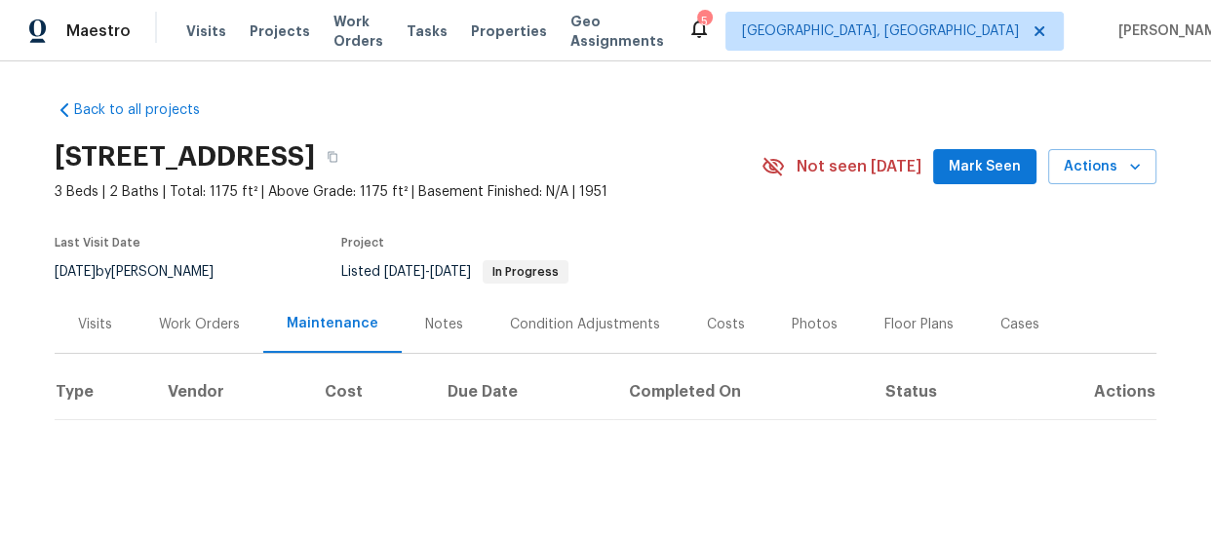
click at [876, 445] on div "Back to all projects [STREET_ADDRESS] 3 Beds | 2 Baths | Total: 1175 ft² | Abov…" at bounding box center [605, 299] width 1211 height 476
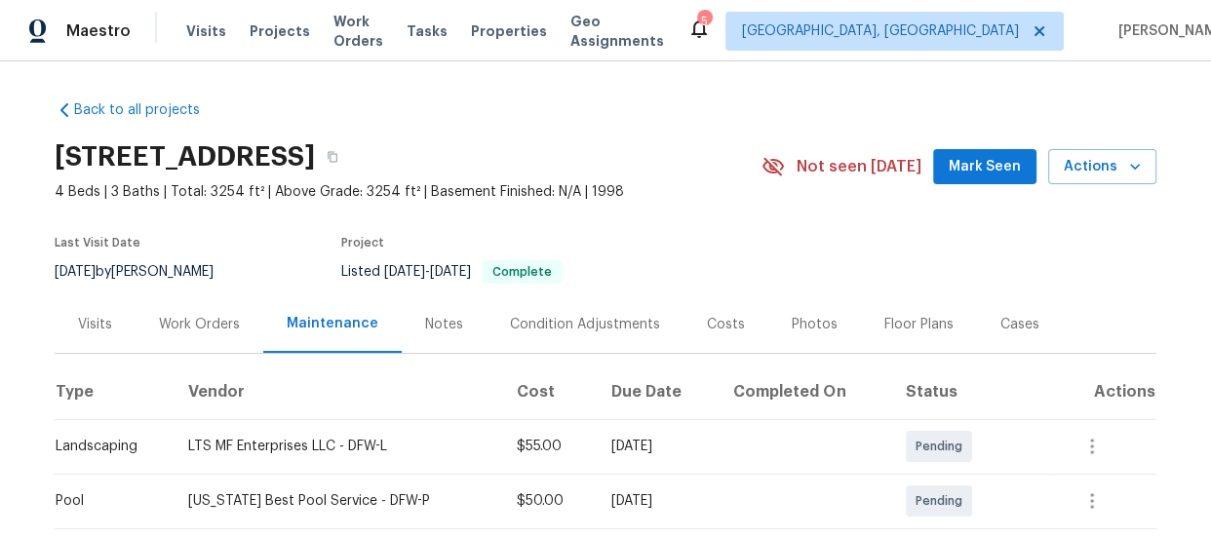
scroll to position [405, 0]
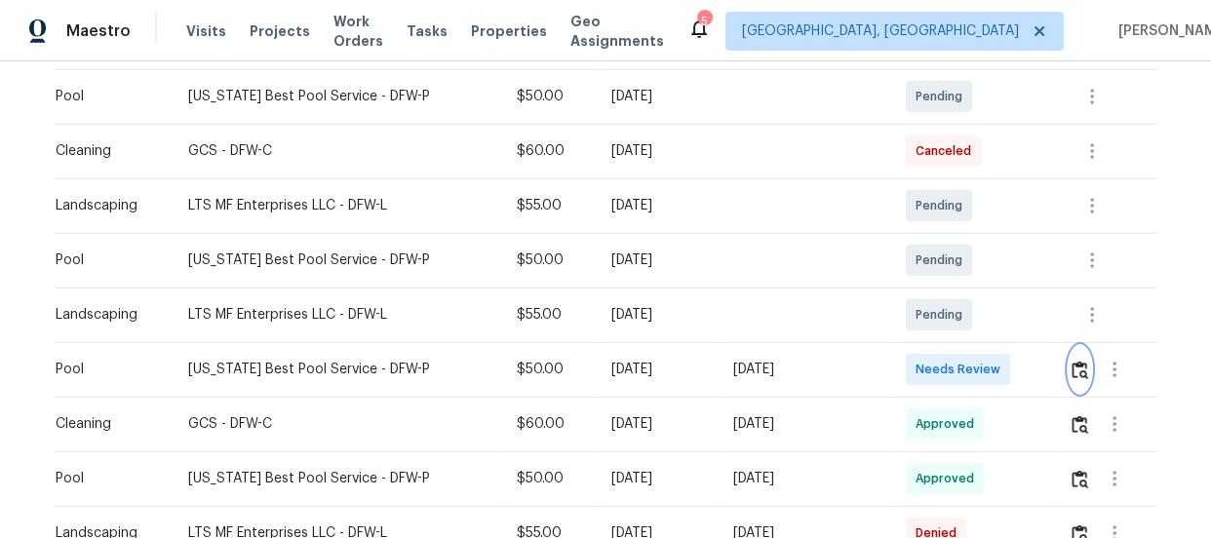
click at [1077, 371] on img "button" at bounding box center [1080, 370] width 17 height 19
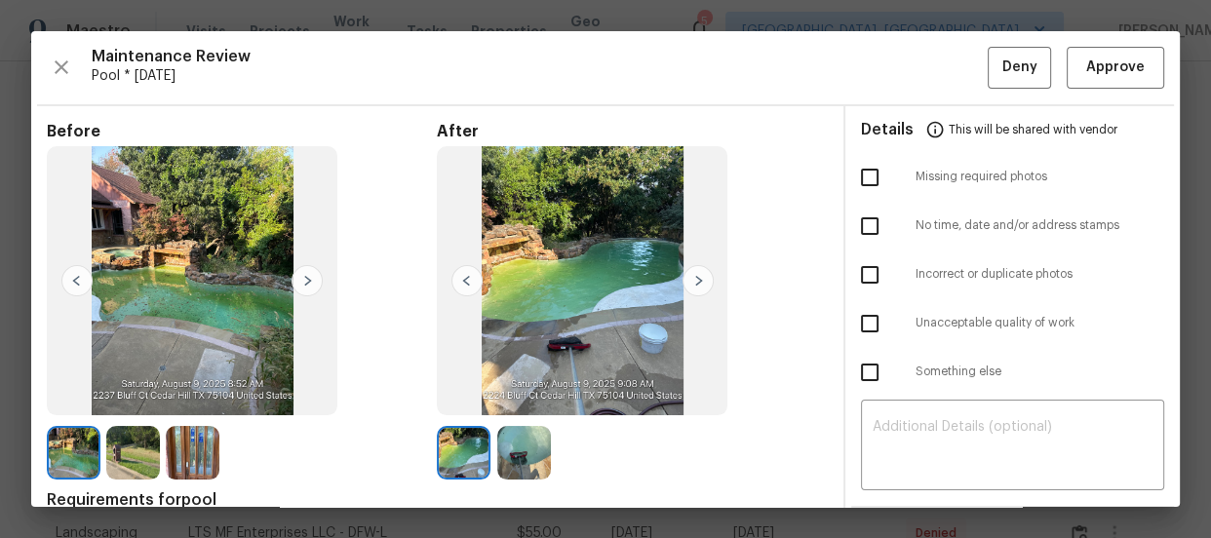
click at [190, 437] on img at bounding box center [193, 453] width 54 height 54
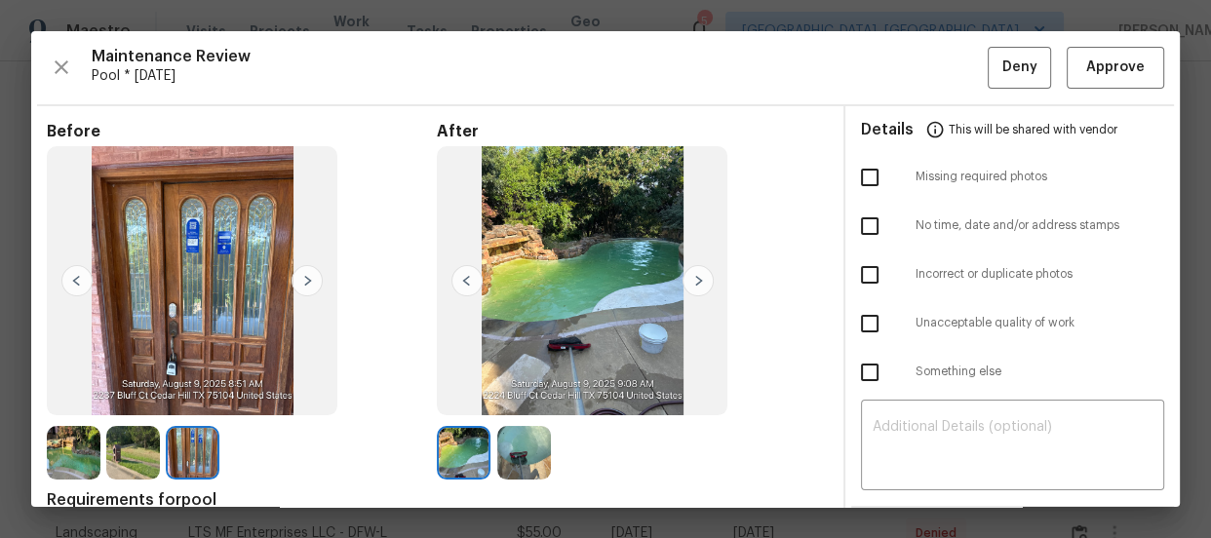
click at [514, 459] on img at bounding box center [524, 453] width 54 height 54
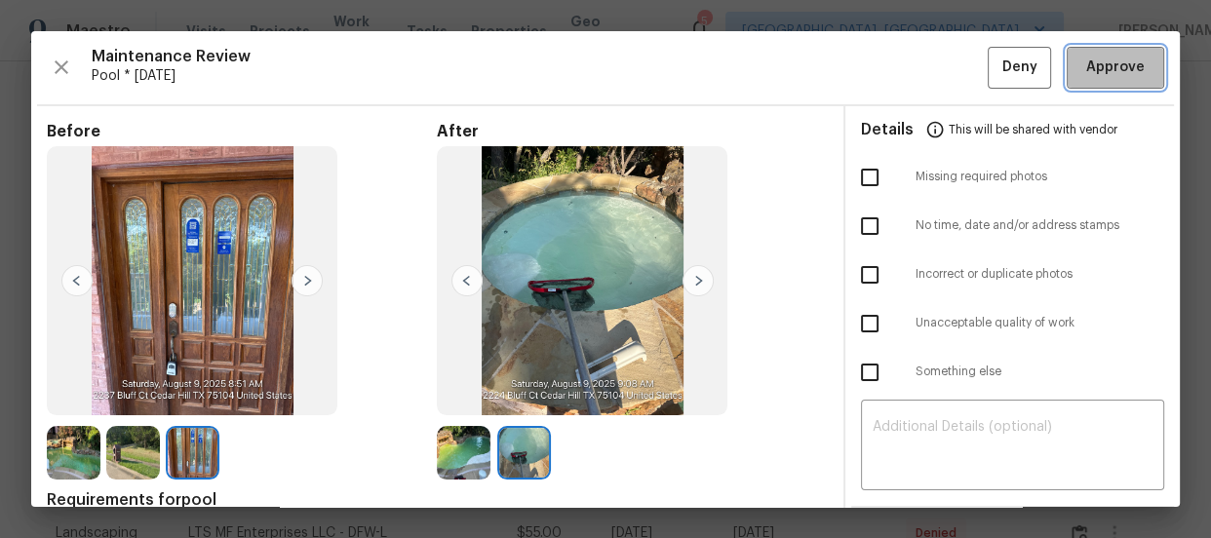
click at [1086, 60] on span "Approve" at bounding box center [1115, 68] width 59 height 24
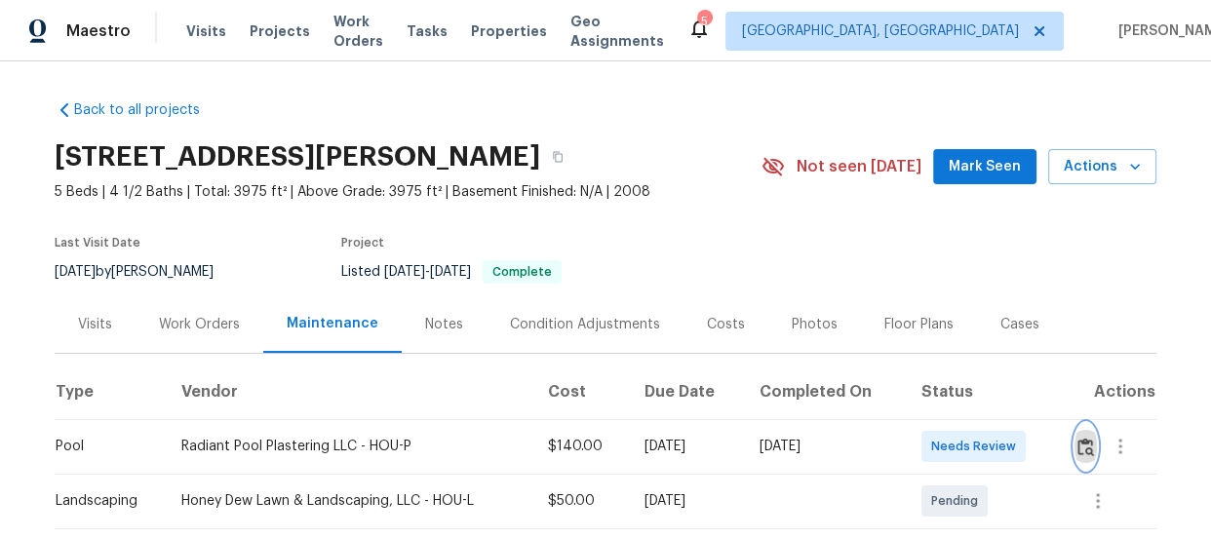
click at [1078, 456] on button "button" at bounding box center [1086, 446] width 22 height 47
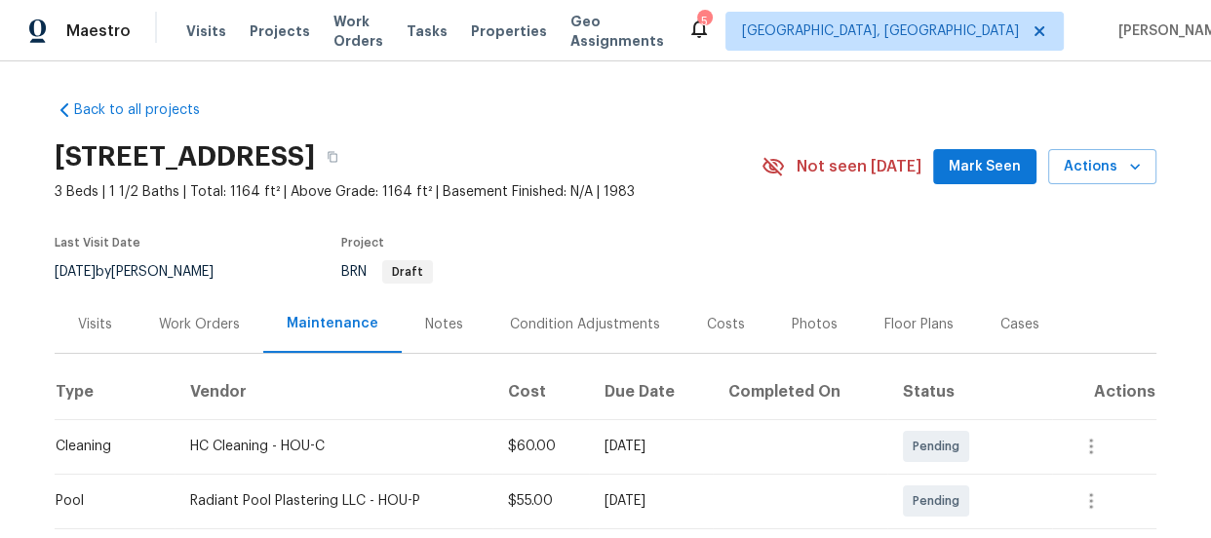
scroll to position [405, 0]
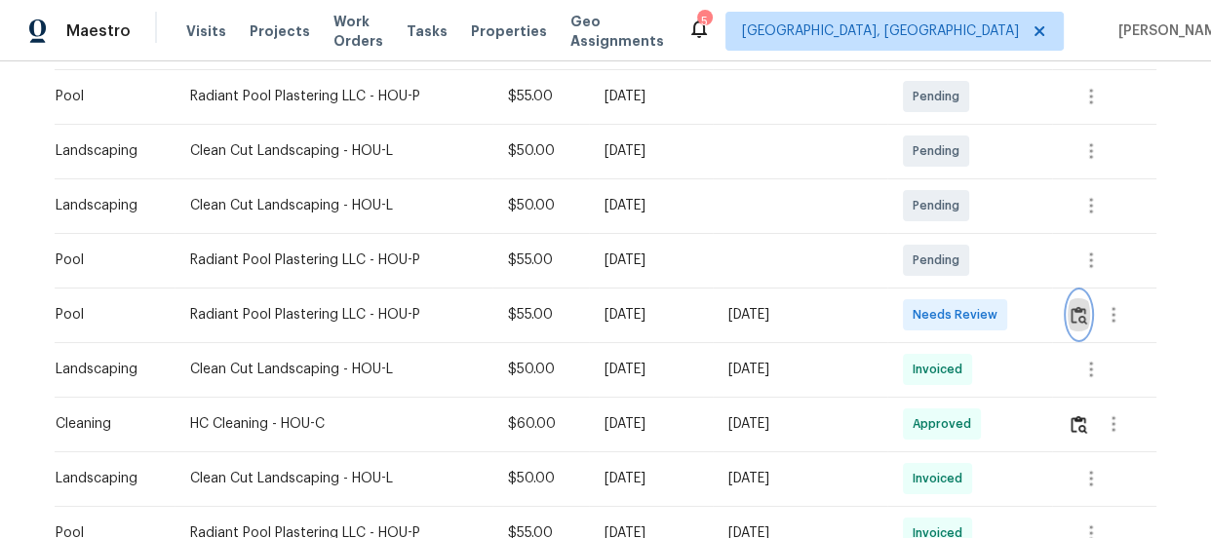
click at [1082, 310] on img "button" at bounding box center [1079, 315] width 17 height 19
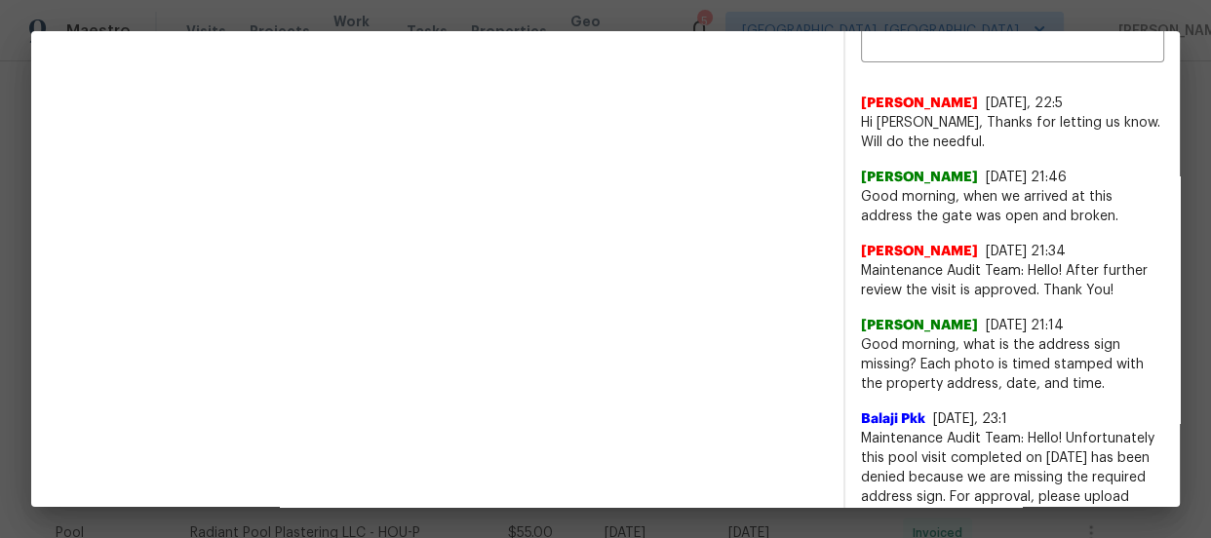
scroll to position [183, 0]
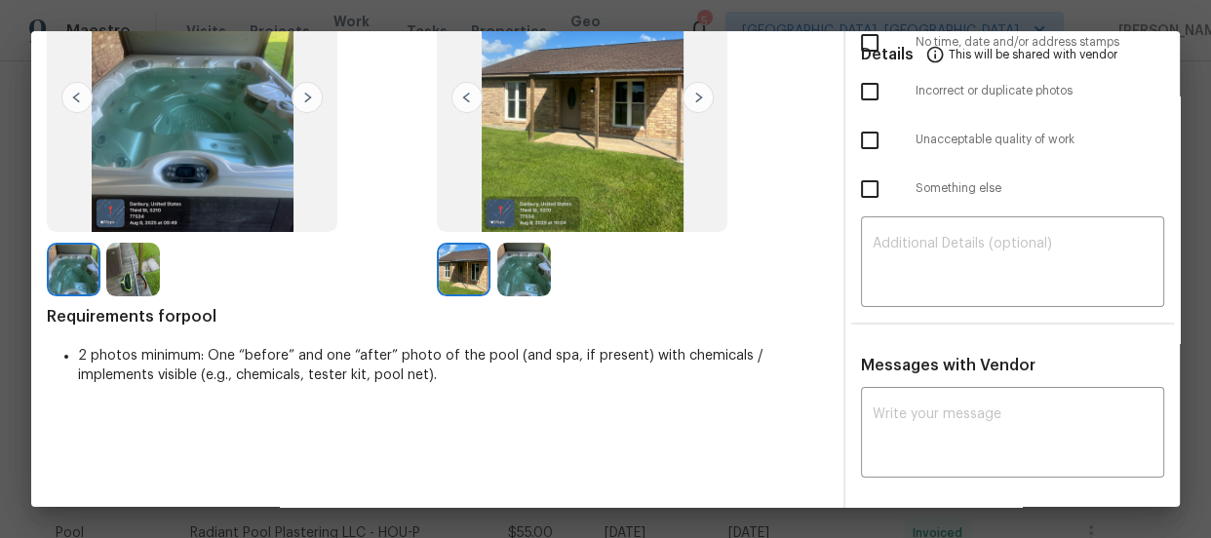
click at [544, 255] on img at bounding box center [524, 270] width 54 height 54
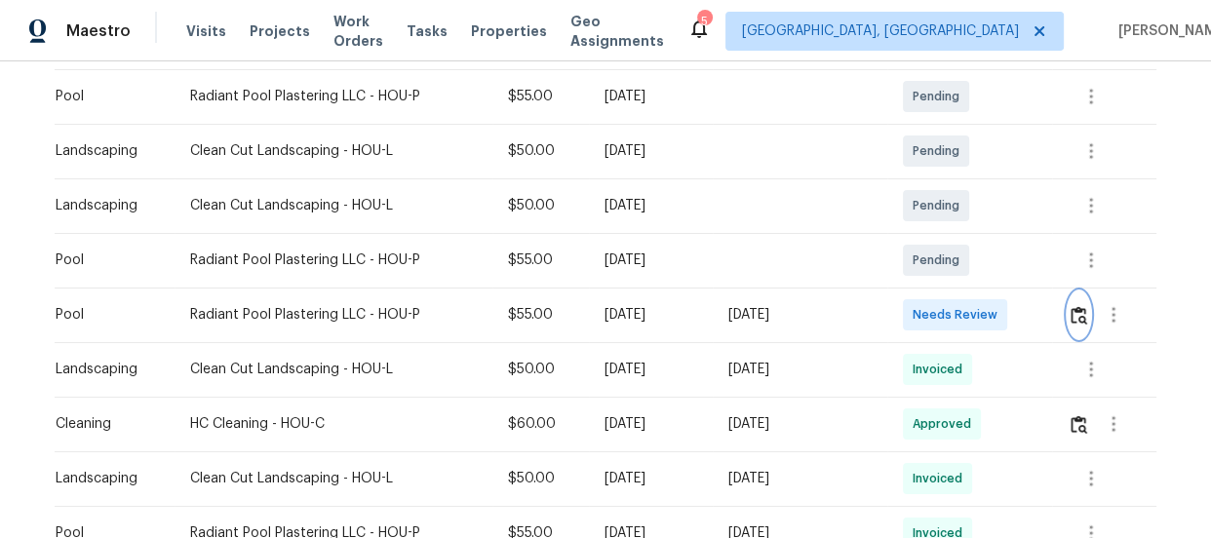
scroll to position [809, 0]
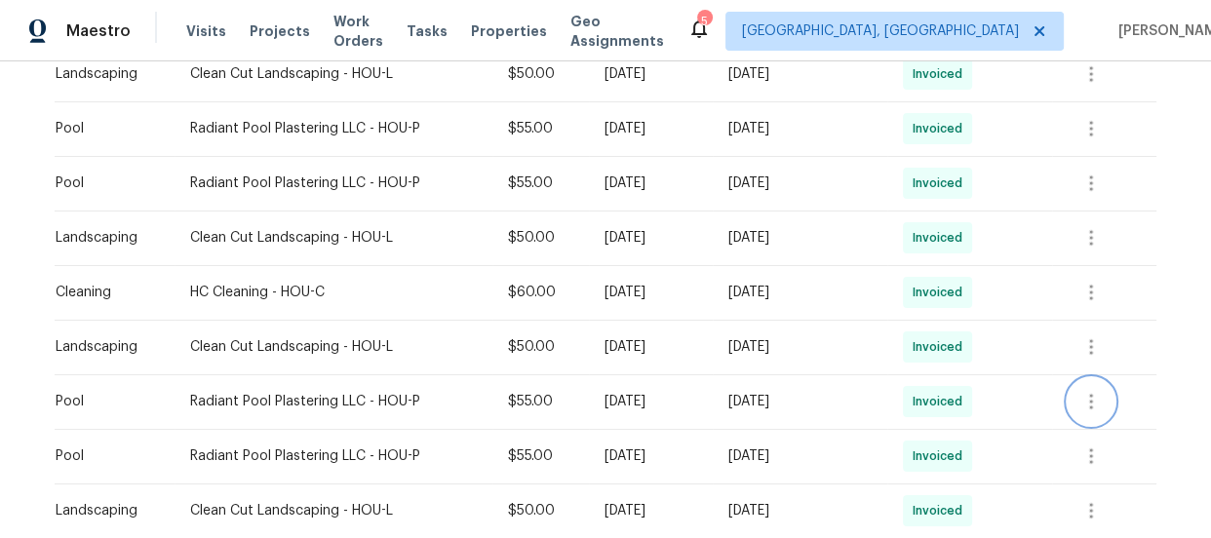
click at [1092, 395] on icon "button" at bounding box center [1091, 402] width 4 height 16
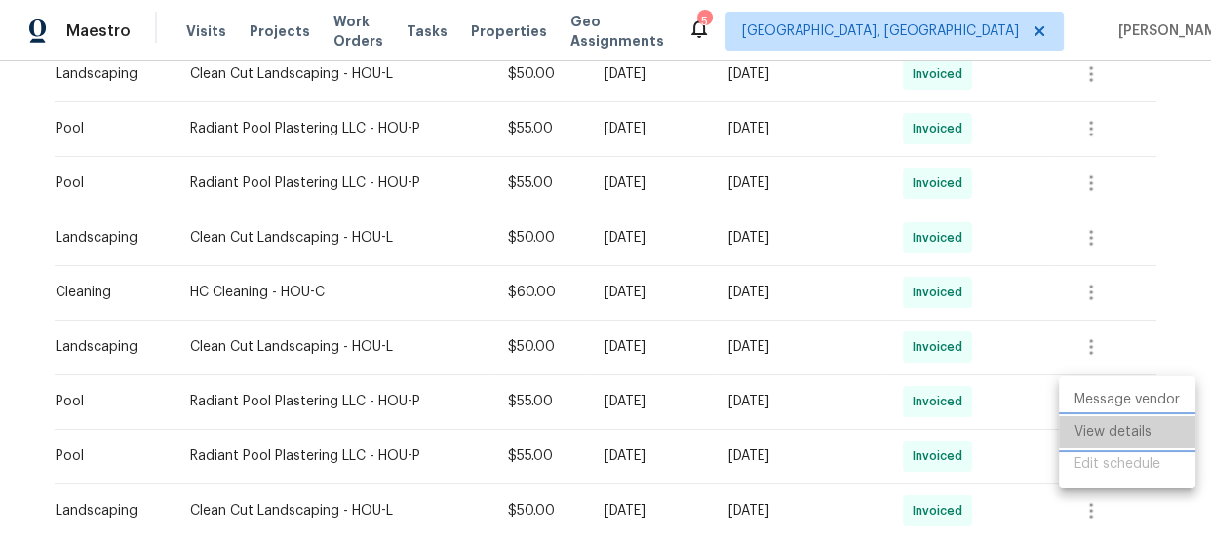
click at [1091, 426] on li "View details" at bounding box center [1127, 432] width 137 height 32
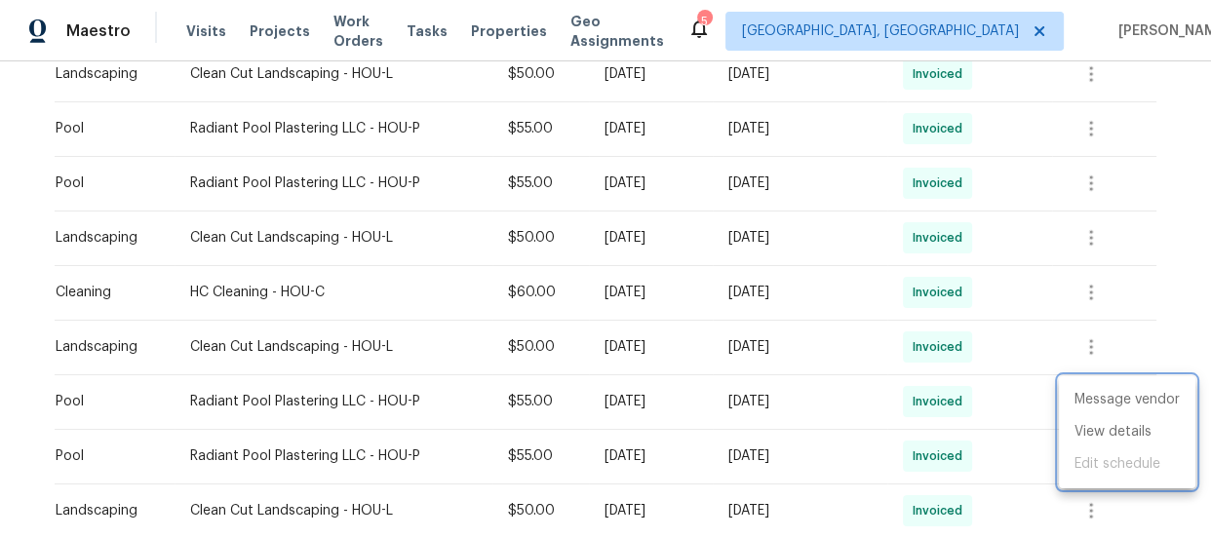
click at [1198, 248] on div at bounding box center [605, 269] width 1211 height 538
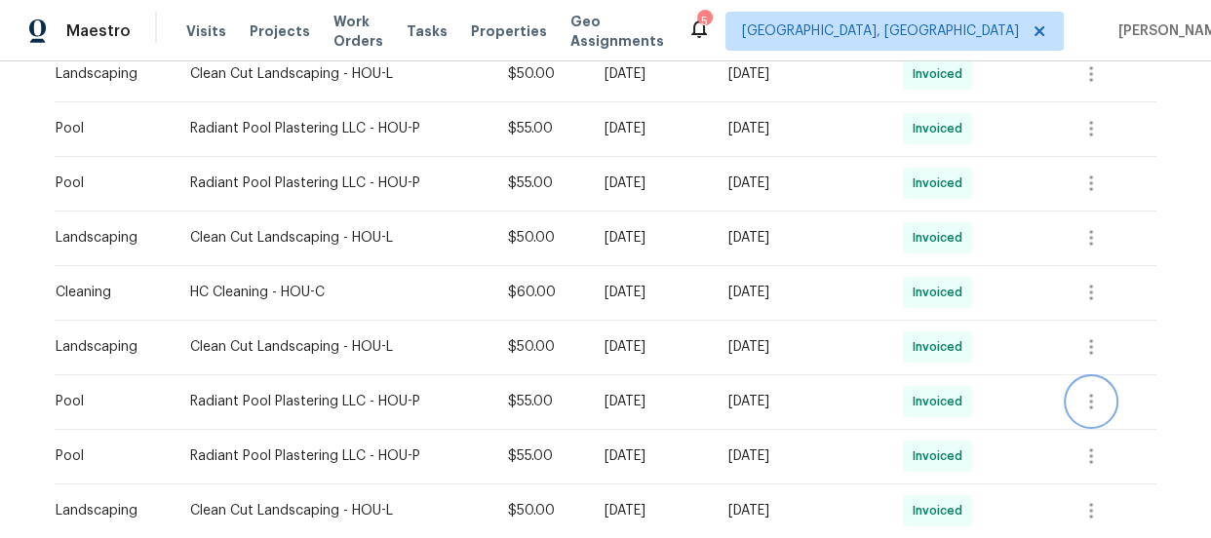
scroll to position [405, 0]
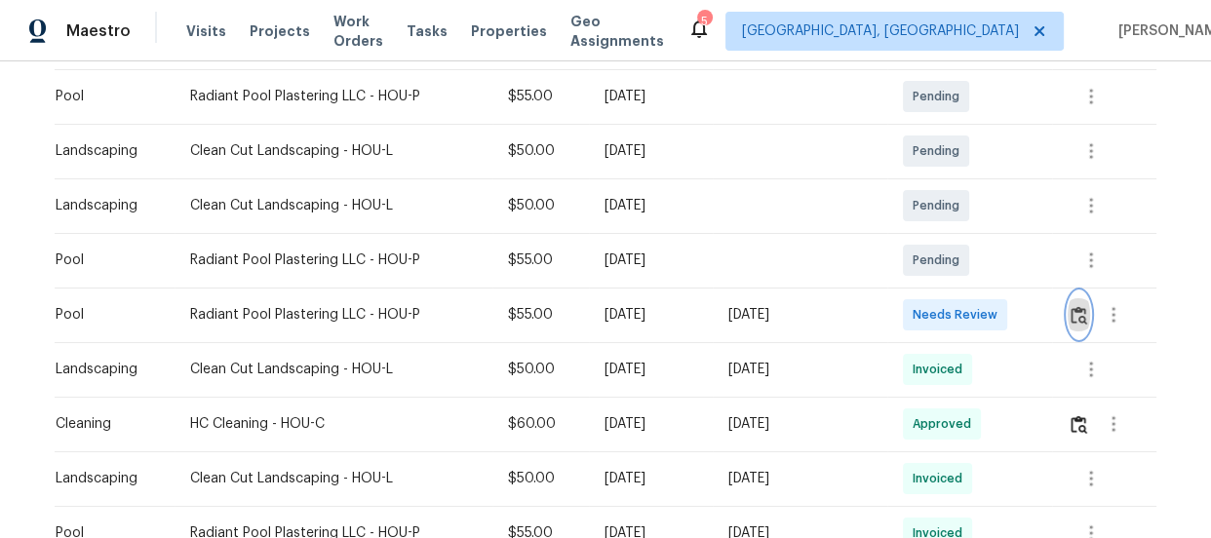
click at [1073, 317] on img "button" at bounding box center [1079, 315] width 17 height 19
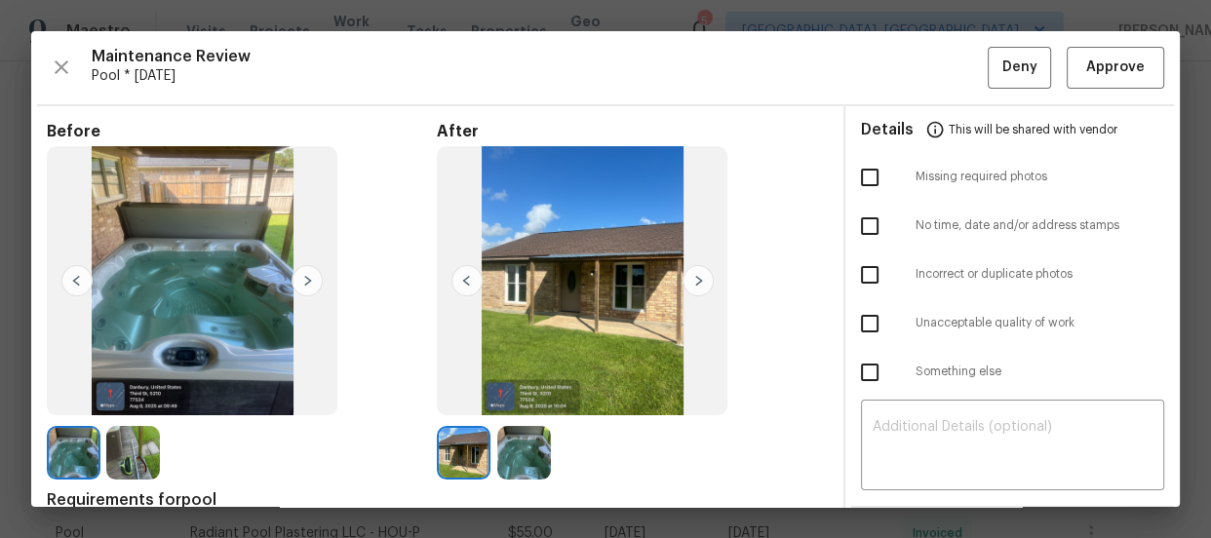
click at [501, 457] on img at bounding box center [524, 453] width 54 height 54
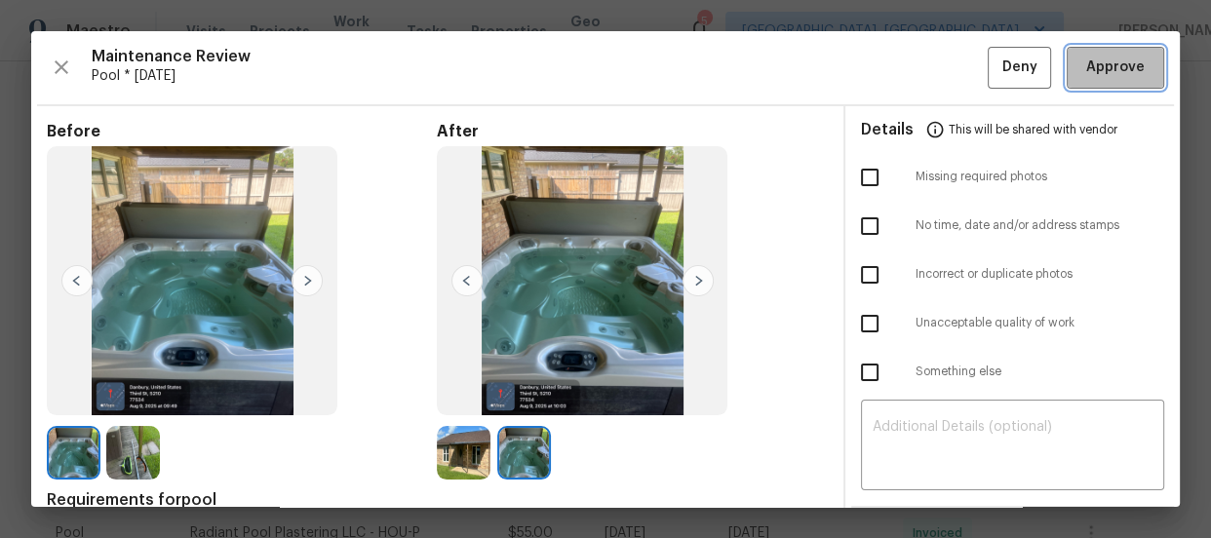
click at [1086, 59] on span "Approve" at bounding box center [1115, 68] width 59 height 24
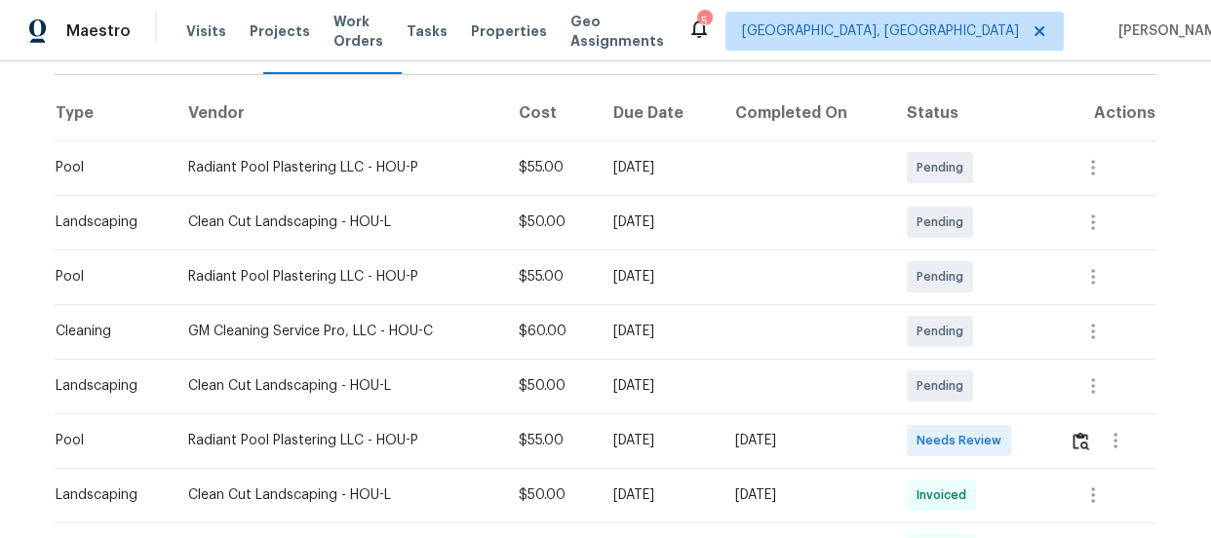
scroll to position [283, 0]
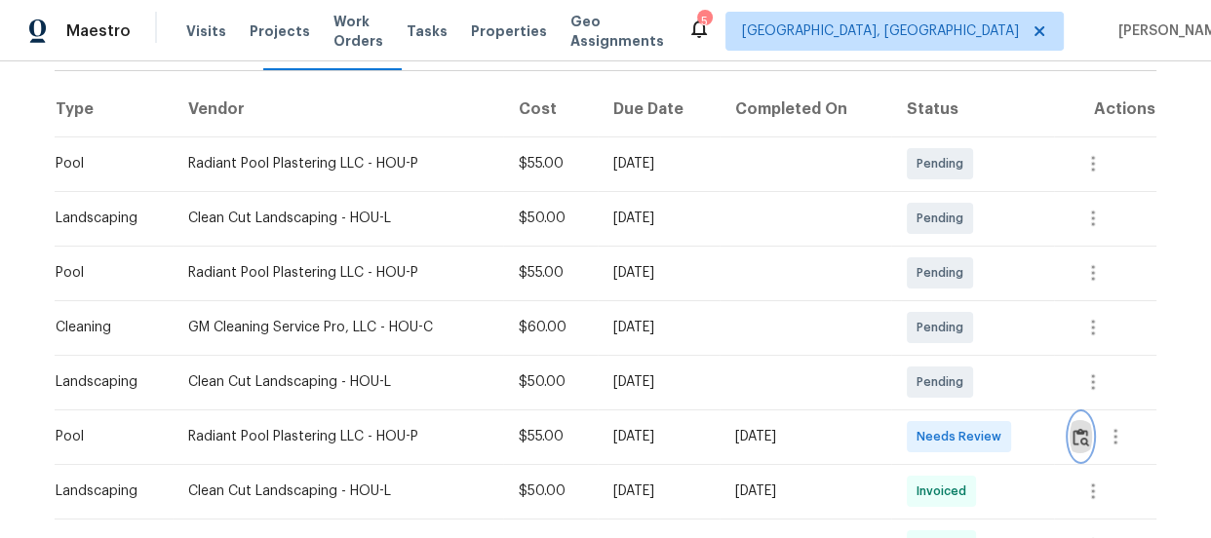
click at [1070, 427] on button "button" at bounding box center [1081, 436] width 22 height 47
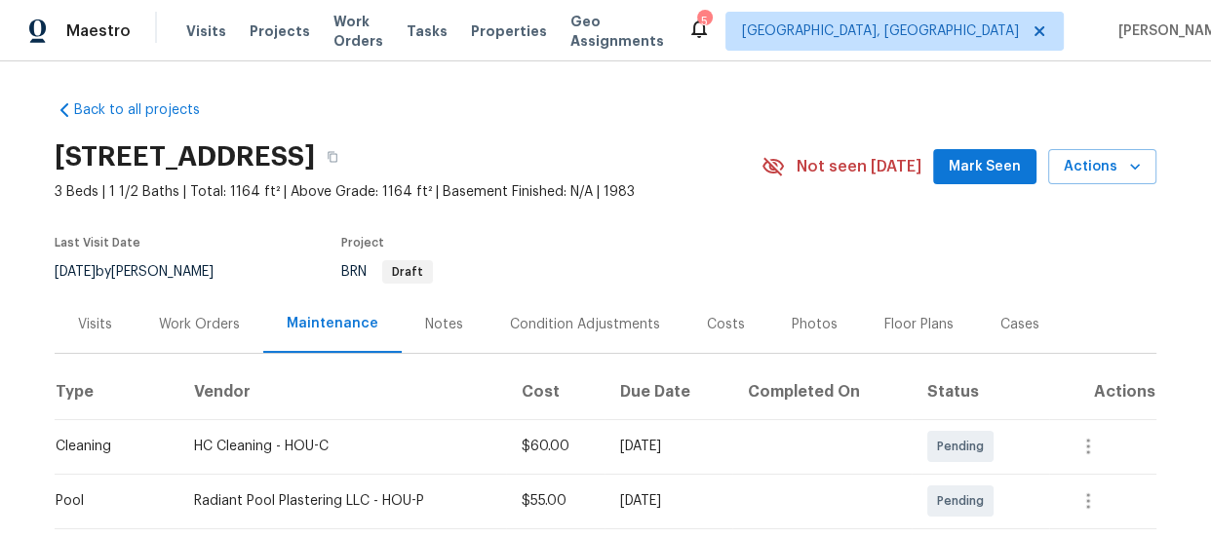
scroll to position [405, 0]
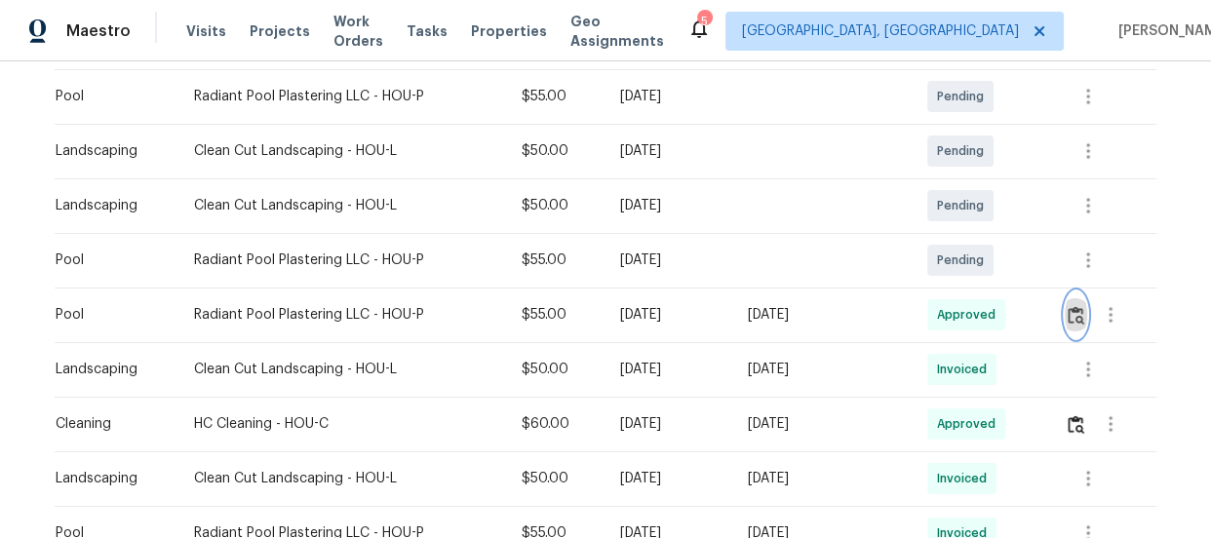
click at [1082, 299] on button "button" at bounding box center [1076, 315] width 22 height 47
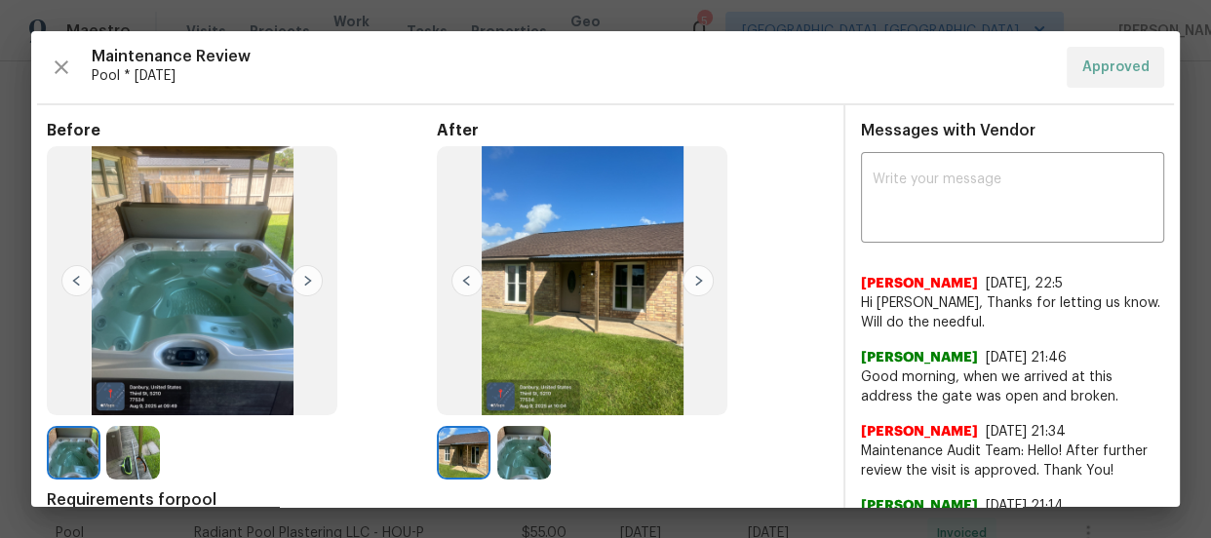
click at [497, 460] on img at bounding box center [524, 453] width 54 height 54
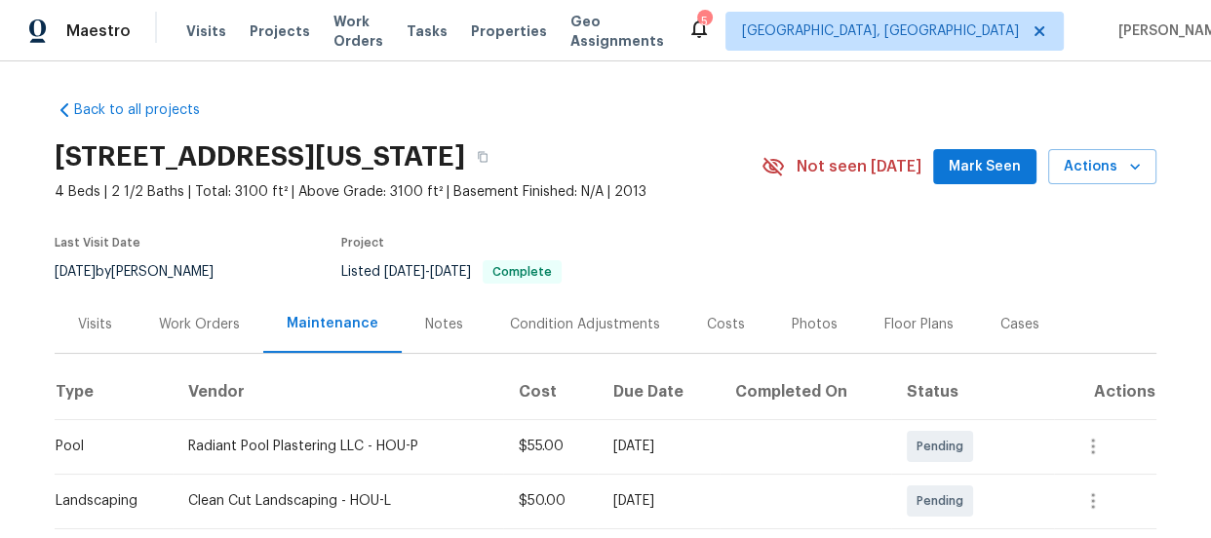
scroll to position [405, 0]
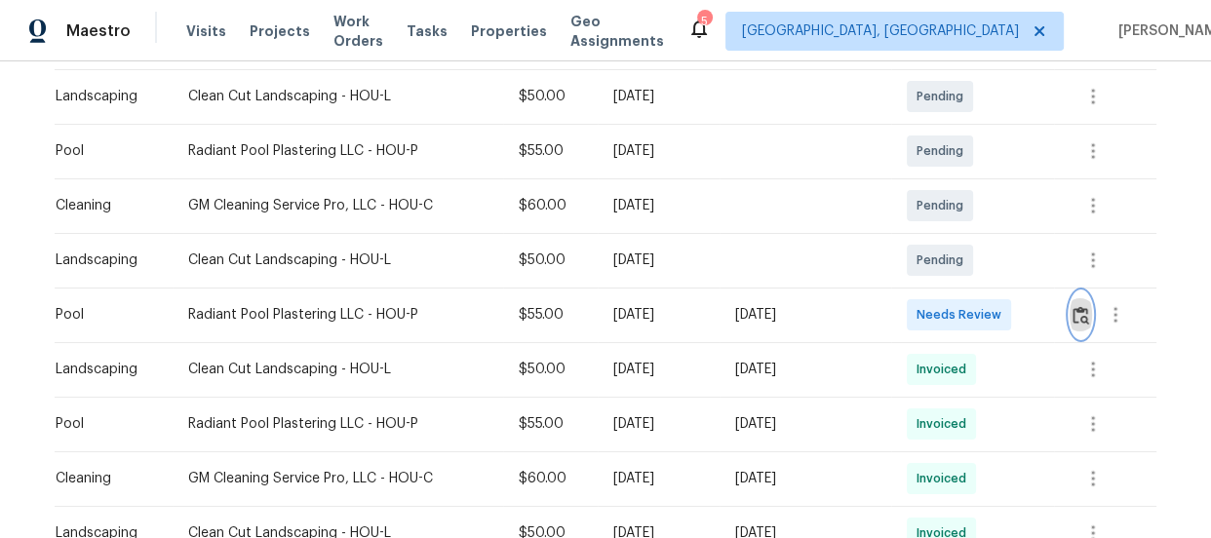
click at [1080, 318] on img "button" at bounding box center [1081, 315] width 17 height 19
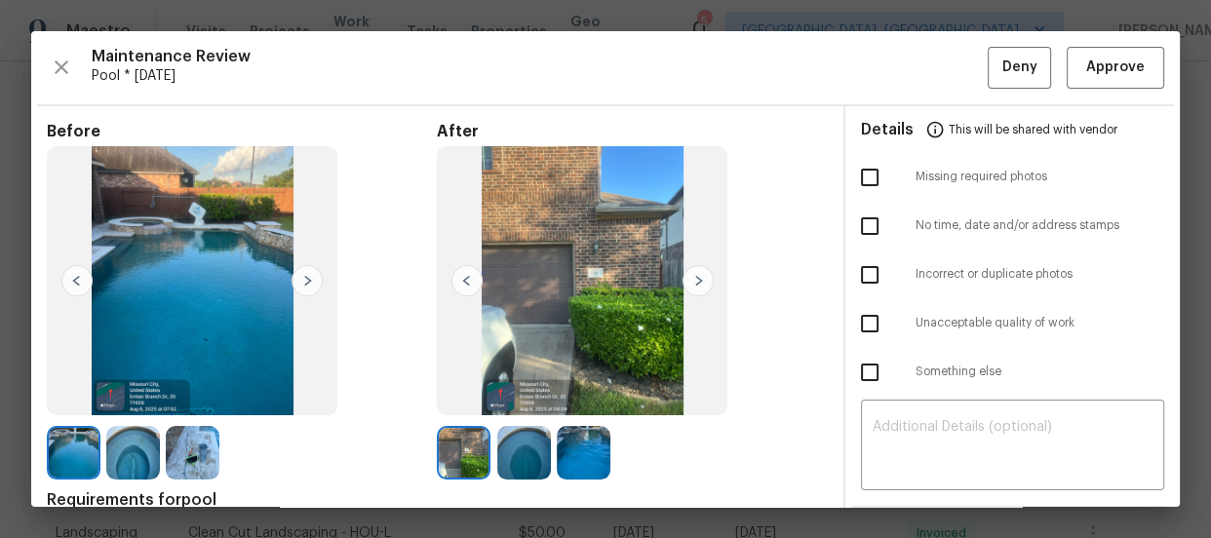
click at [530, 453] on img at bounding box center [524, 453] width 54 height 54
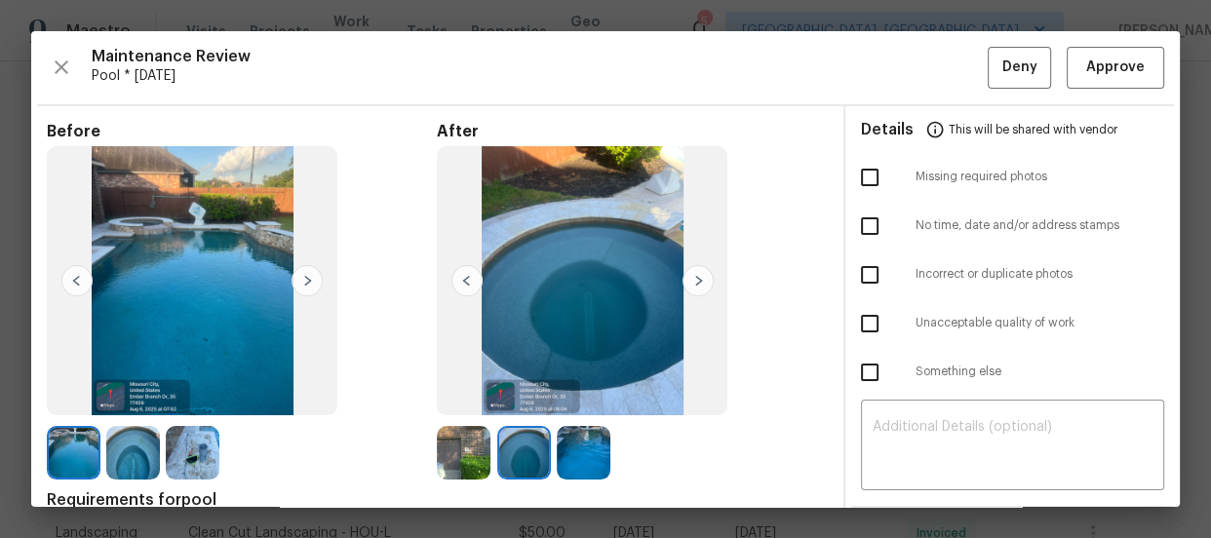
click at [586, 454] on img at bounding box center [584, 453] width 54 height 54
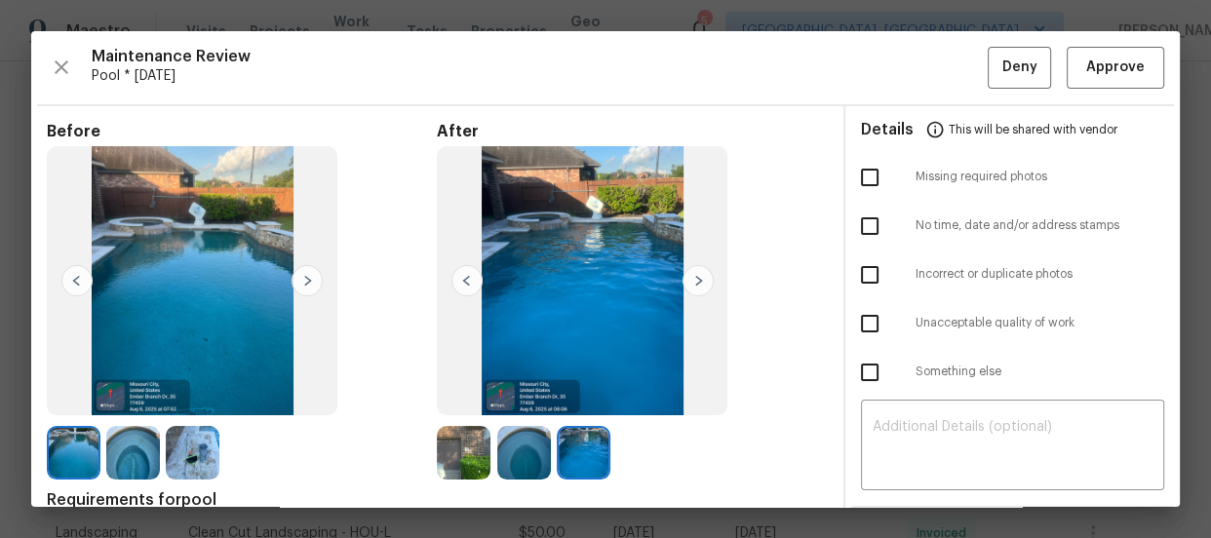
click at [517, 457] on img at bounding box center [524, 453] width 54 height 54
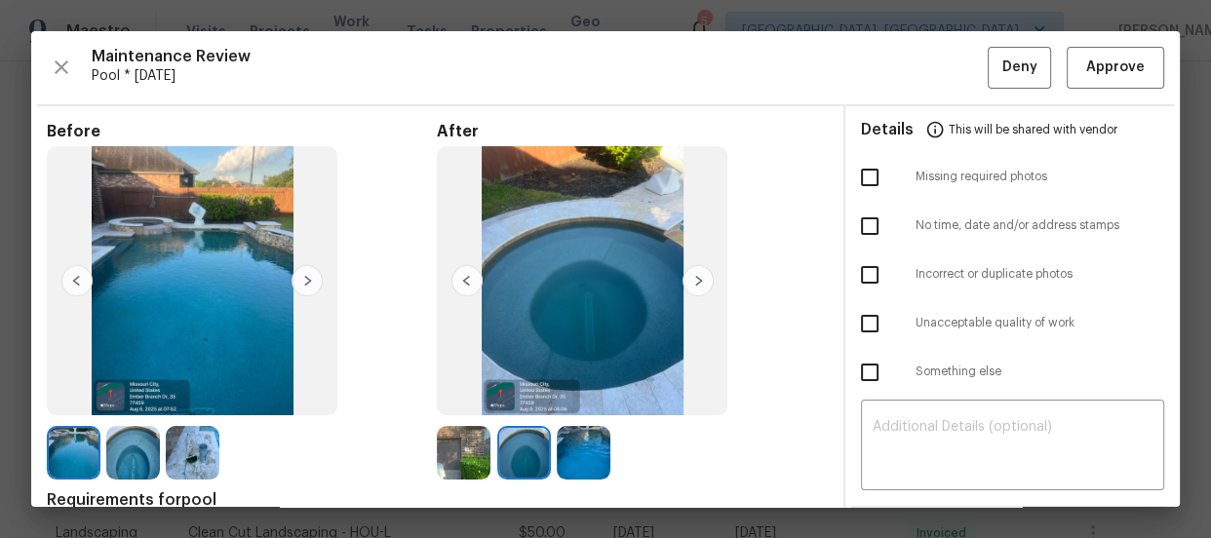
click at [469, 460] on img at bounding box center [464, 453] width 54 height 54
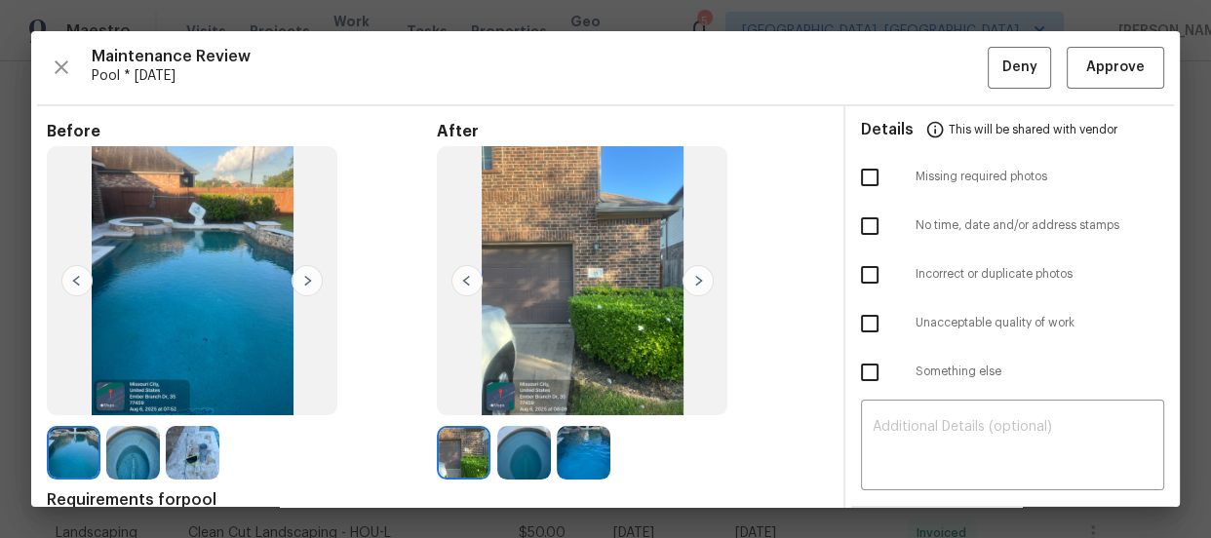
click at [517, 457] on img at bounding box center [524, 453] width 54 height 54
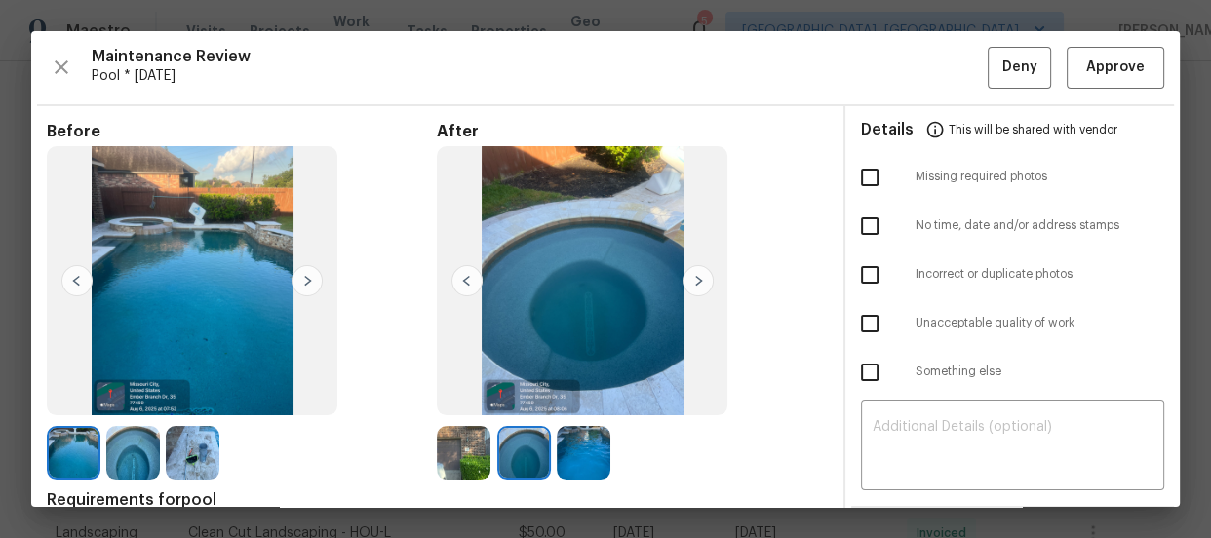
click at [594, 461] on img at bounding box center [584, 453] width 54 height 54
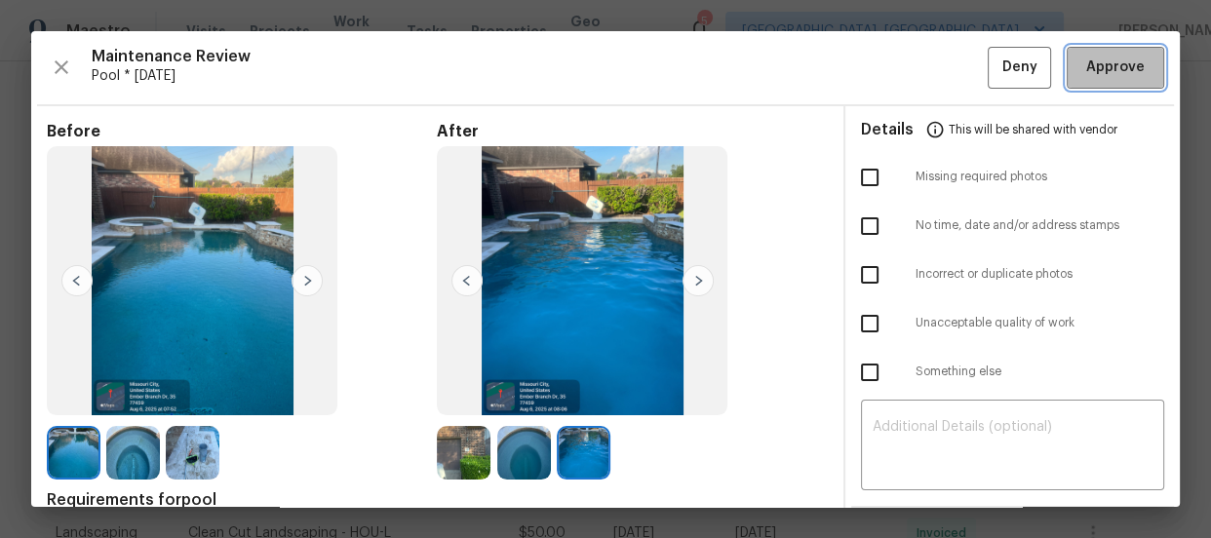
click at [1067, 79] on button "Approve" at bounding box center [1116, 68] width 98 height 42
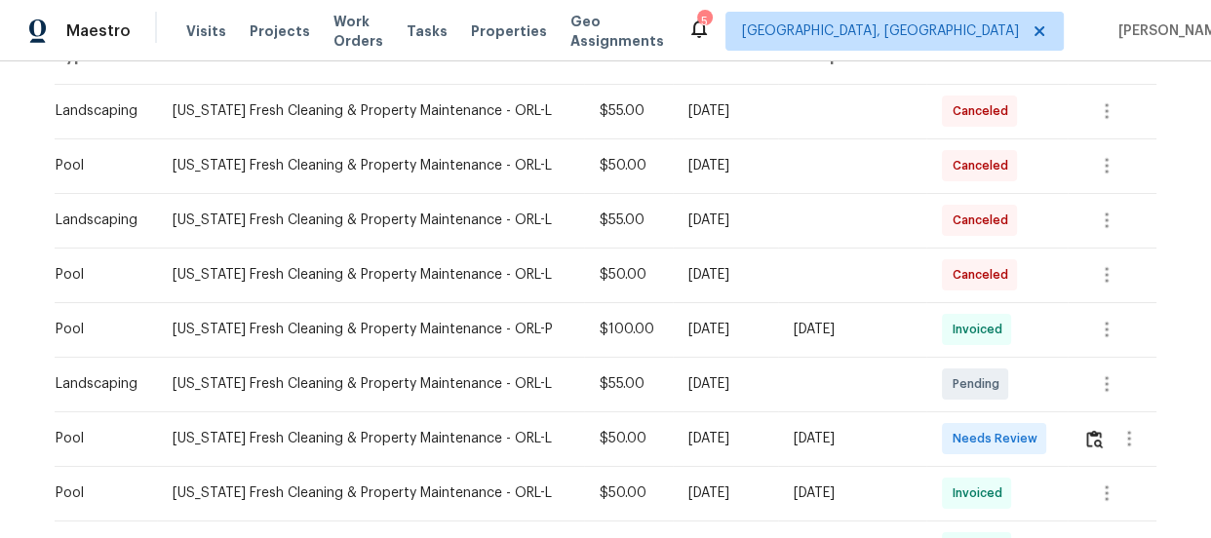
scroll to position [354, 0]
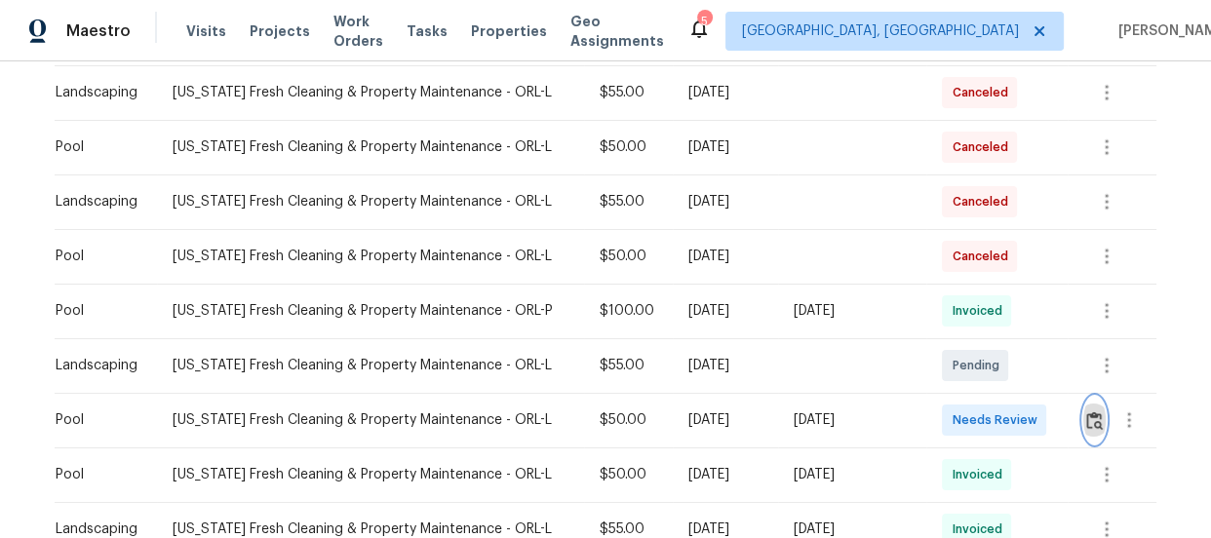
click at [1099, 427] on button "button" at bounding box center [1094, 420] width 22 height 47
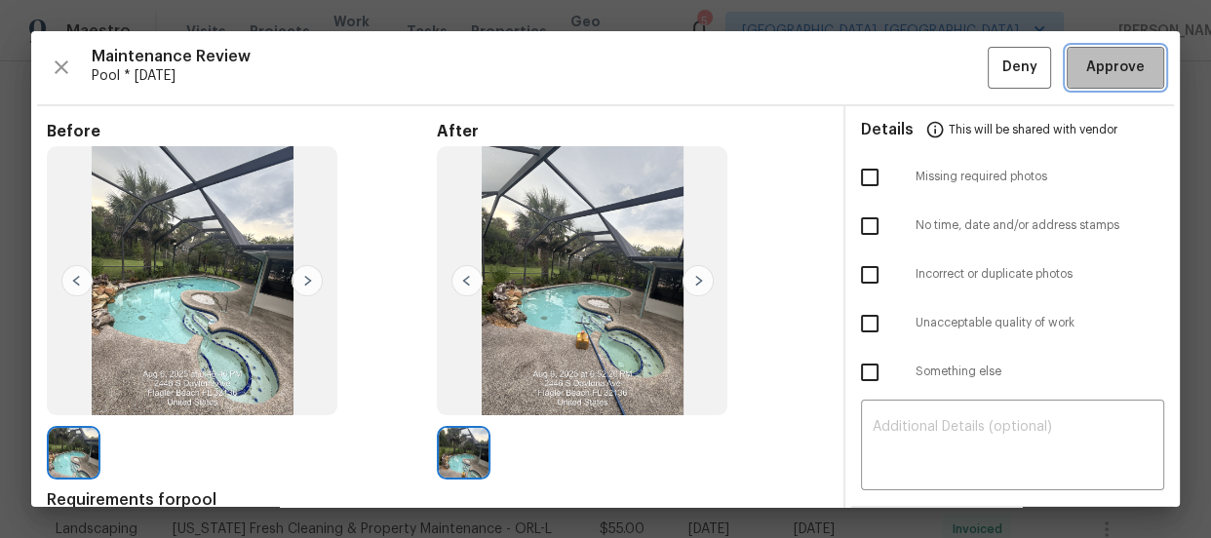
click at [1086, 63] on span "Approve" at bounding box center [1115, 68] width 59 height 24
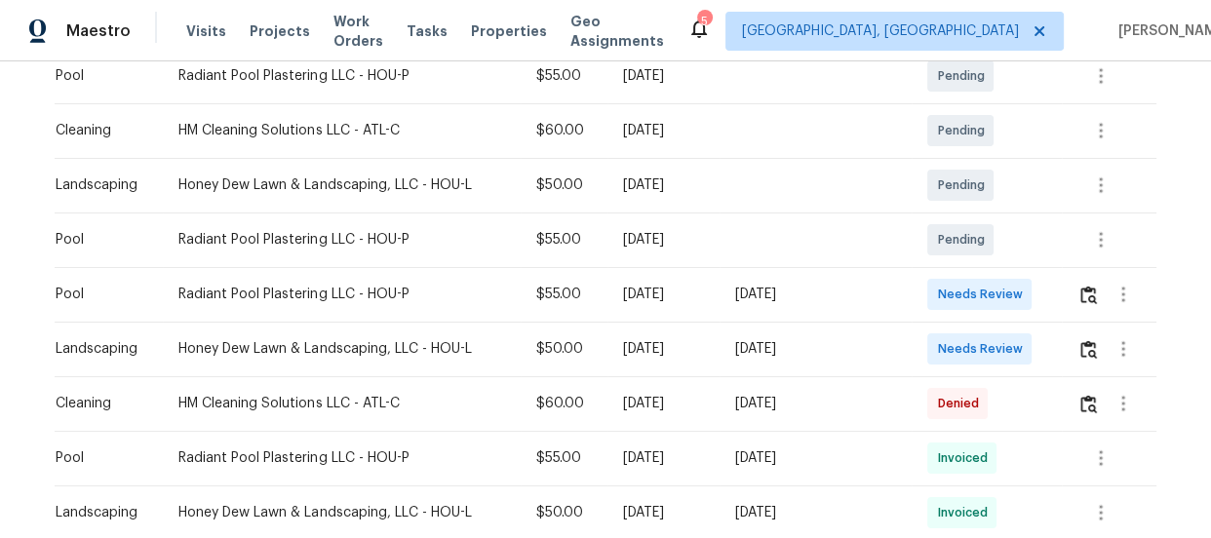
scroll to position [460, 0]
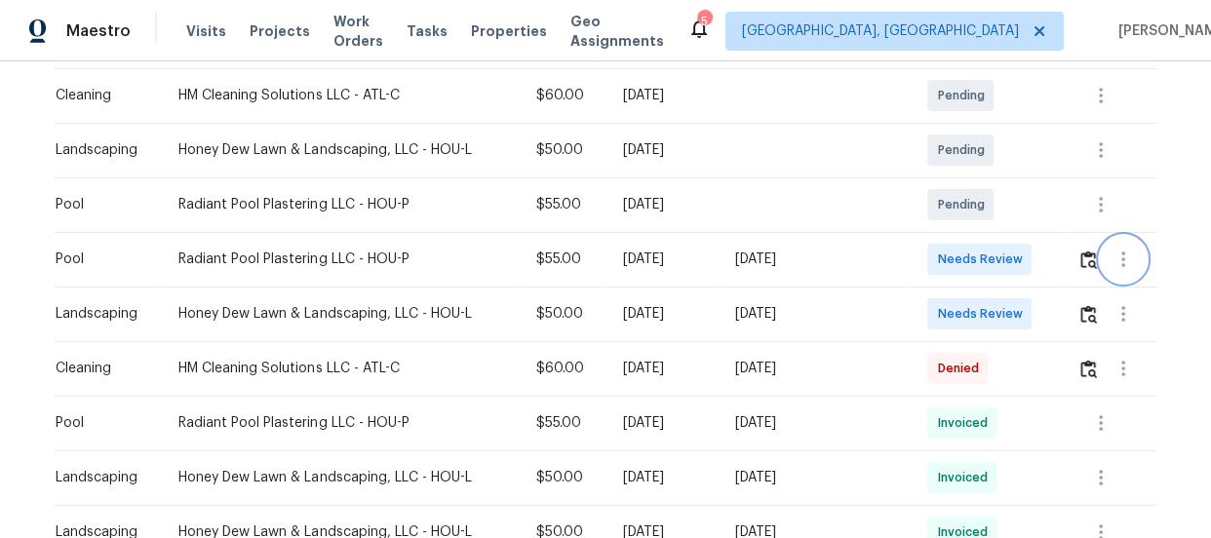
click at [1100, 256] on button "button" at bounding box center [1123, 259] width 47 height 47
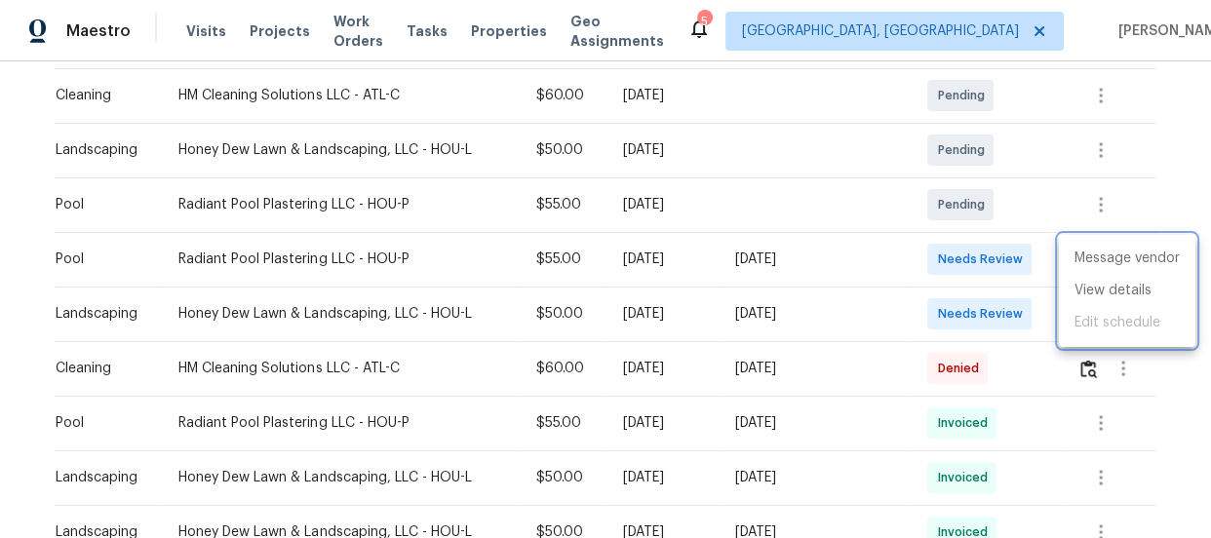
click at [1043, 253] on div at bounding box center [605, 269] width 1211 height 538
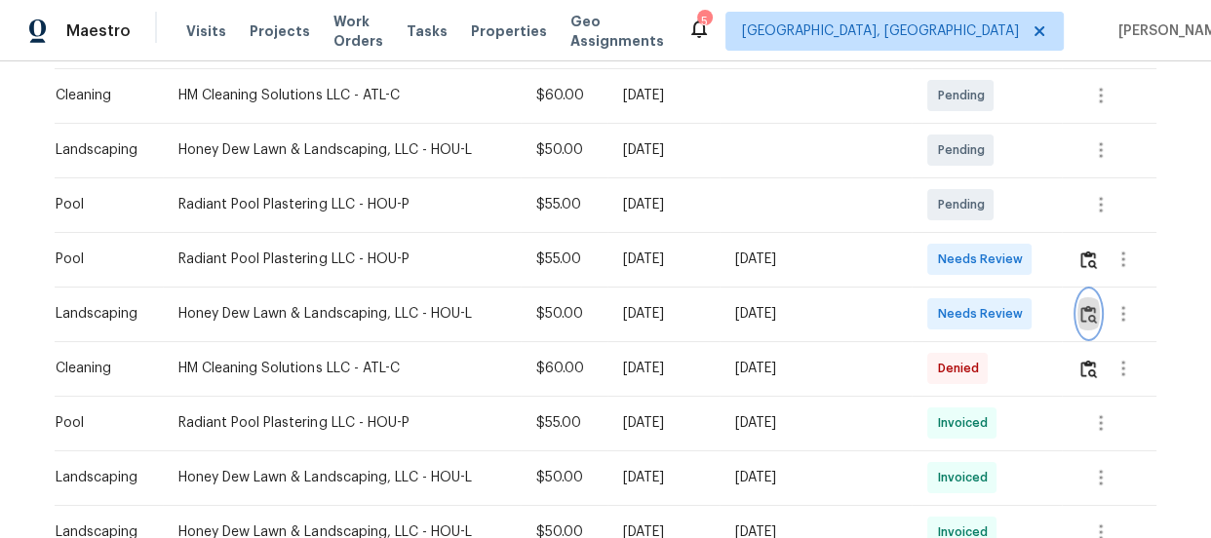
click at [1090, 312] on img "button" at bounding box center [1088, 314] width 17 height 19
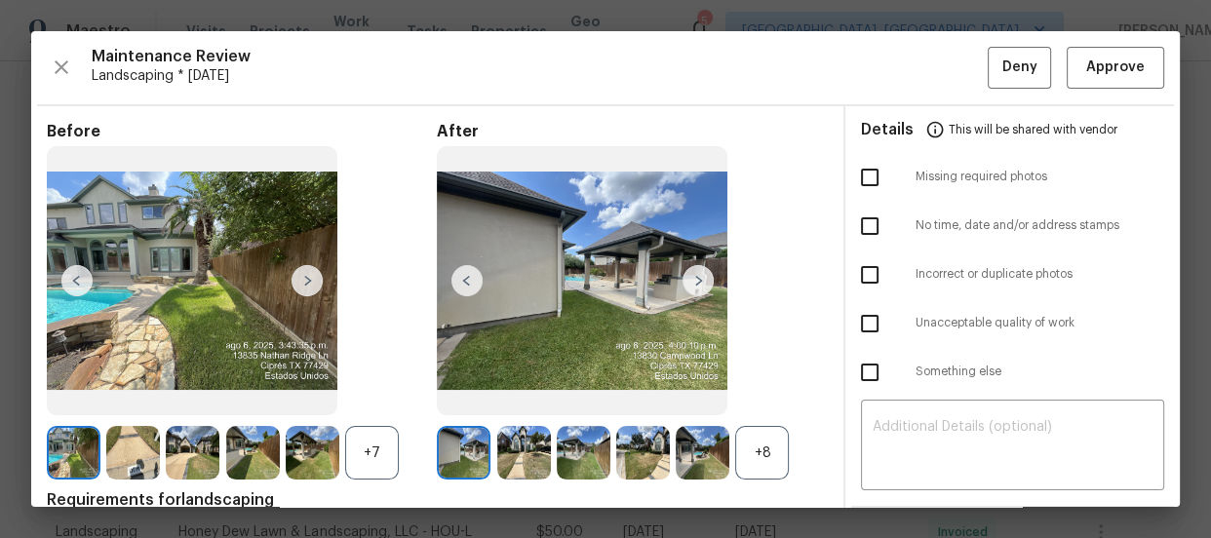
click at [770, 448] on div "+8" at bounding box center [762, 453] width 54 height 54
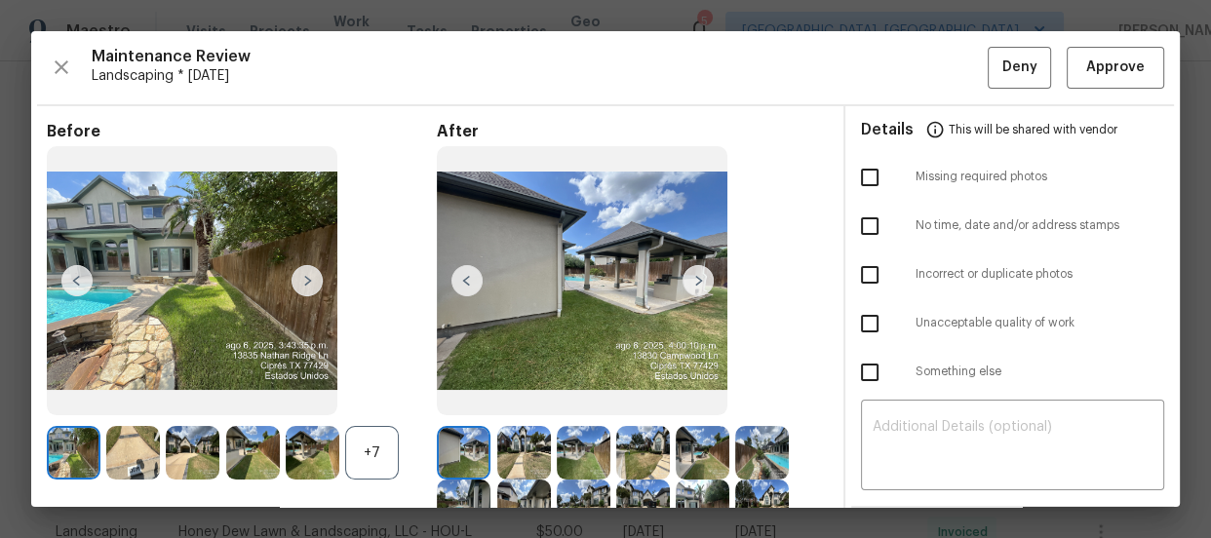
click at [365, 442] on div "+7" at bounding box center [372, 453] width 54 height 54
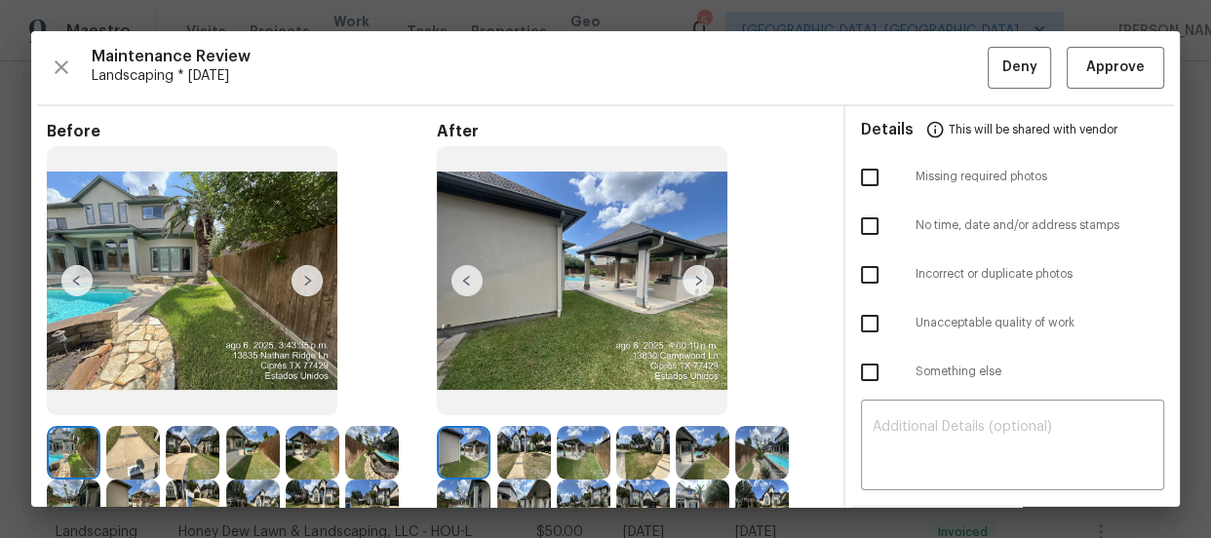
click at [529, 460] on img at bounding box center [524, 453] width 54 height 54
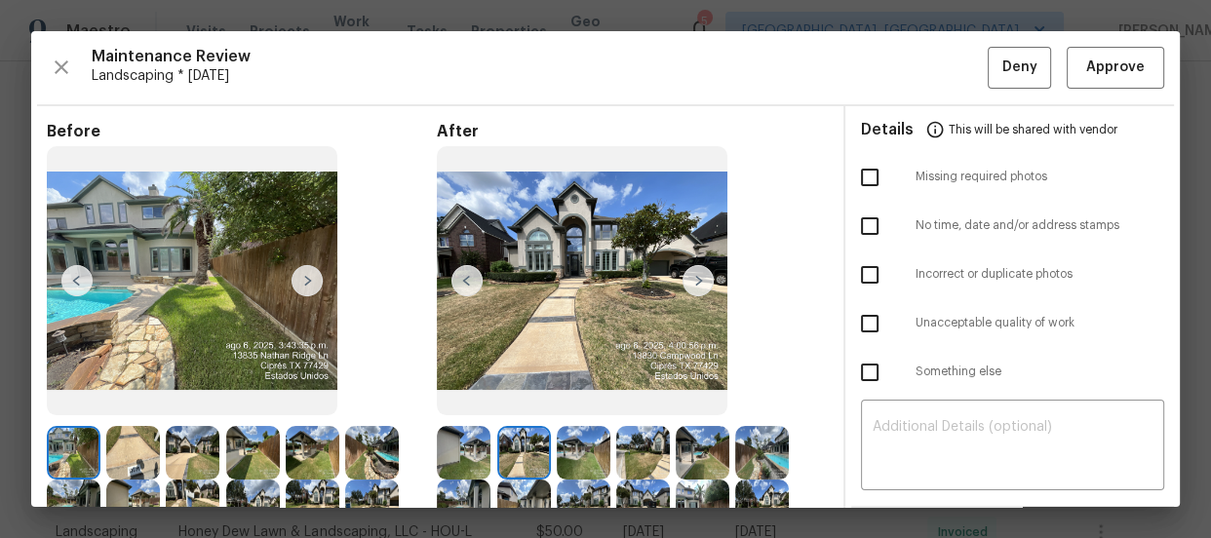
click at [591, 447] on img at bounding box center [584, 453] width 54 height 54
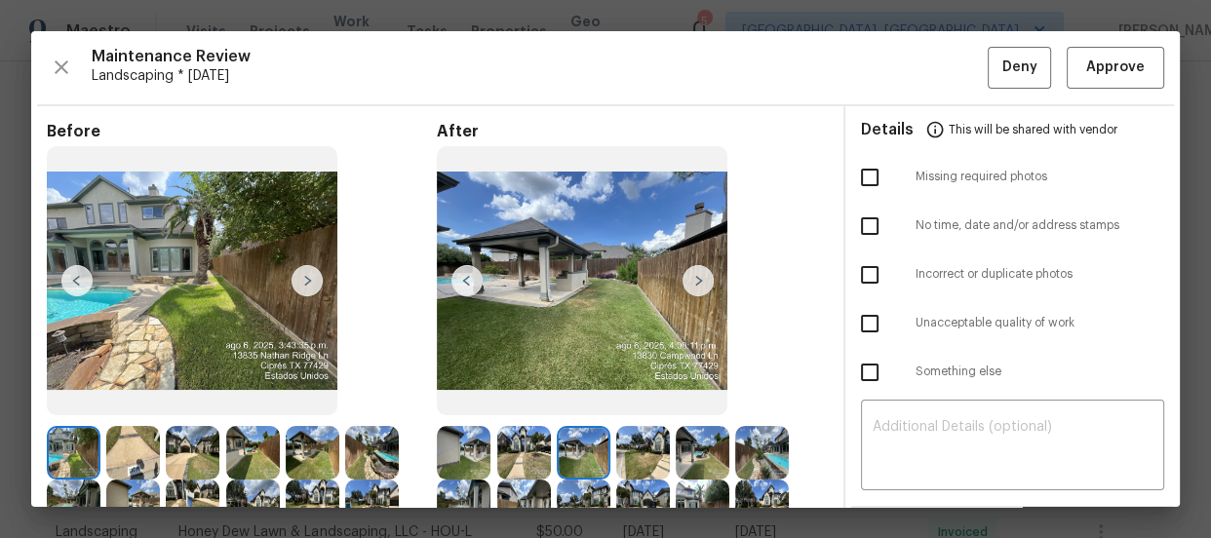
click at [687, 450] on img at bounding box center [703, 453] width 54 height 54
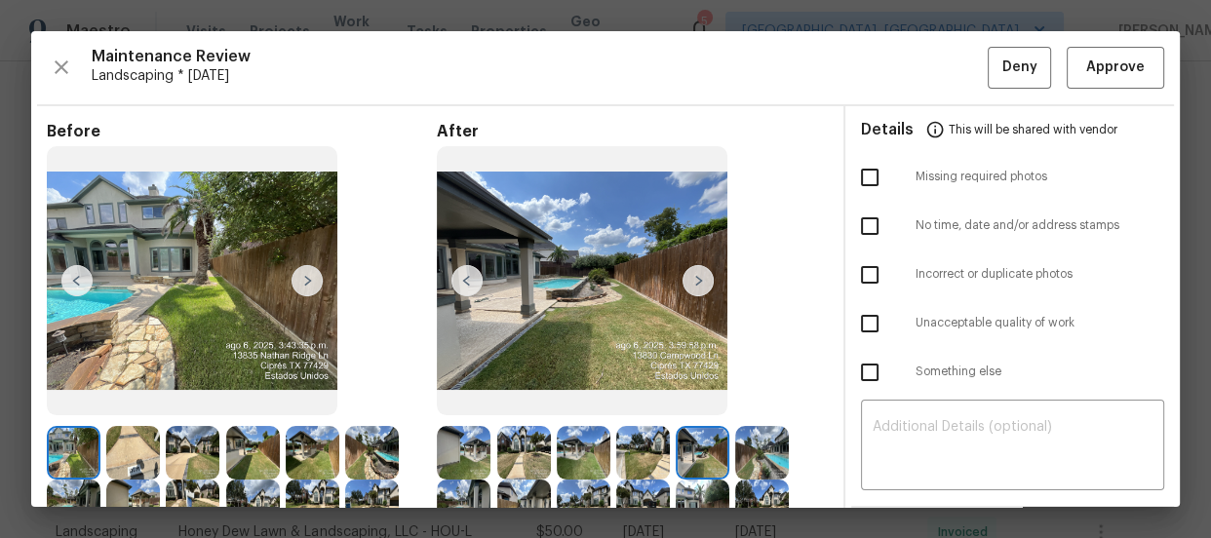
click at [761, 445] on img at bounding box center [762, 453] width 54 height 54
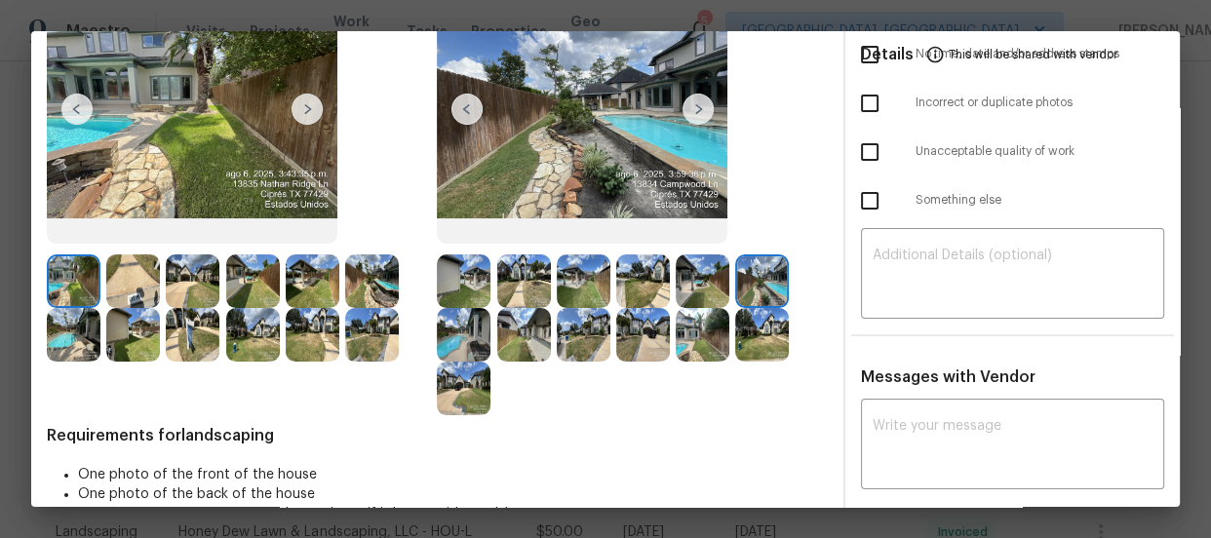
scroll to position [212, 0]
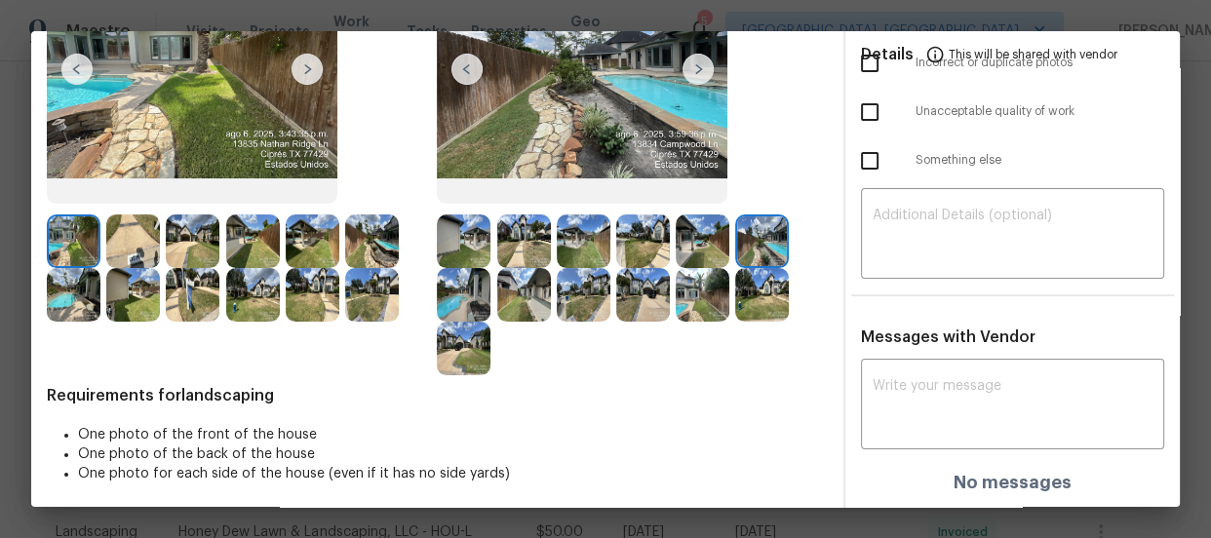
click at [467, 269] on img at bounding box center [464, 295] width 54 height 54
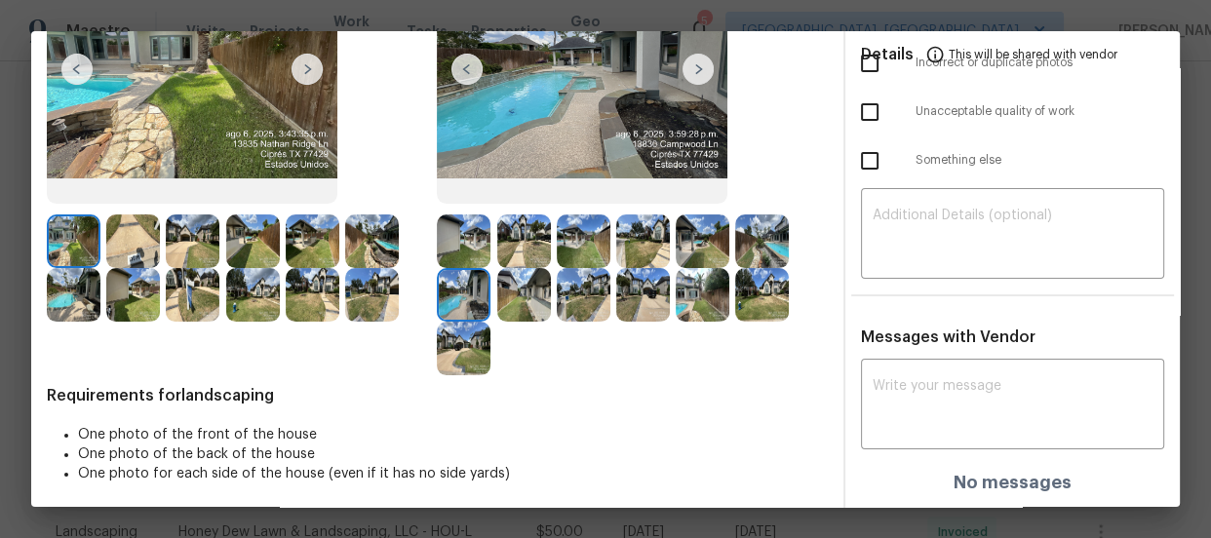
click at [507, 287] on img at bounding box center [524, 295] width 54 height 54
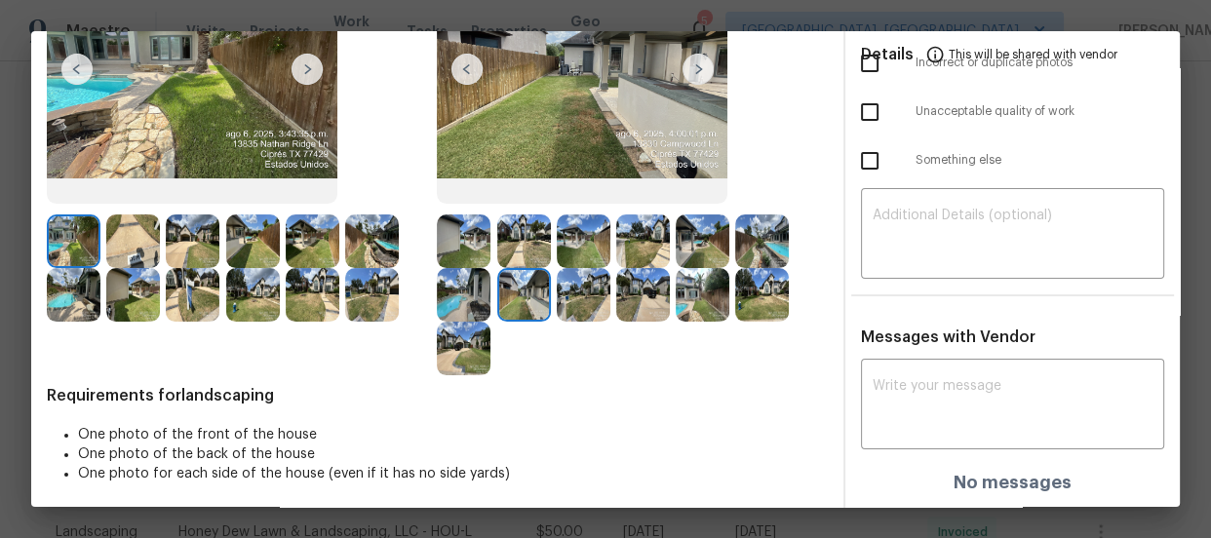
click at [600, 288] on img at bounding box center [584, 295] width 54 height 54
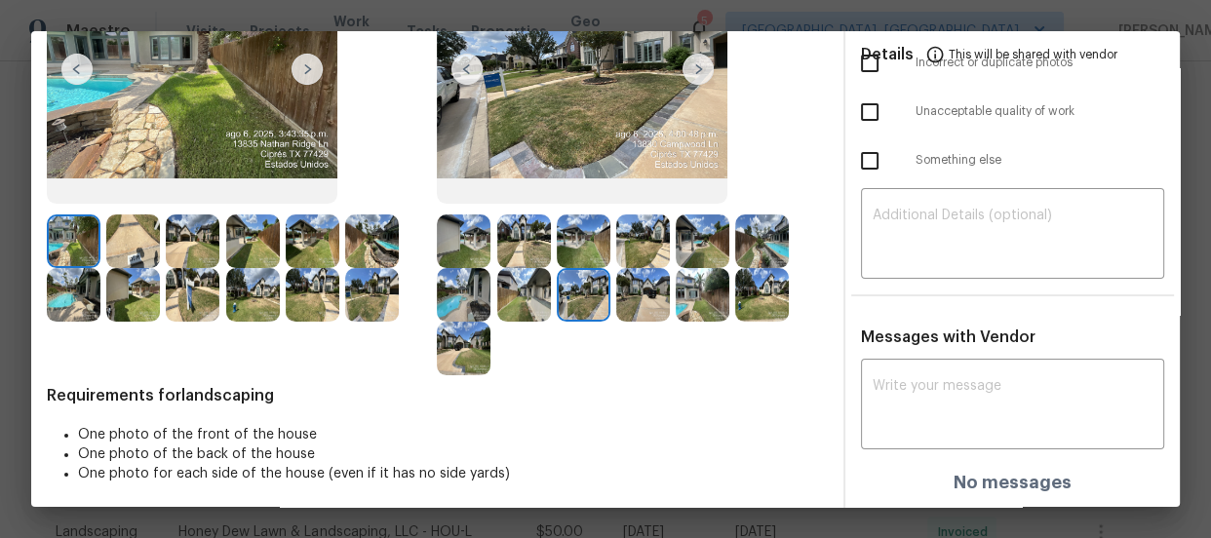
click at [635, 293] on img at bounding box center [643, 295] width 54 height 54
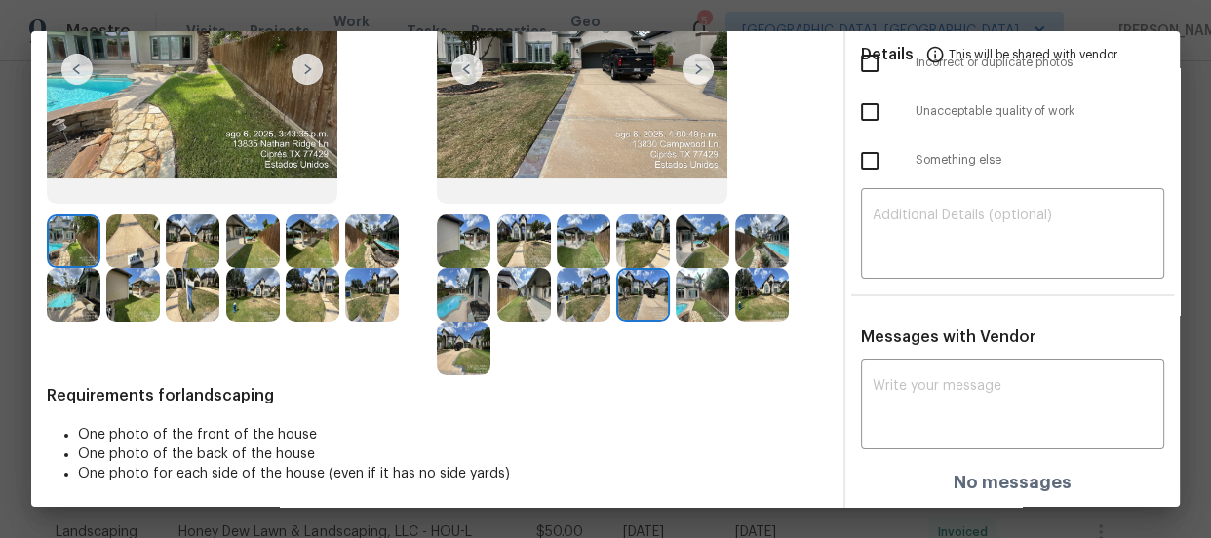
click at [695, 295] on img at bounding box center [703, 295] width 54 height 54
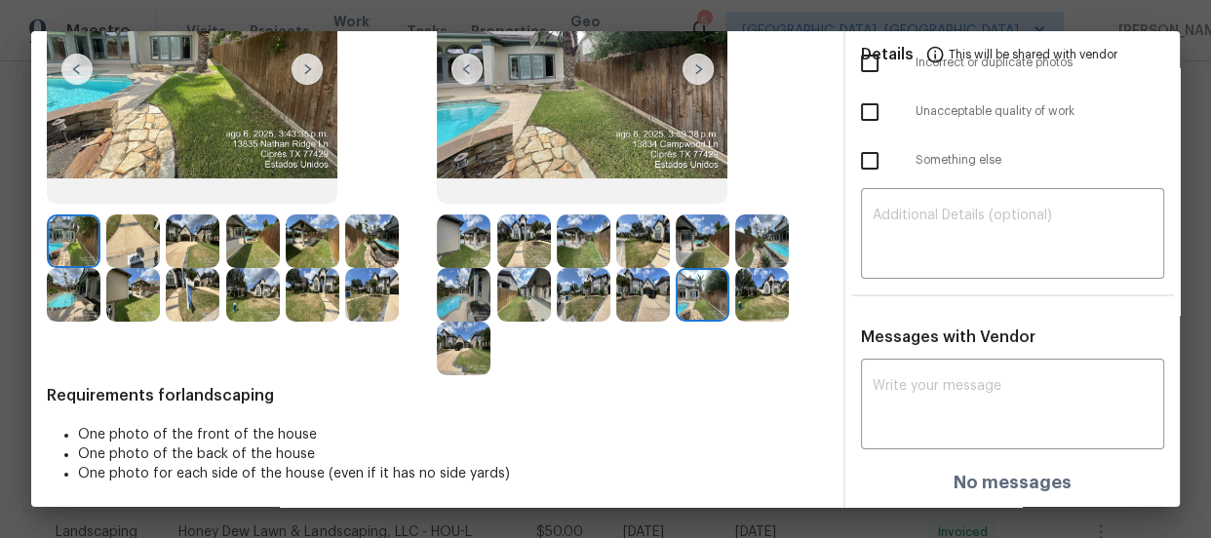
click at [763, 293] on img at bounding box center [762, 295] width 54 height 54
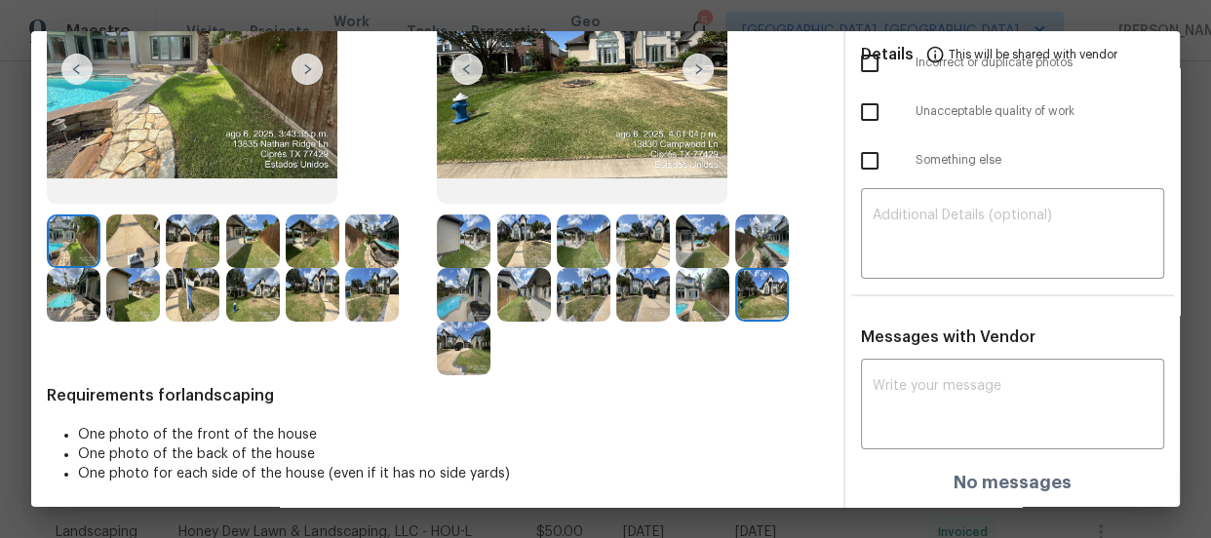
click at [470, 354] on img at bounding box center [464, 349] width 54 height 54
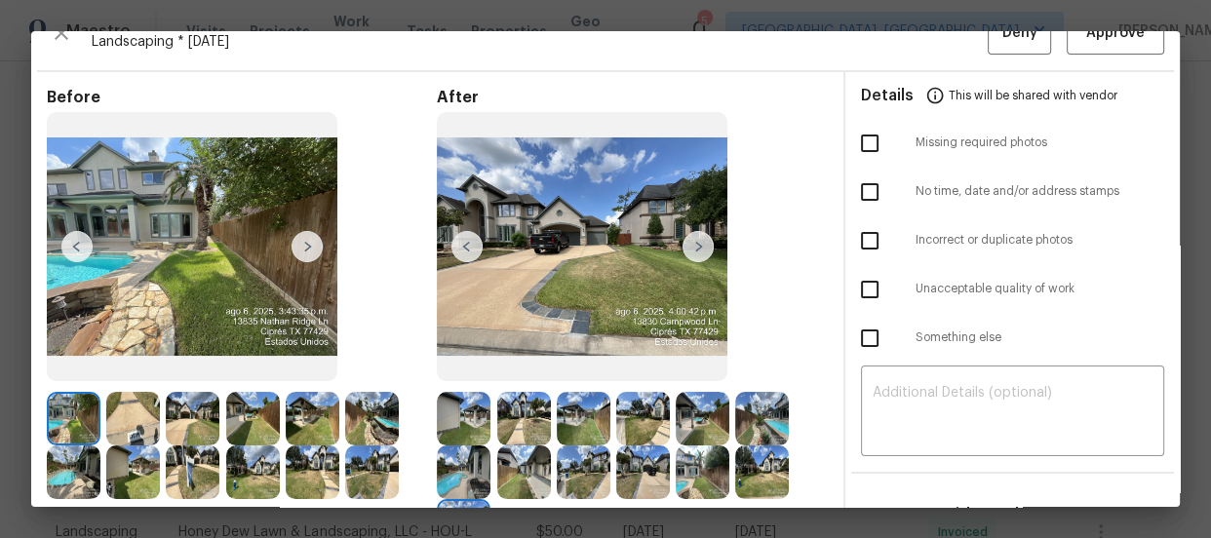
scroll to position [0, 0]
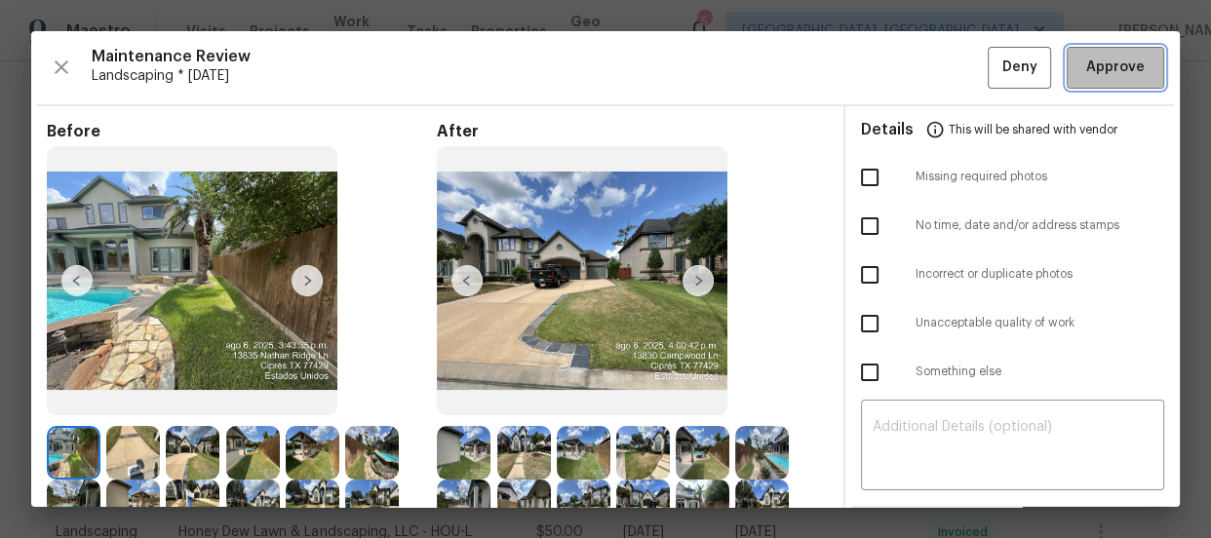
click at [1102, 69] on span "Approve" at bounding box center [1115, 68] width 59 height 24
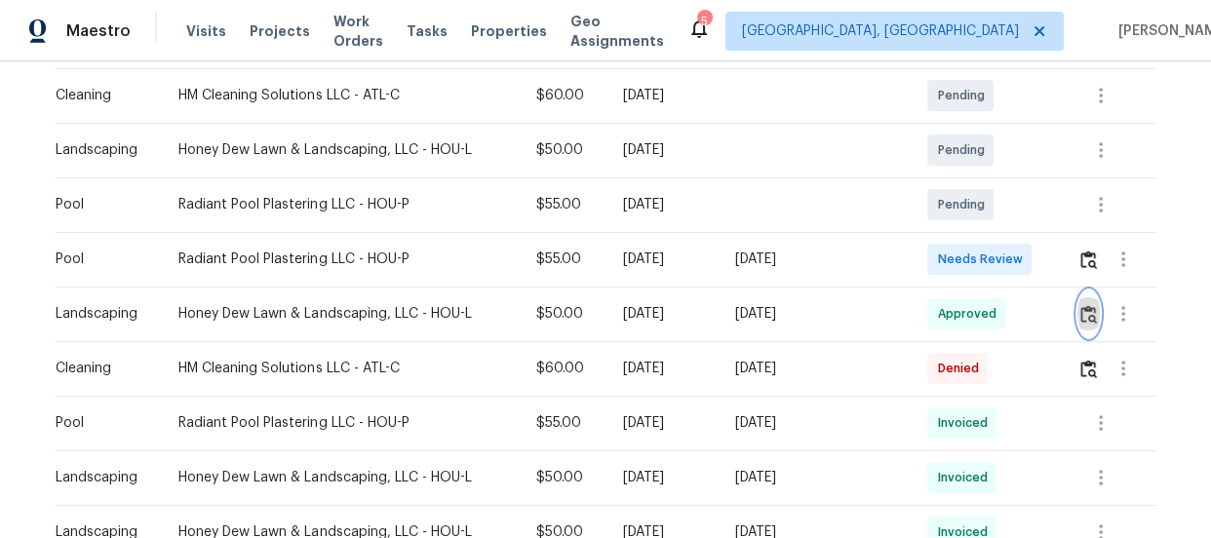
click at [1084, 311] on img "button" at bounding box center [1088, 314] width 17 height 19
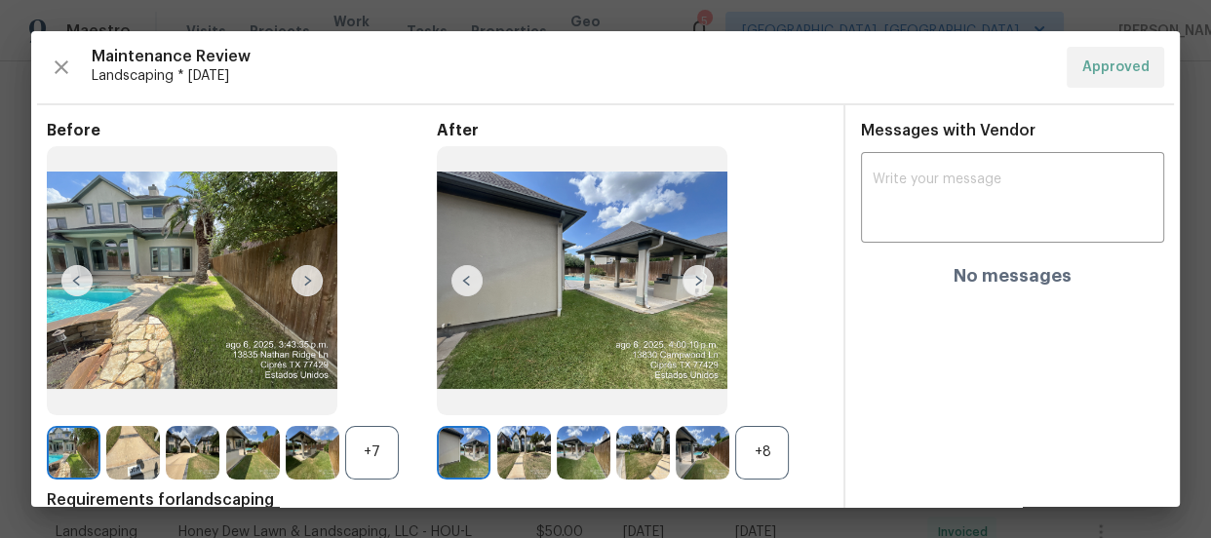
click at [382, 453] on div "+7" at bounding box center [372, 453] width 54 height 54
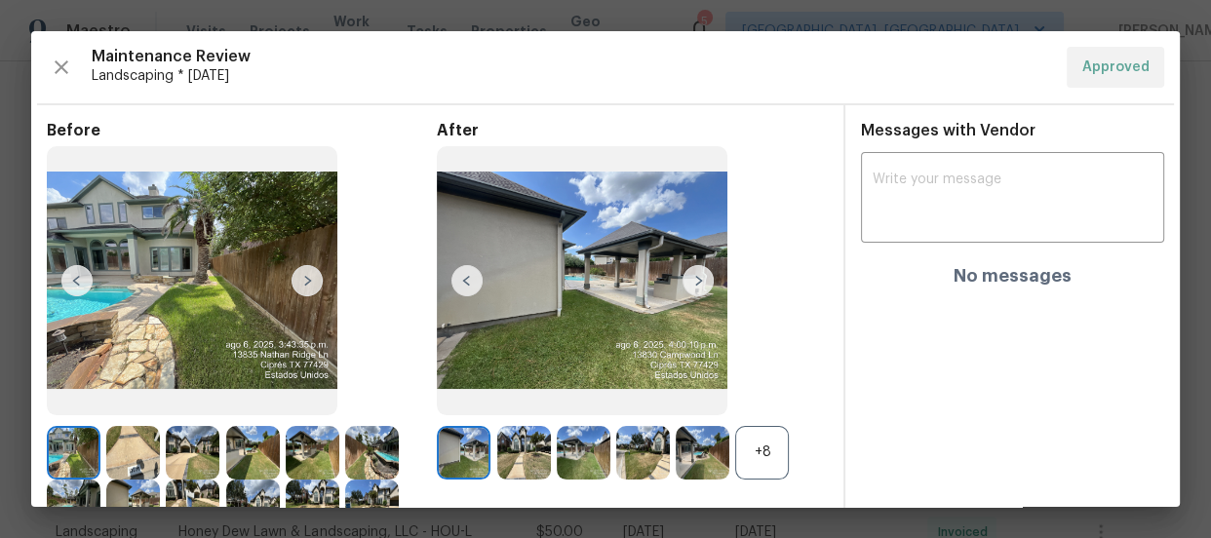
click at [754, 461] on div "+8" at bounding box center [762, 453] width 54 height 54
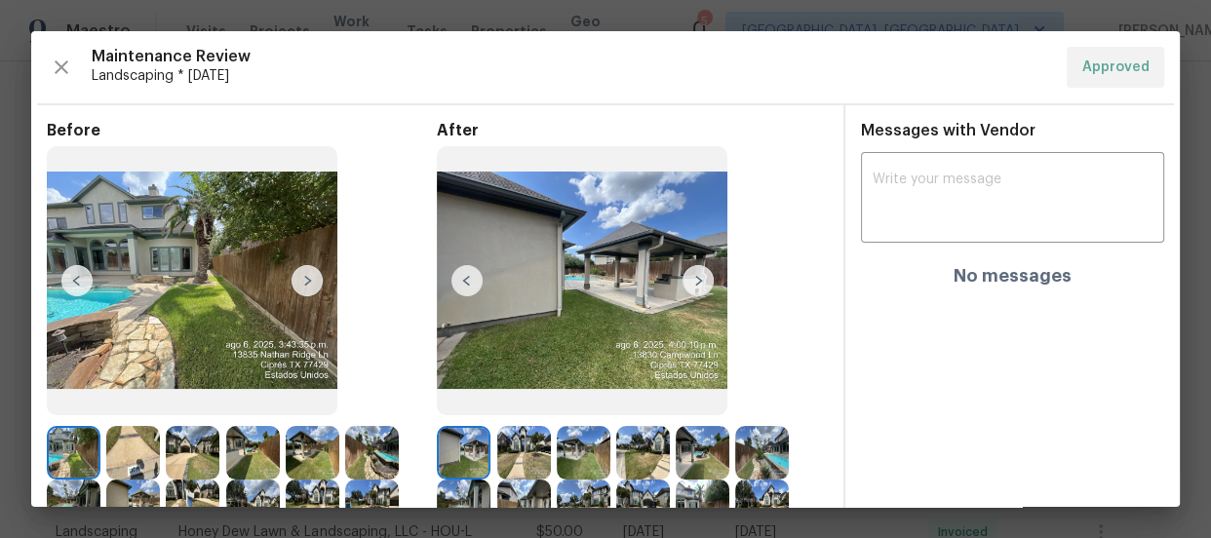
click at [530, 428] on img at bounding box center [524, 453] width 54 height 54
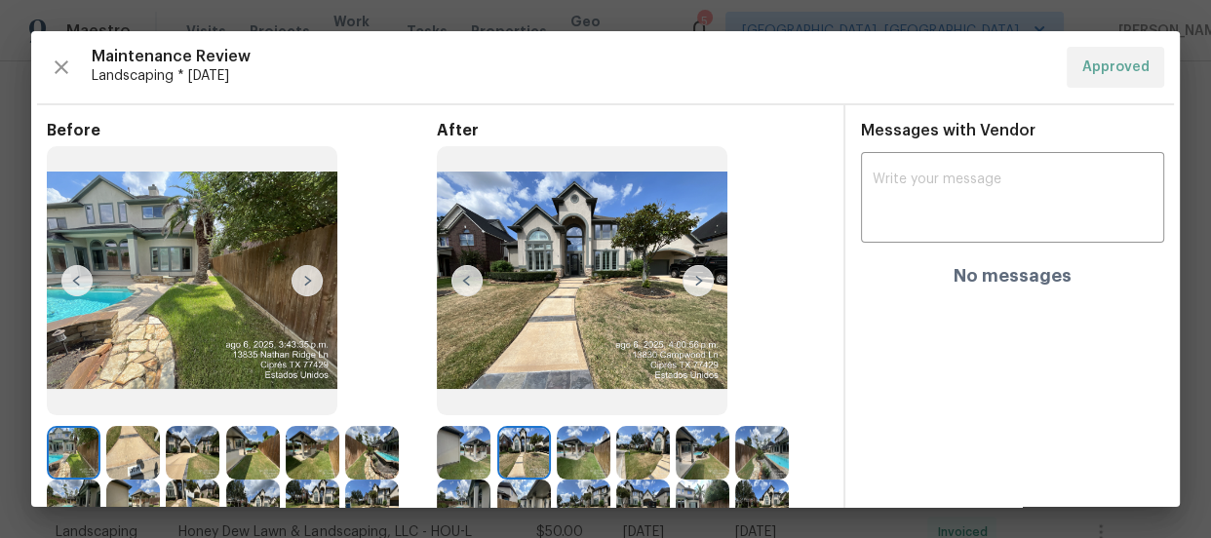
click at [580, 449] on img at bounding box center [584, 453] width 54 height 54
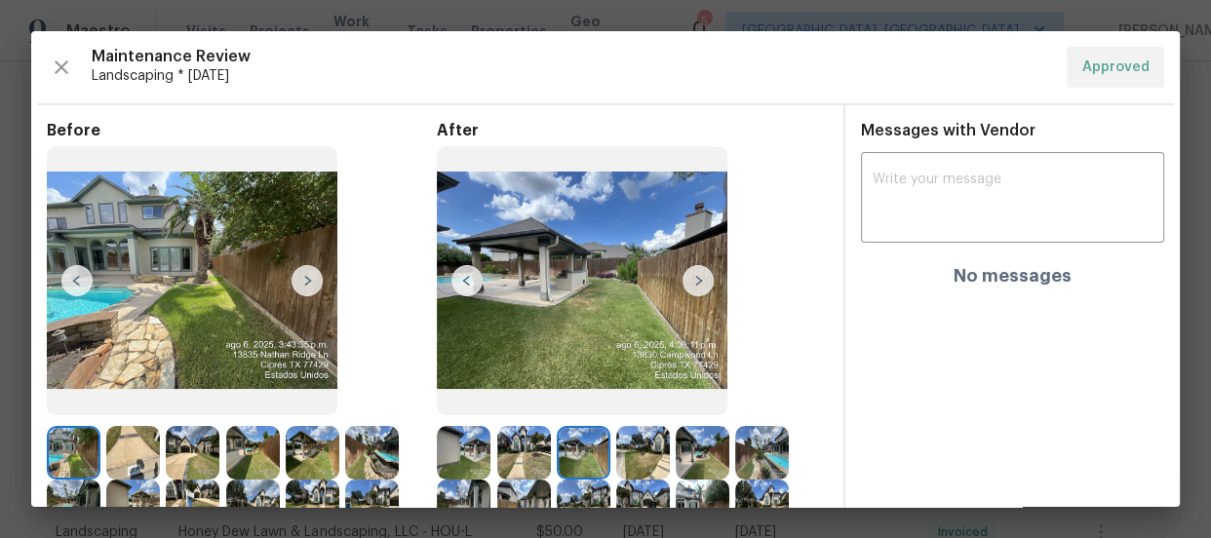
click at [644, 462] on img at bounding box center [643, 453] width 54 height 54
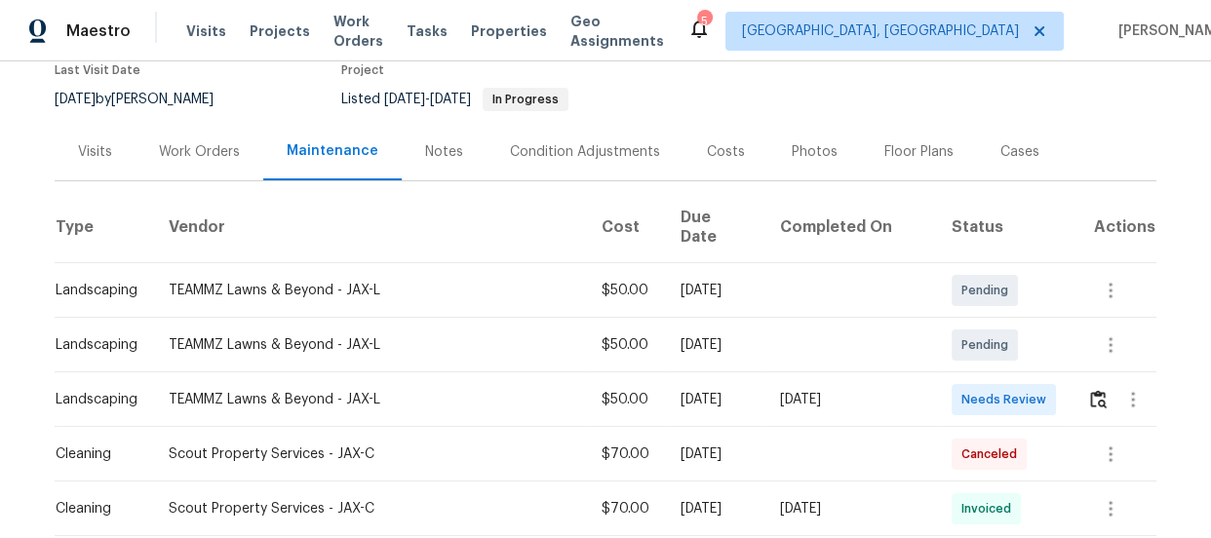
scroll to position [177, 0]
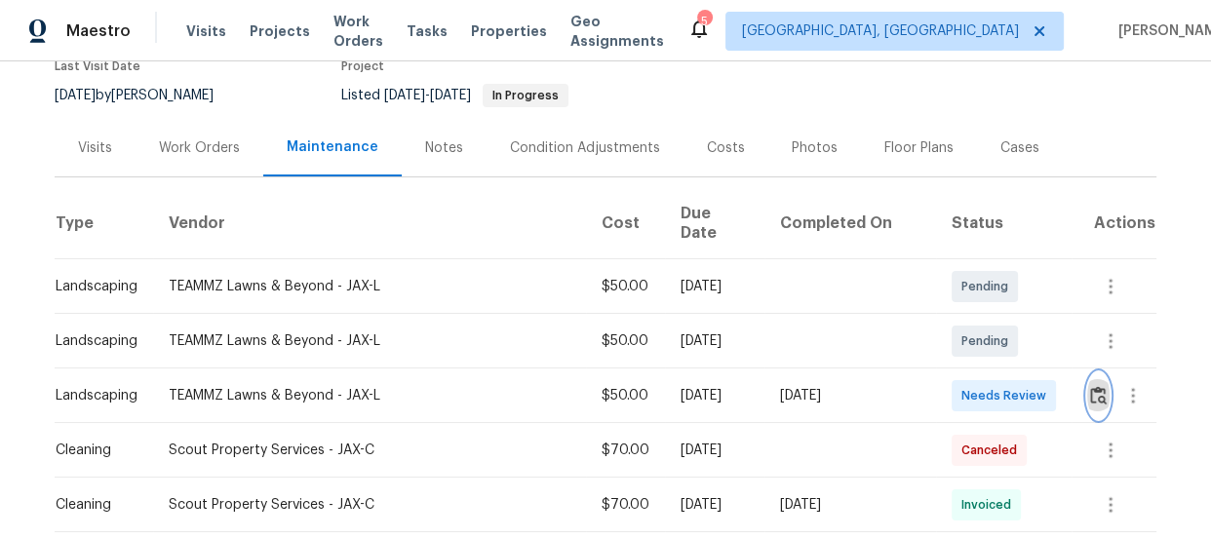
click at [1090, 386] on img "button" at bounding box center [1098, 395] width 17 height 19
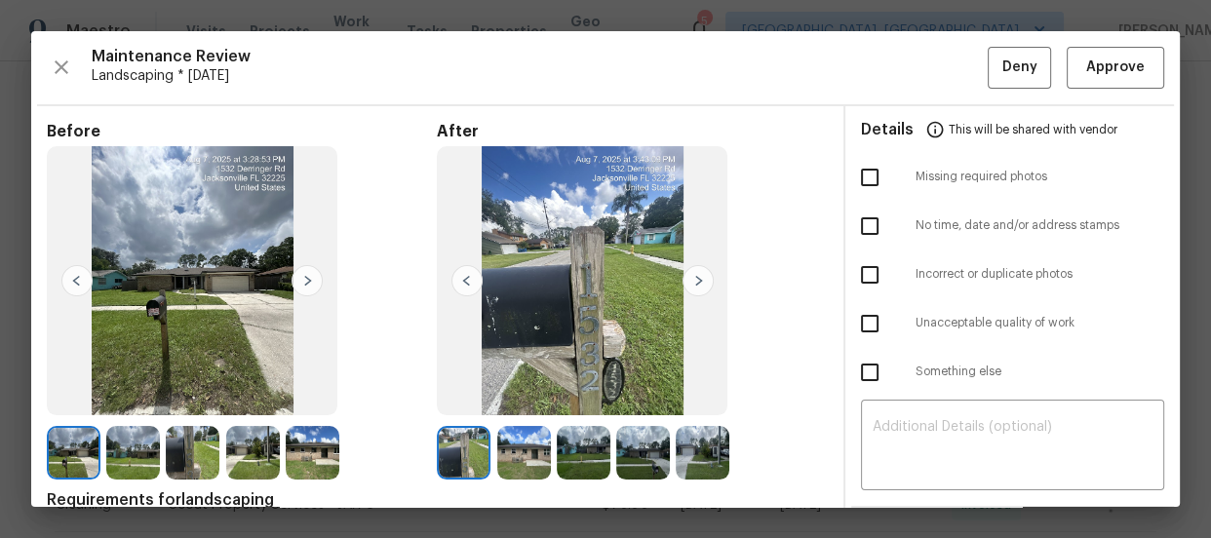
scroll to position [35, 0]
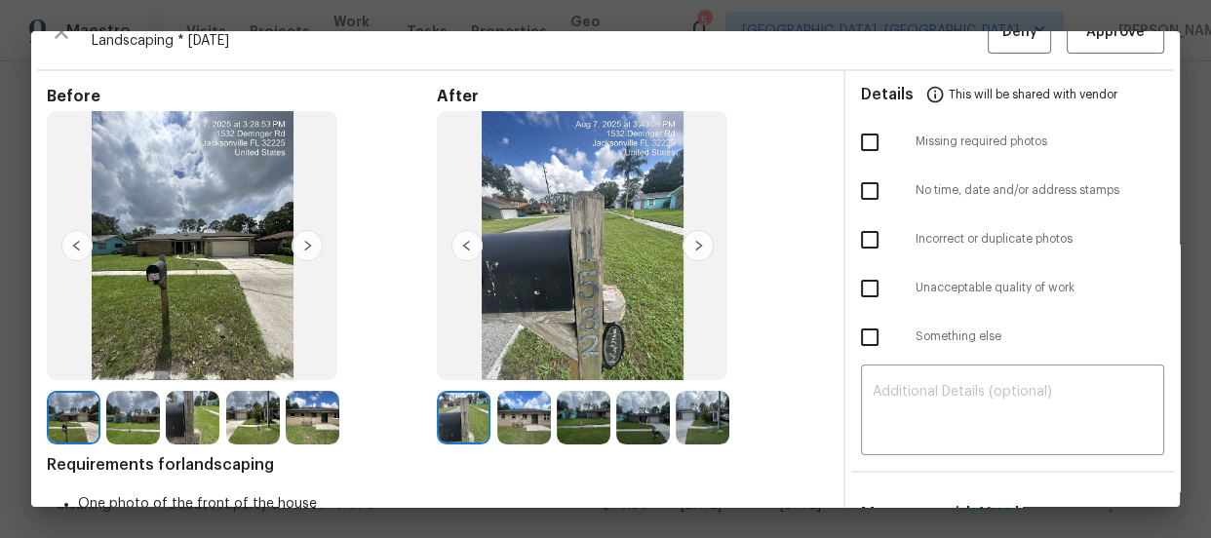
click at [531, 419] on img at bounding box center [524, 418] width 54 height 54
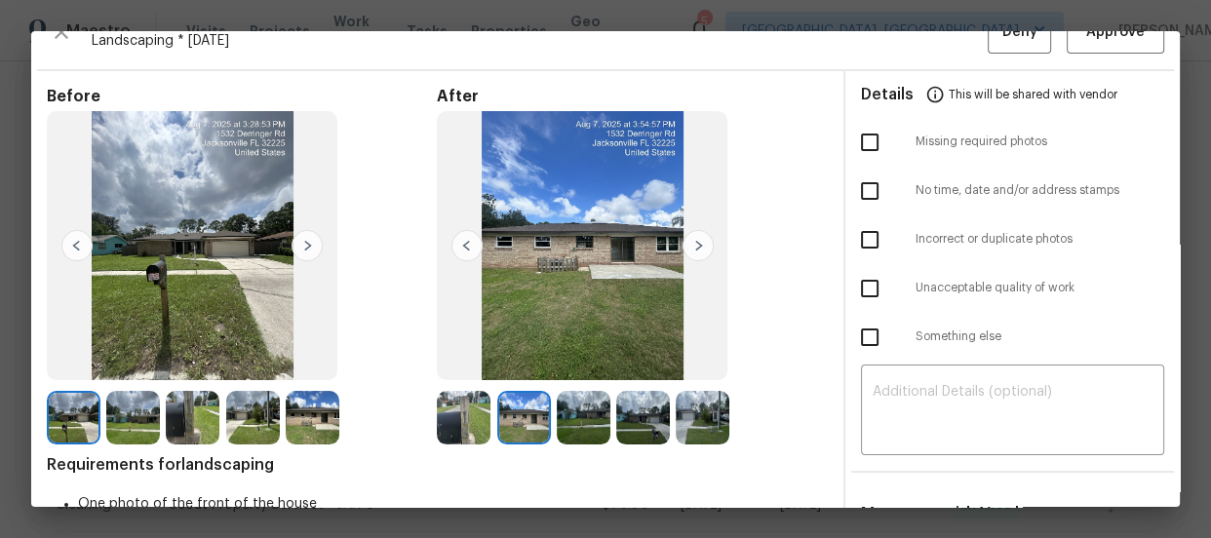
click at [576, 418] on img at bounding box center [584, 418] width 54 height 54
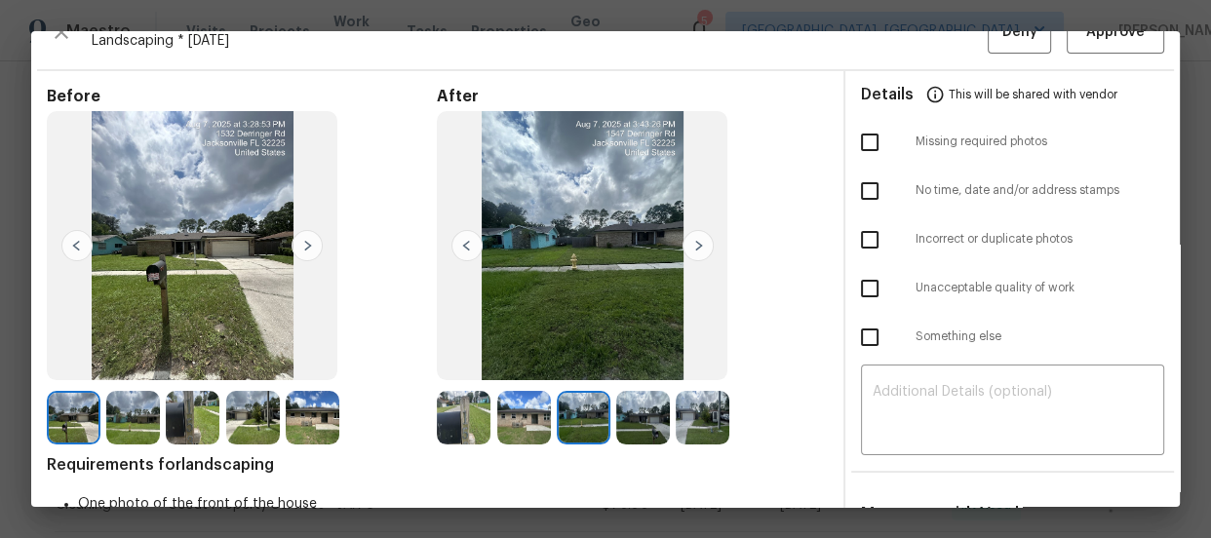
click at [624, 417] on img at bounding box center [643, 418] width 54 height 54
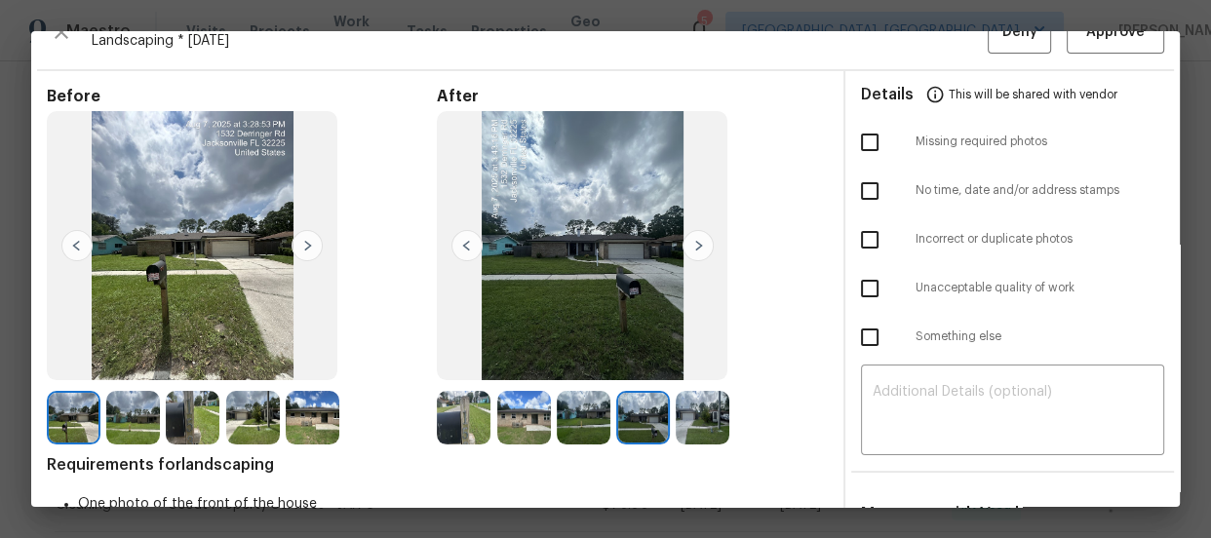
click at [702, 413] on img at bounding box center [703, 418] width 54 height 54
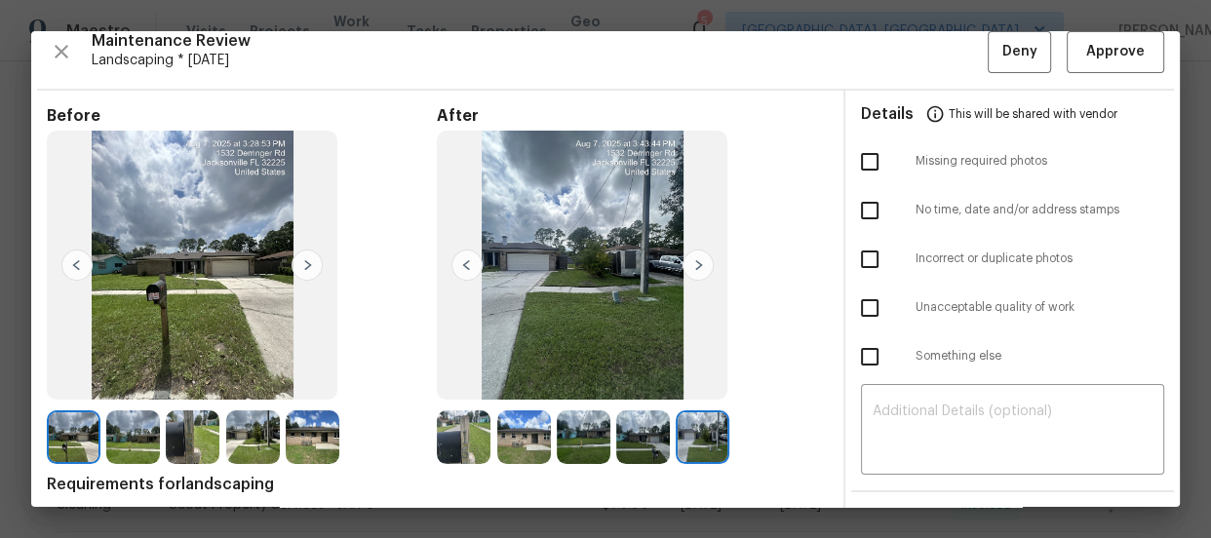
scroll to position [0, 0]
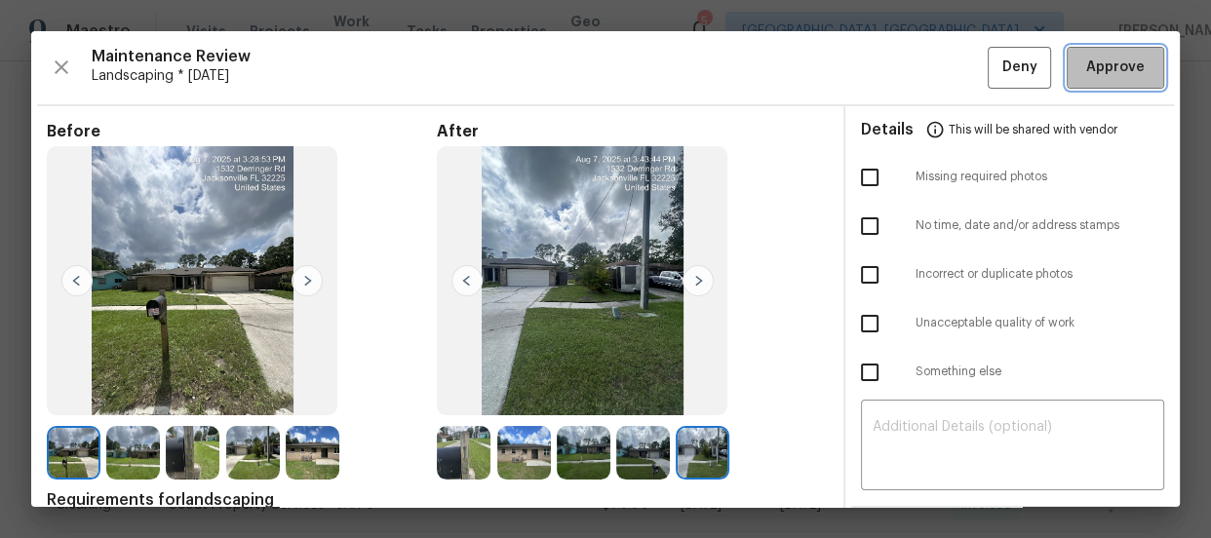
click at [1094, 70] on span "Approve" at bounding box center [1115, 68] width 59 height 24
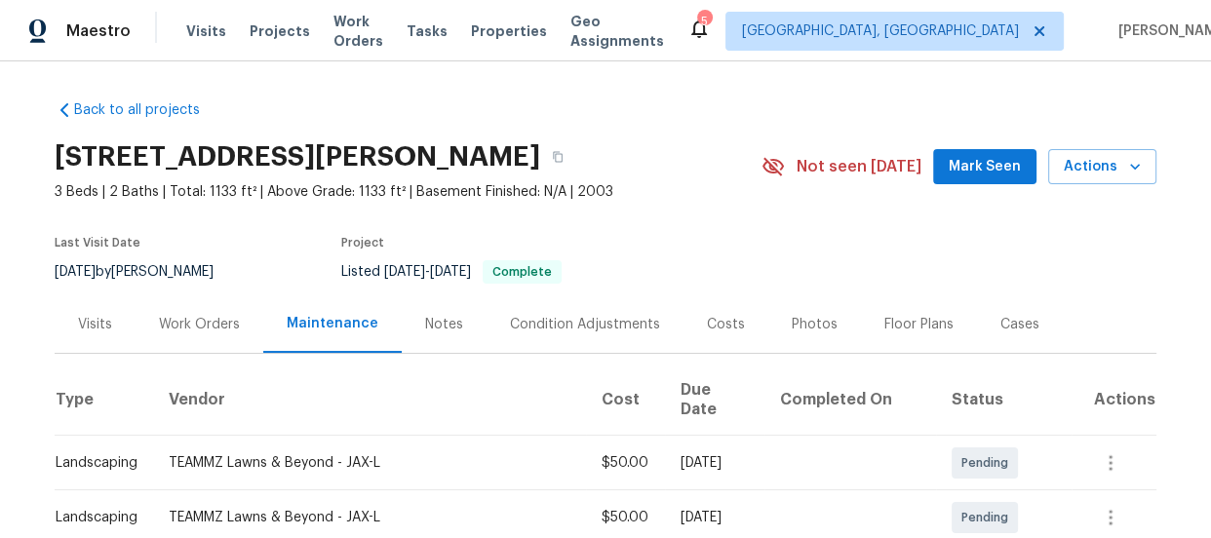
click at [722, 153] on div "[STREET_ADDRESS][PERSON_NAME]" at bounding box center [408, 157] width 707 height 51
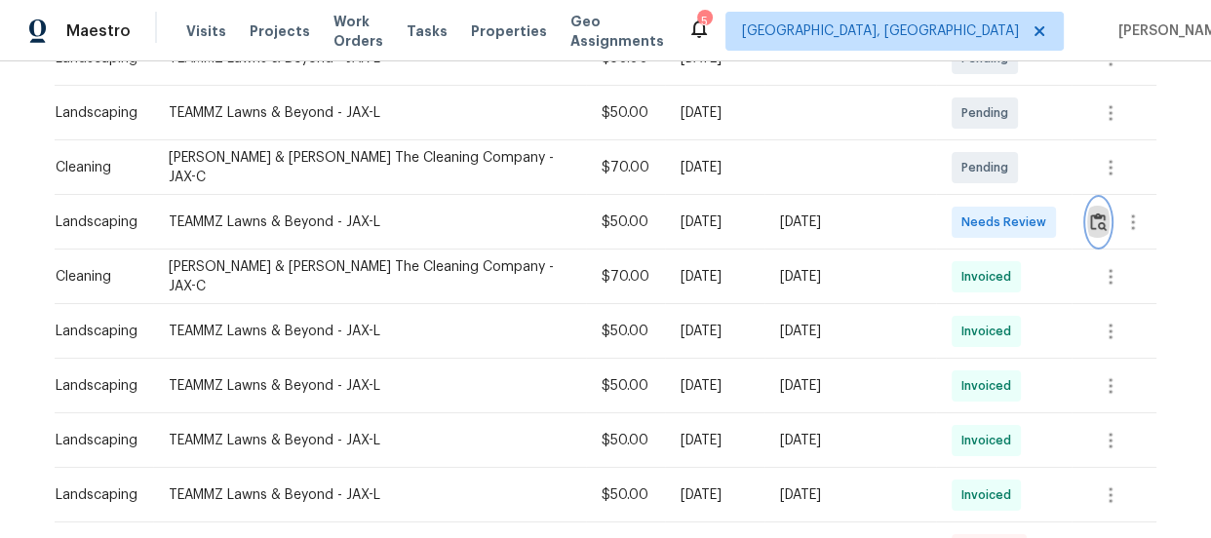
click at [1090, 213] on img "button" at bounding box center [1098, 222] width 17 height 19
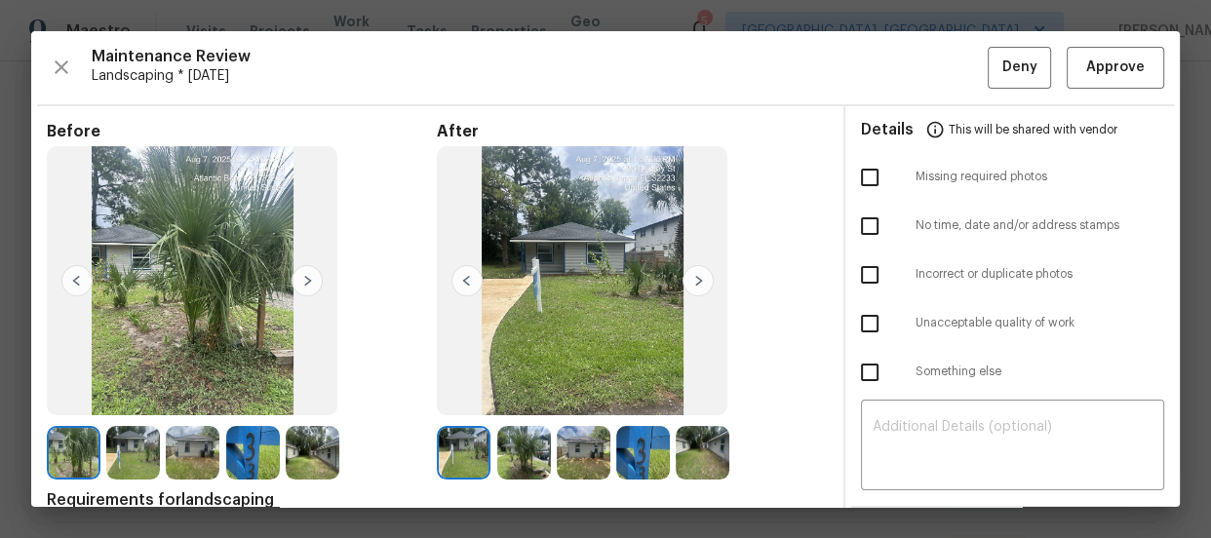
scroll to position [35, 0]
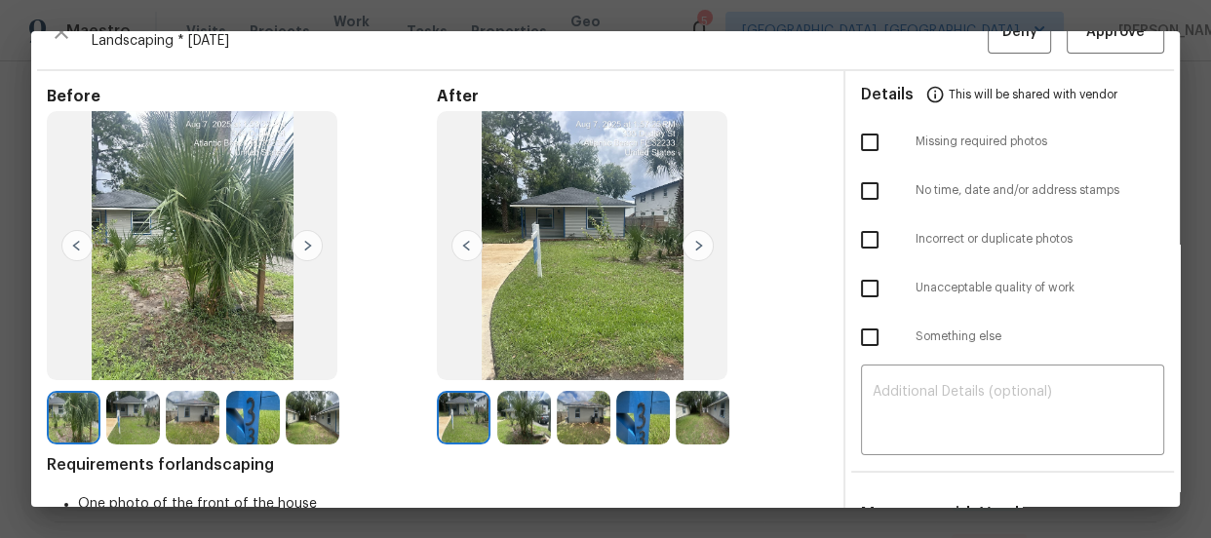
click at [530, 419] on img at bounding box center [524, 418] width 54 height 54
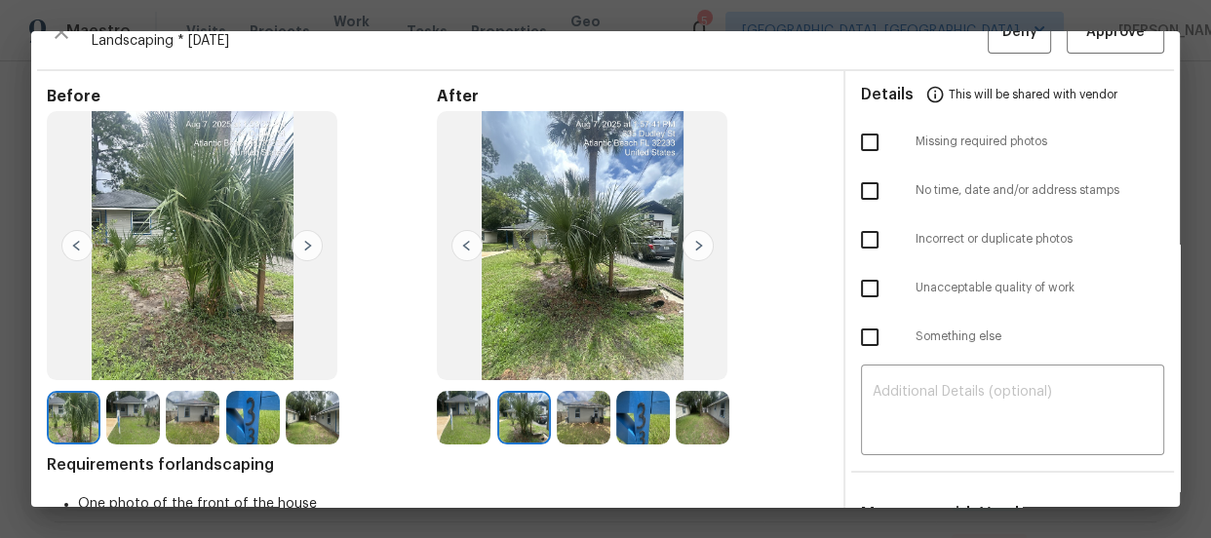
click at [595, 415] on img at bounding box center [584, 418] width 54 height 54
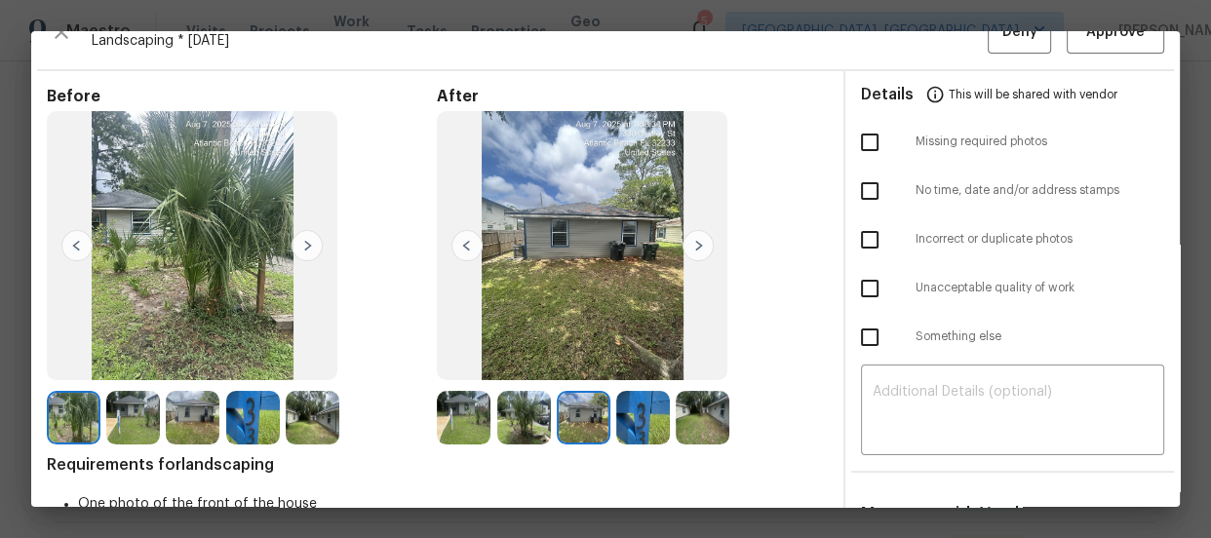
click at [643, 414] on img at bounding box center [643, 418] width 54 height 54
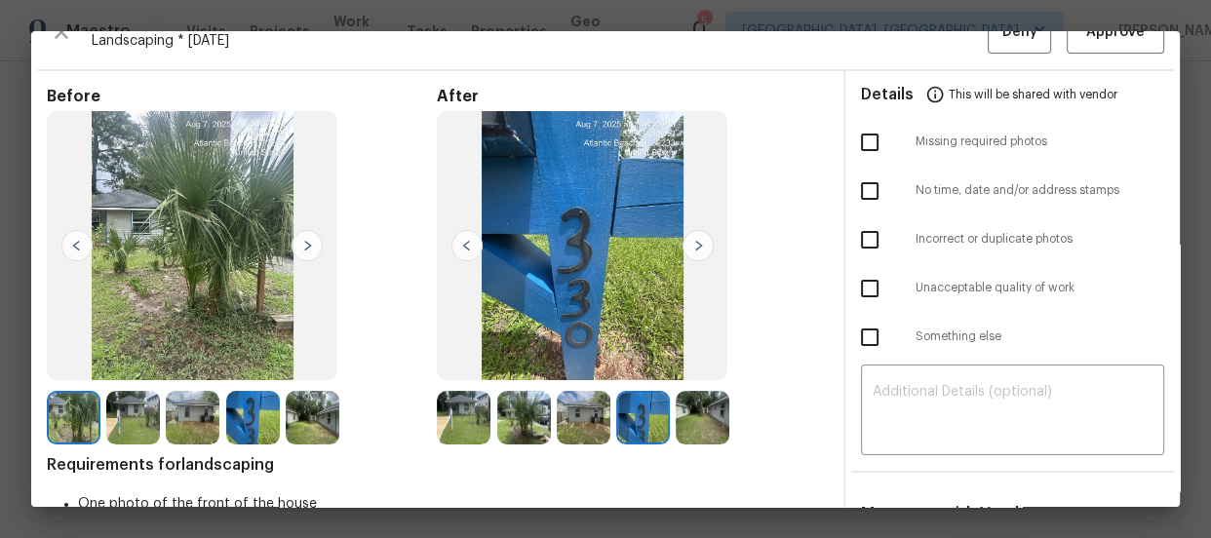
click at [704, 411] on img at bounding box center [703, 418] width 54 height 54
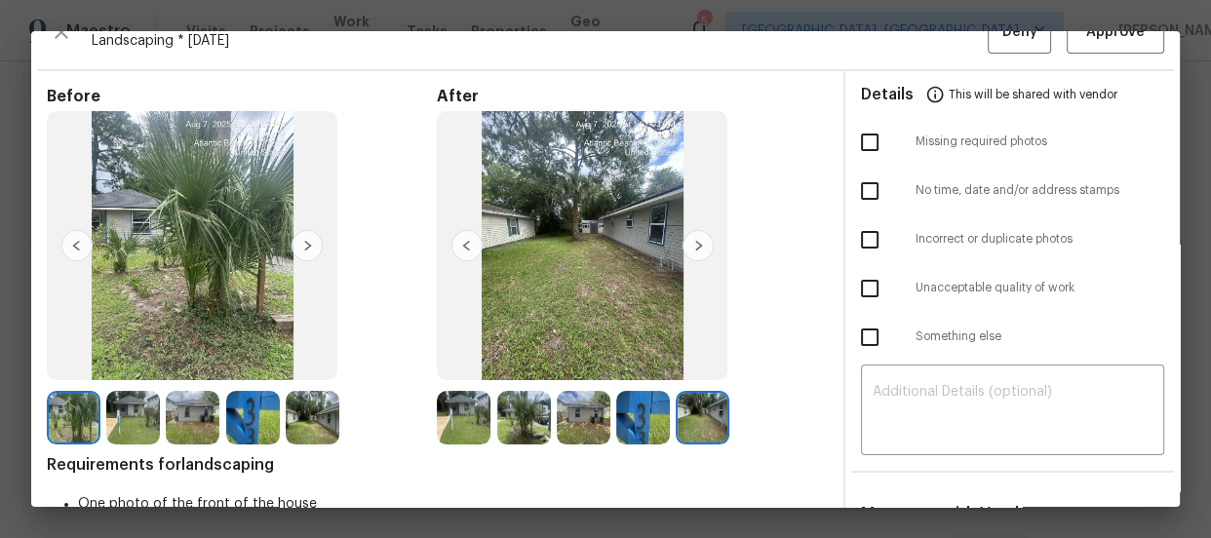
scroll to position [0, 0]
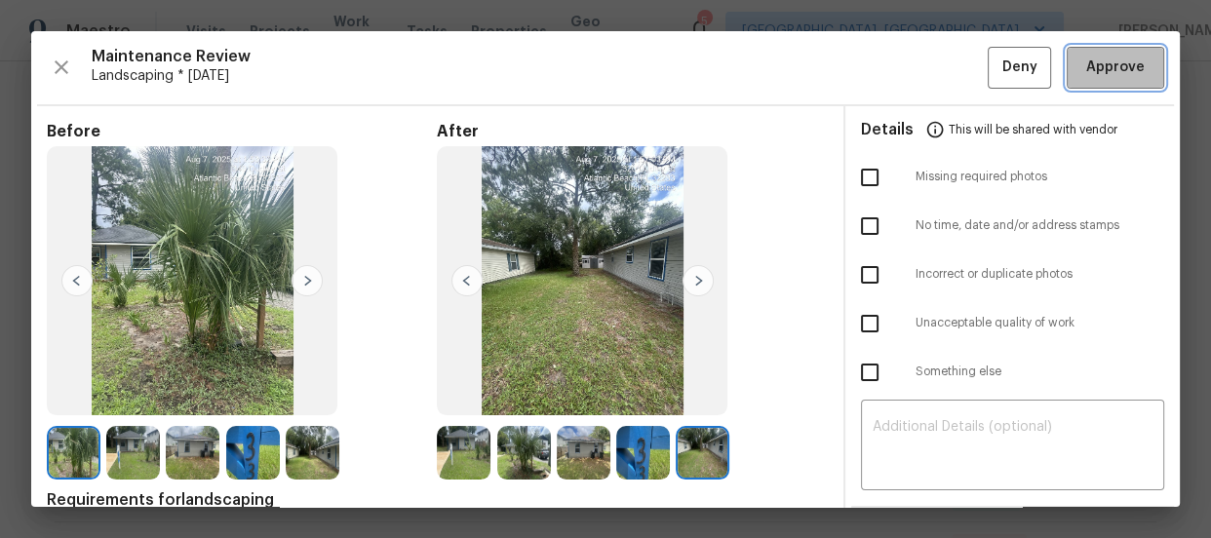
click at [1089, 69] on span "Approve" at bounding box center [1115, 68] width 59 height 24
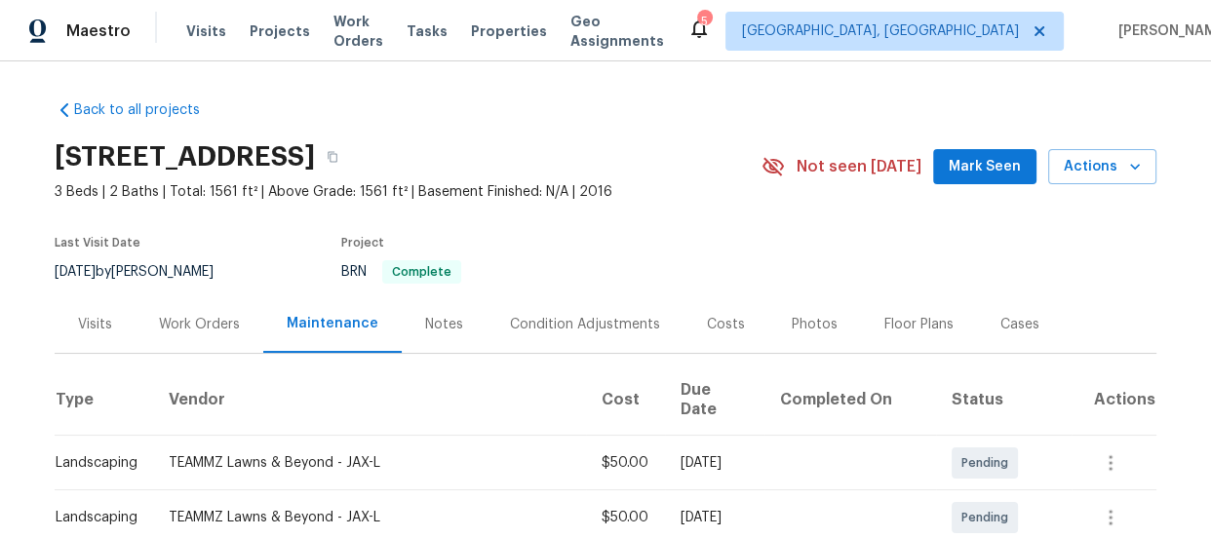
scroll to position [405, 0]
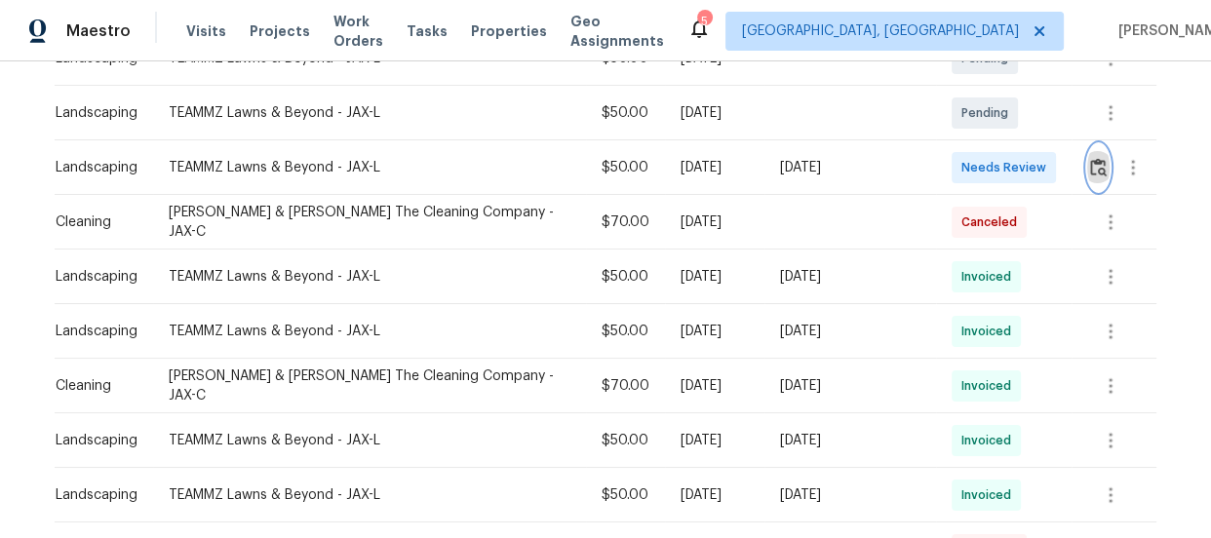
click at [1090, 158] on img "button" at bounding box center [1098, 167] width 17 height 19
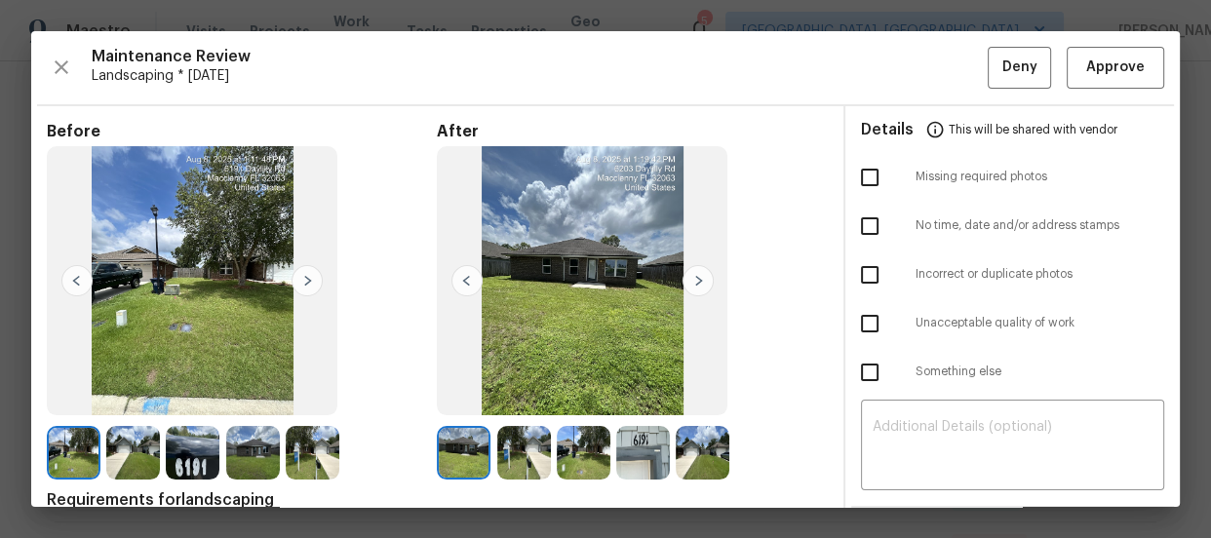
click at [519, 465] on img at bounding box center [524, 453] width 54 height 54
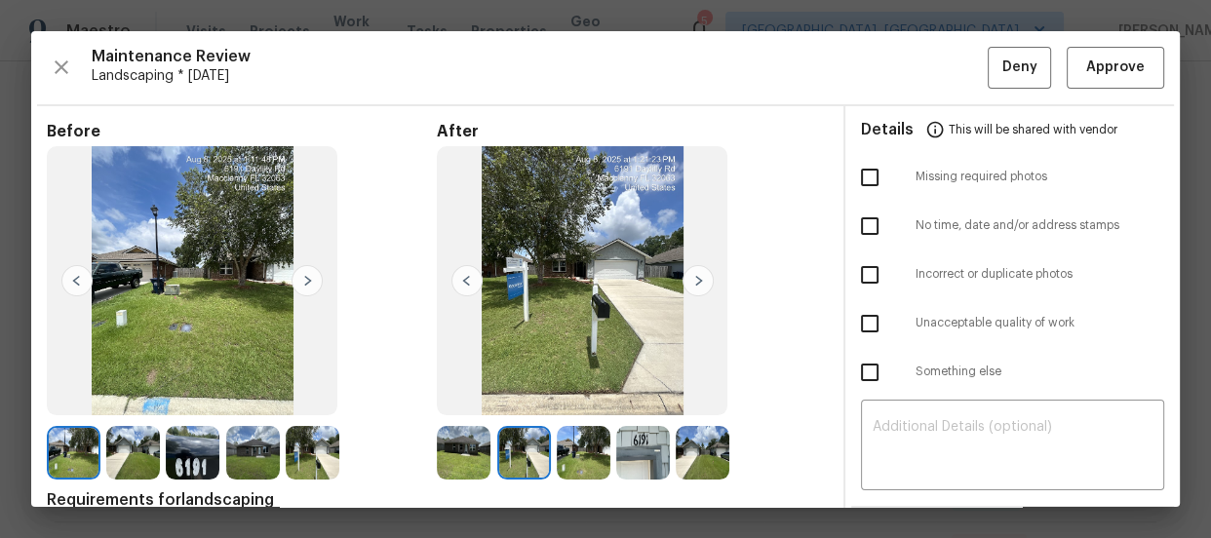
click at [582, 457] on img at bounding box center [584, 453] width 54 height 54
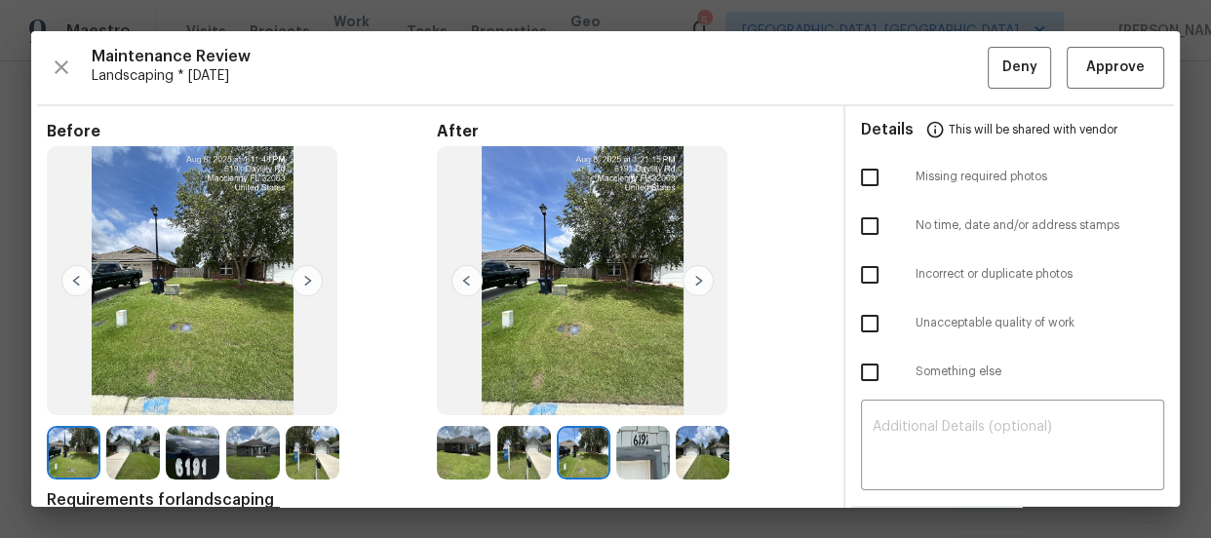
click at [634, 458] on img at bounding box center [643, 453] width 54 height 54
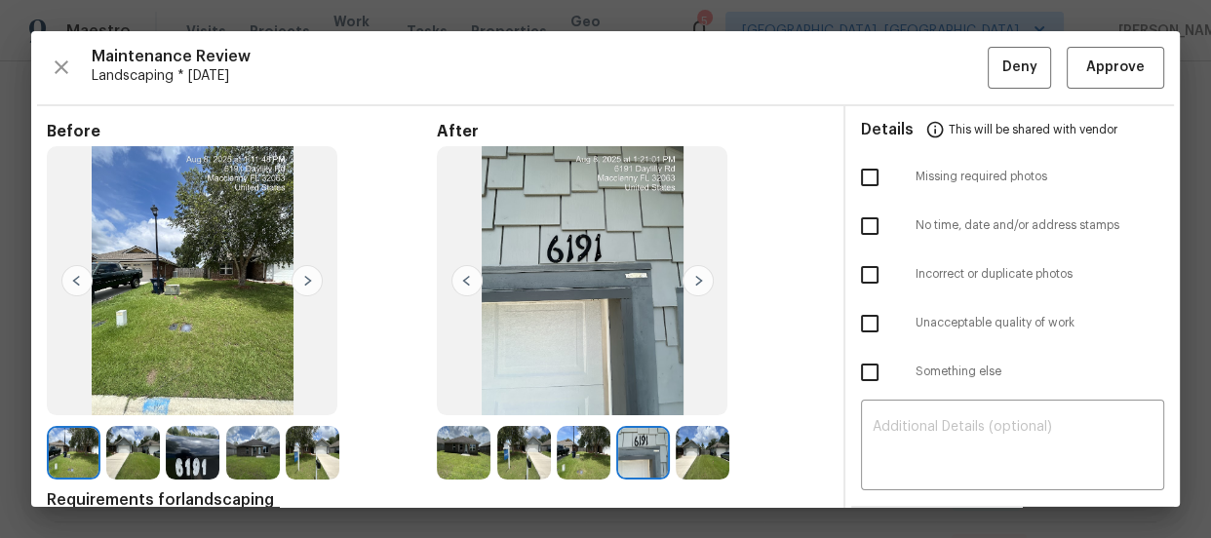
click at [713, 446] on img at bounding box center [703, 453] width 54 height 54
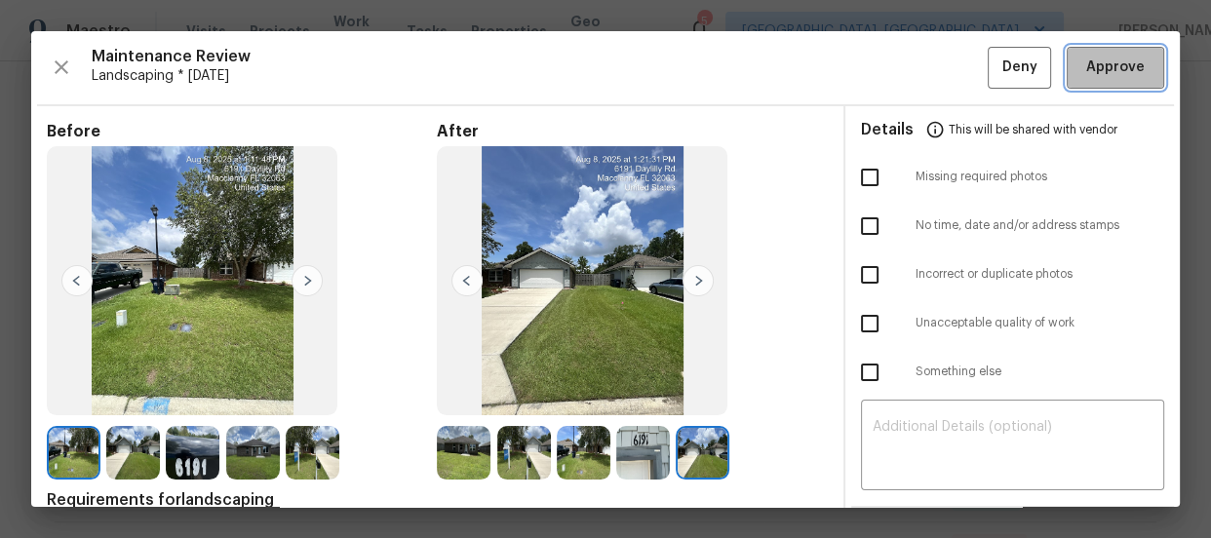
click at [1067, 65] on button "Approve" at bounding box center [1116, 68] width 98 height 42
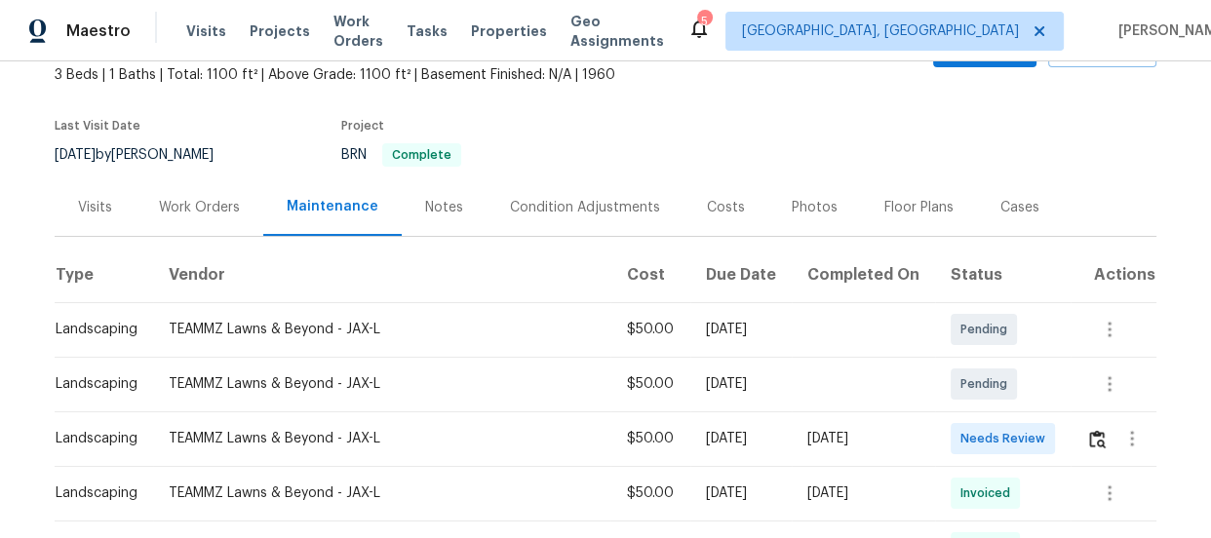
scroll to position [141, 0]
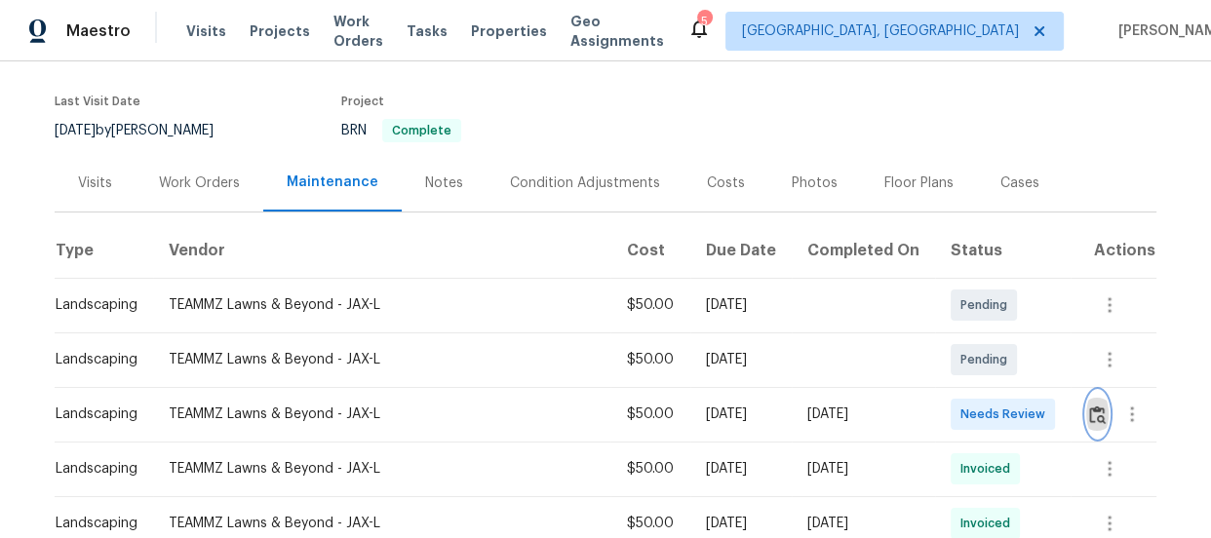
click at [1091, 410] on img "button" at bounding box center [1097, 415] width 17 height 19
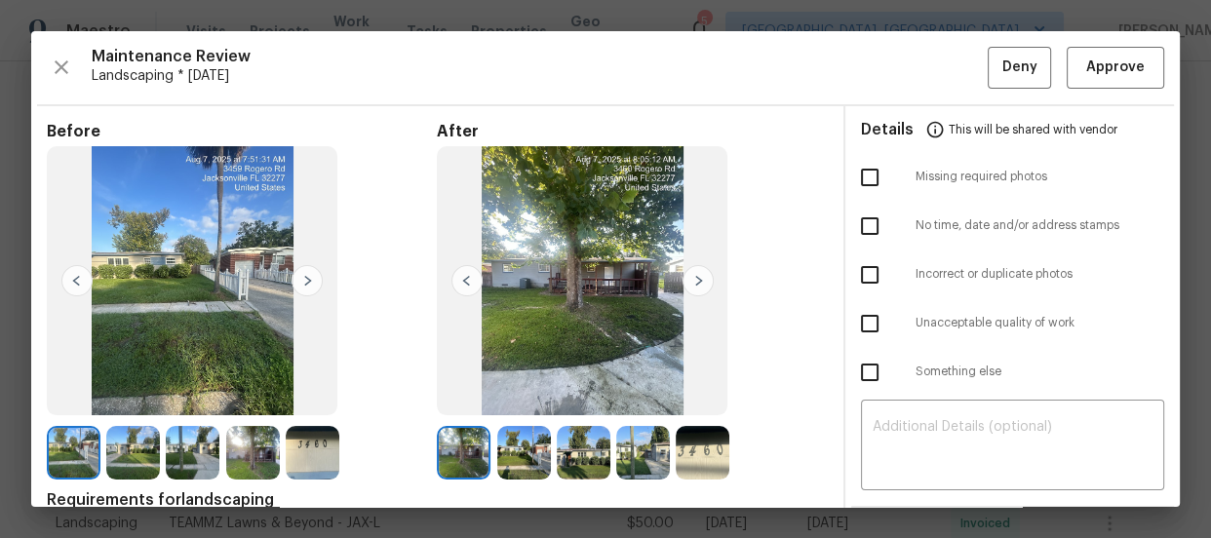
click at [525, 456] on img at bounding box center [524, 453] width 54 height 54
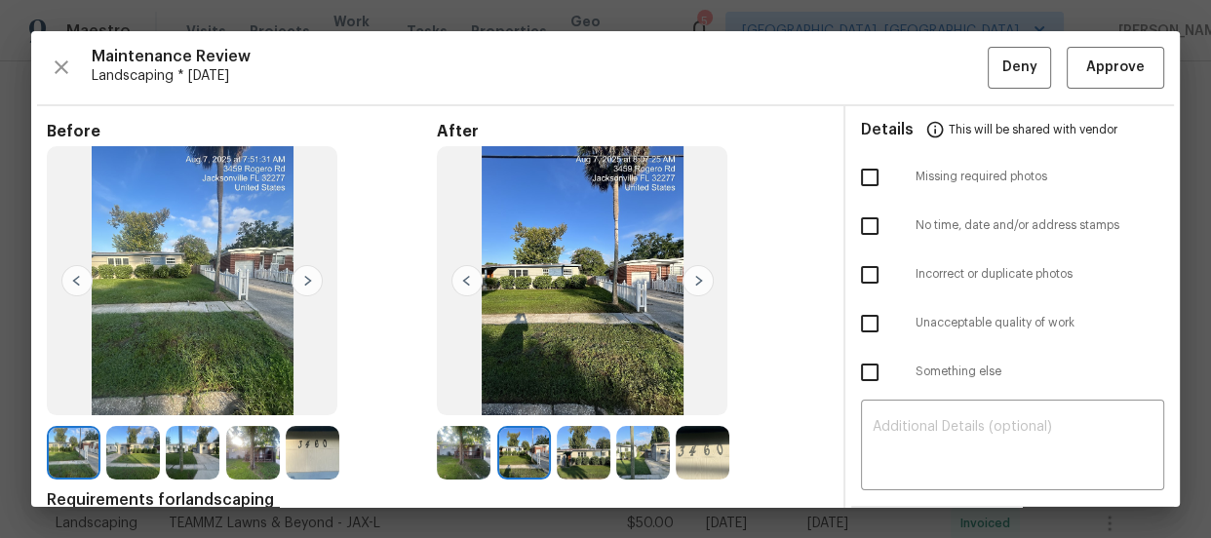
click at [596, 452] on img at bounding box center [584, 453] width 54 height 54
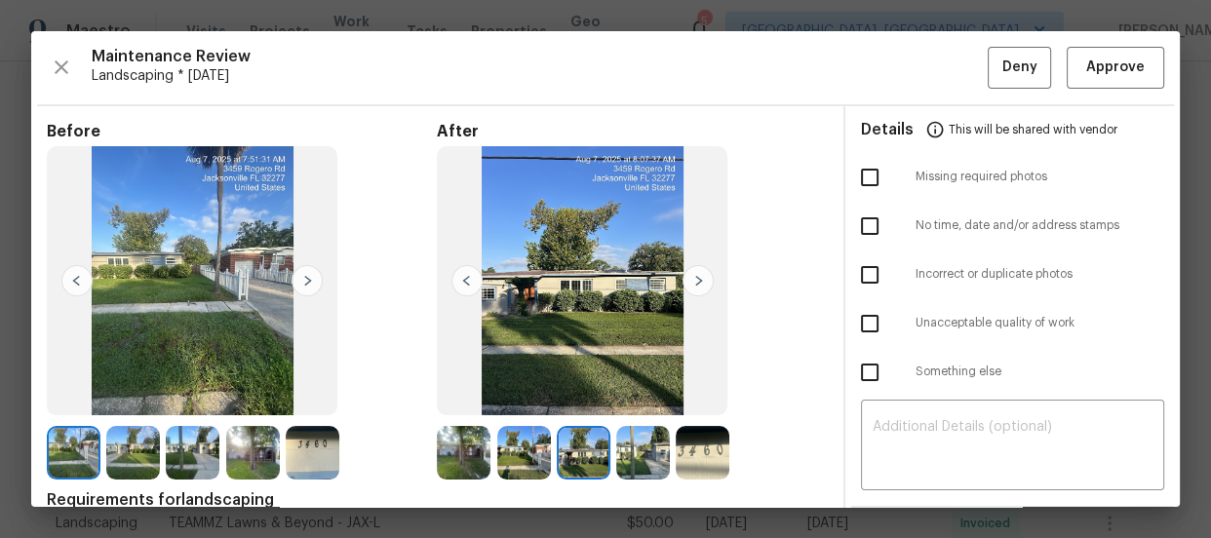
click at [692, 443] on img at bounding box center [703, 453] width 54 height 54
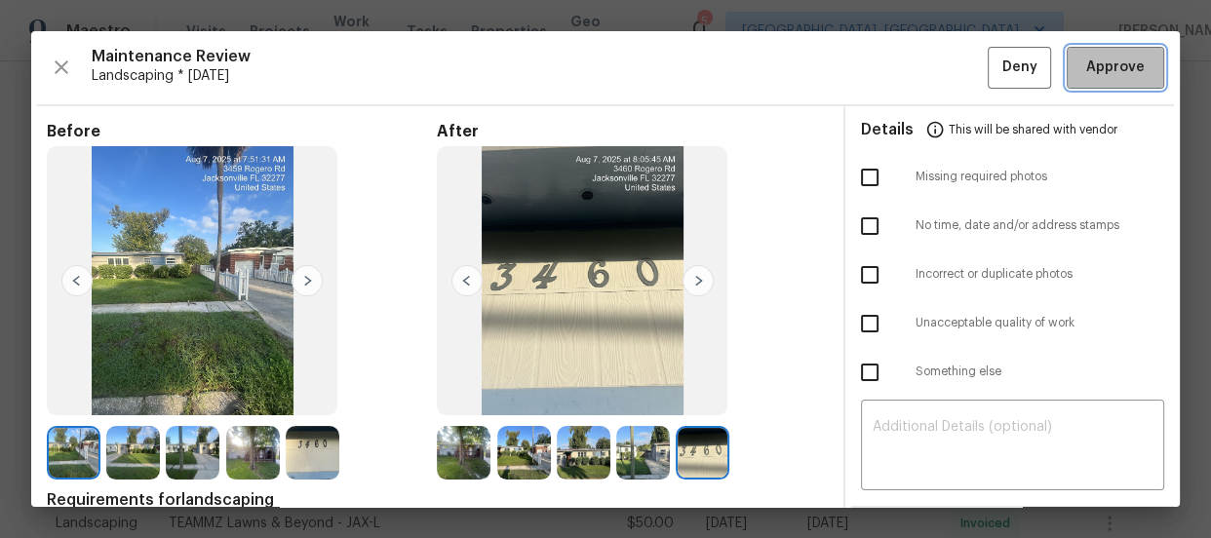
click at [1090, 64] on span "Approve" at bounding box center [1115, 68] width 59 height 24
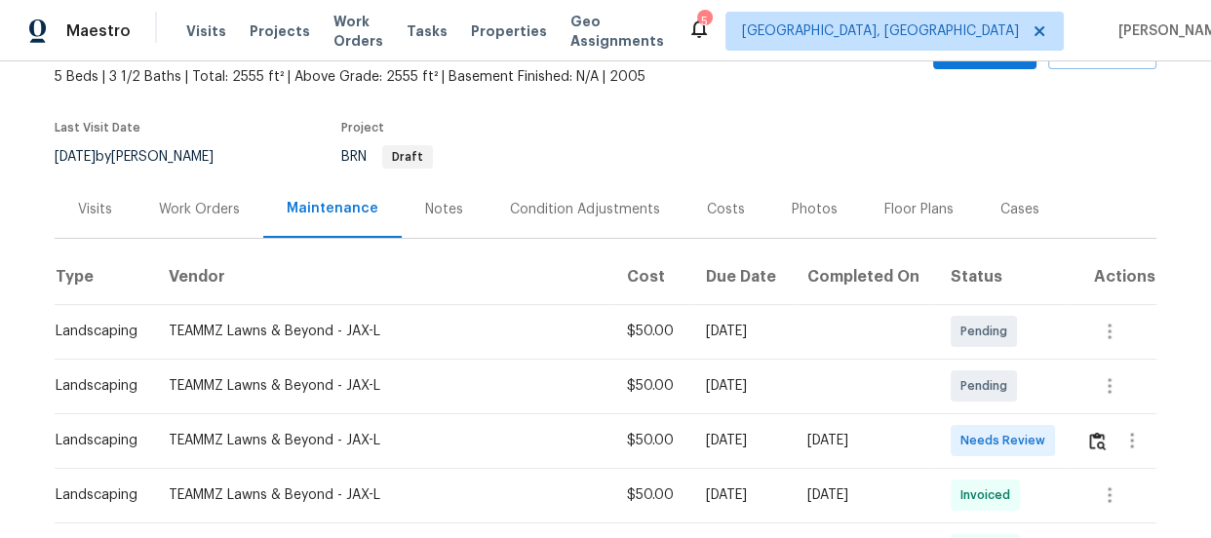
scroll to position [141, 0]
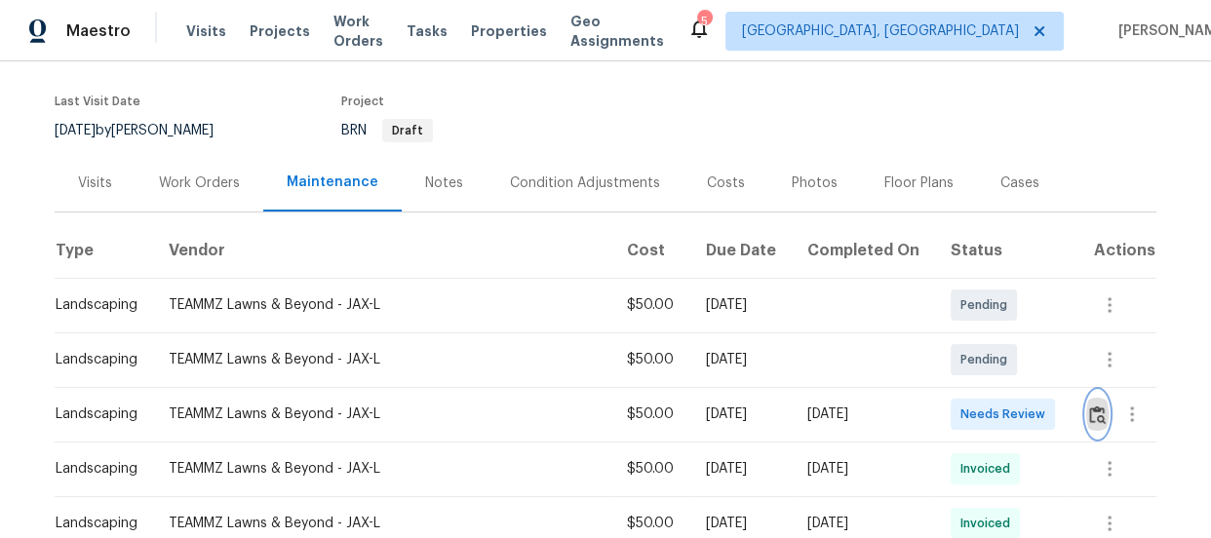
click at [1092, 413] on img "button" at bounding box center [1097, 415] width 17 height 19
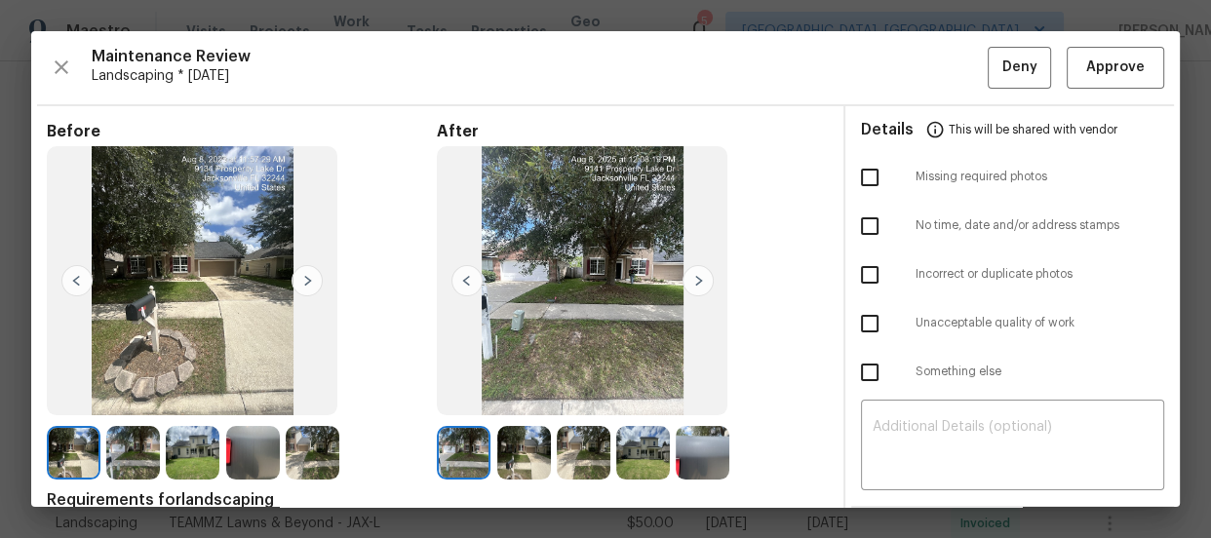
click at [519, 456] on img at bounding box center [524, 453] width 54 height 54
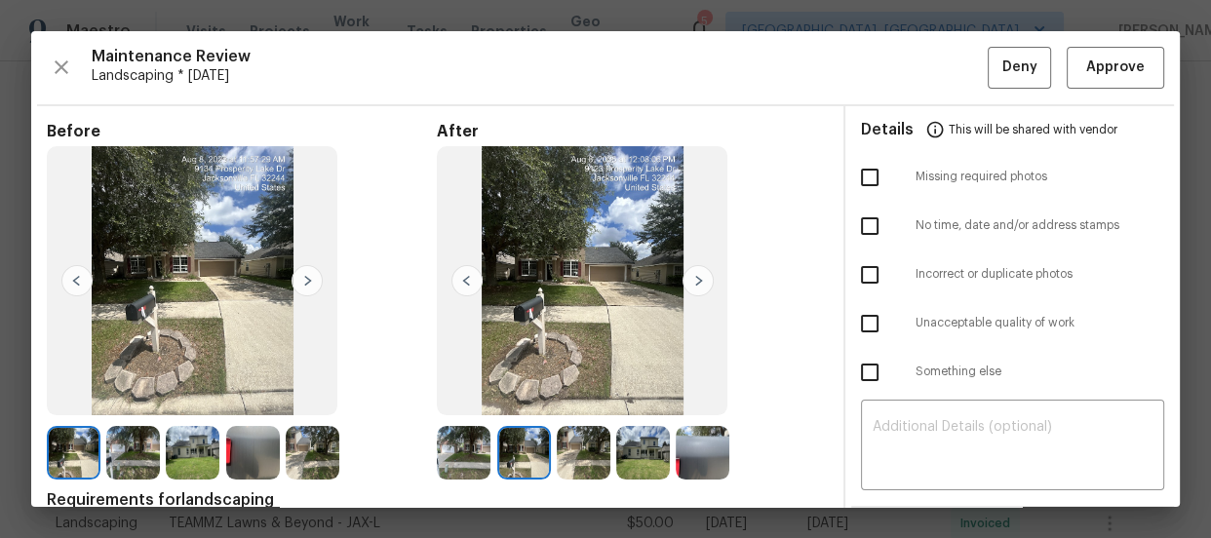
click at [601, 459] on img at bounding box center [584, 453] width 54 height 54
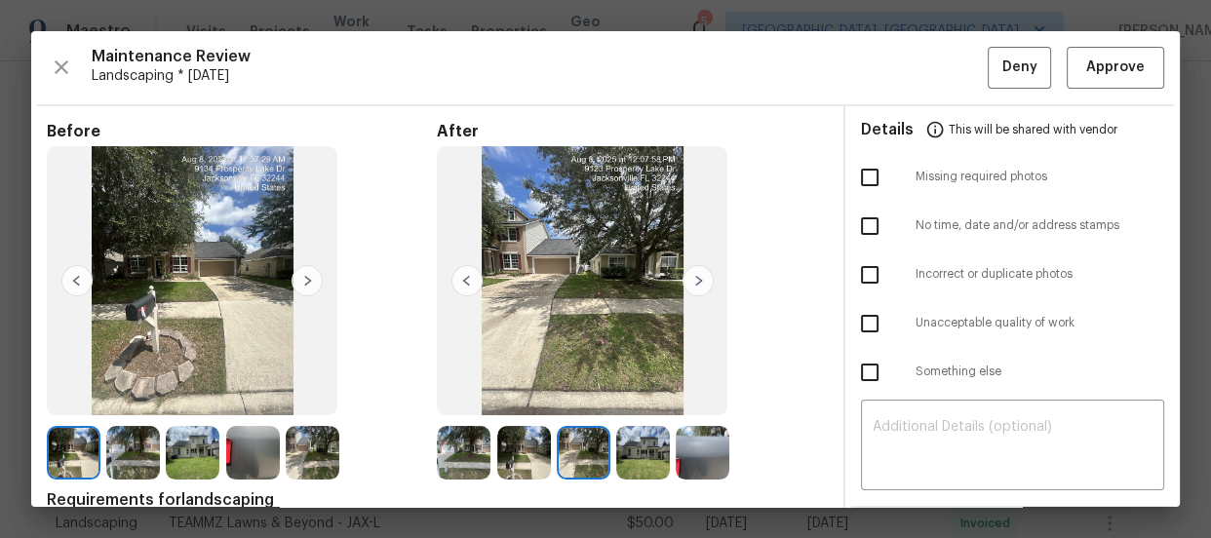
click at [637, 460] on img at bounding box center [643, 453] width 54 height 54
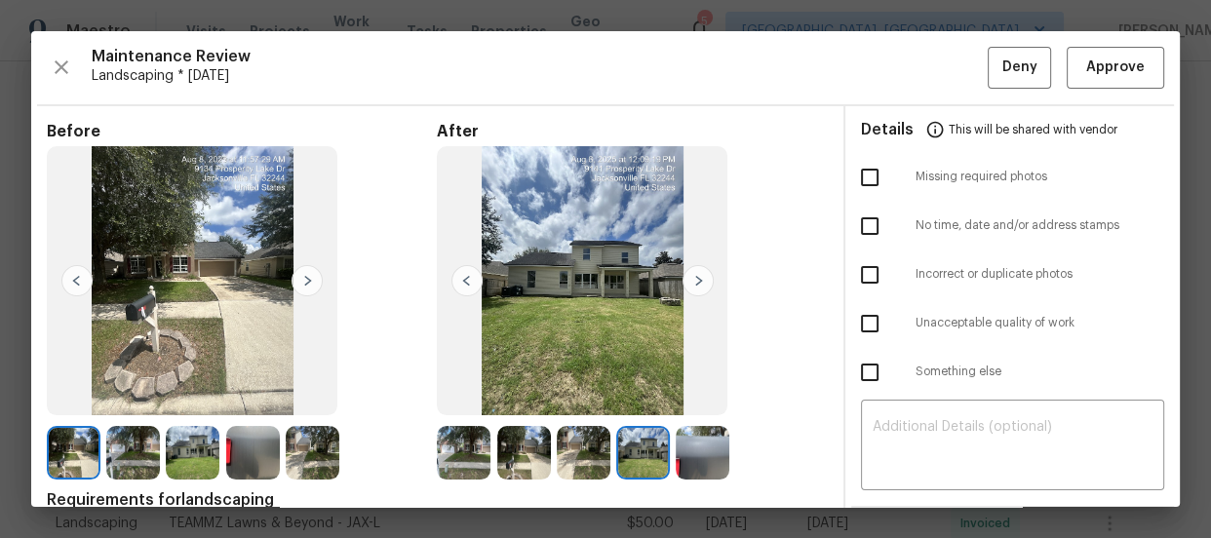
click at [694, 448] on img at bounding box center [703, 453] width 54 height 54
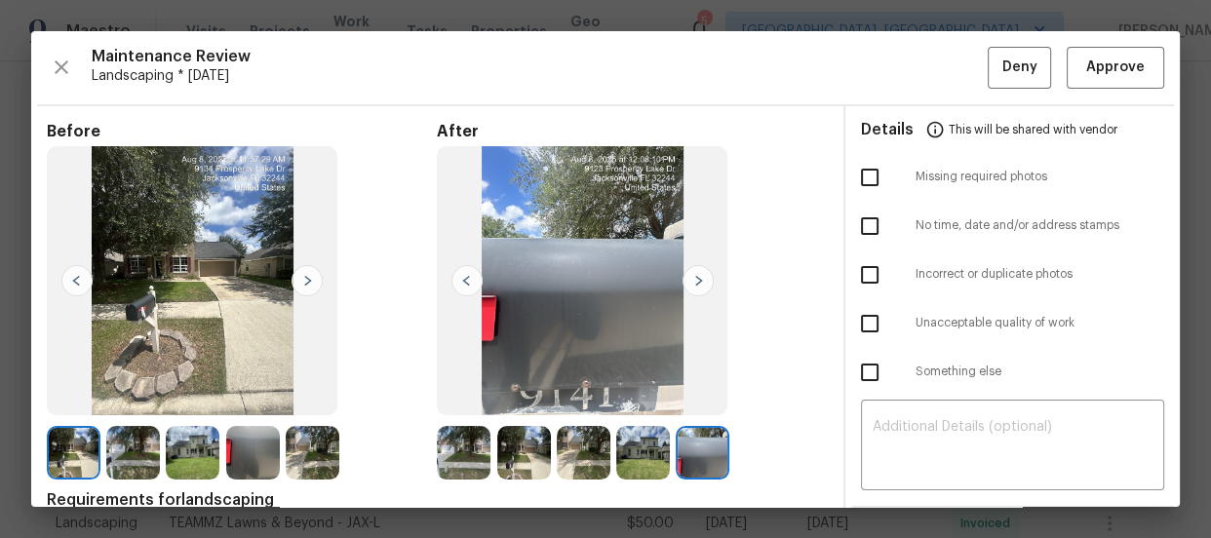
click at [1090, 83] on div "Maintenance Review Landscaping * [DATE] Deny Approve Before After Requirements …" at bounding box center [605, 269] width 1149 height 476
click at [1090, 83] on button "Approve" at bounding box center [1116, 68] width 98 height 42
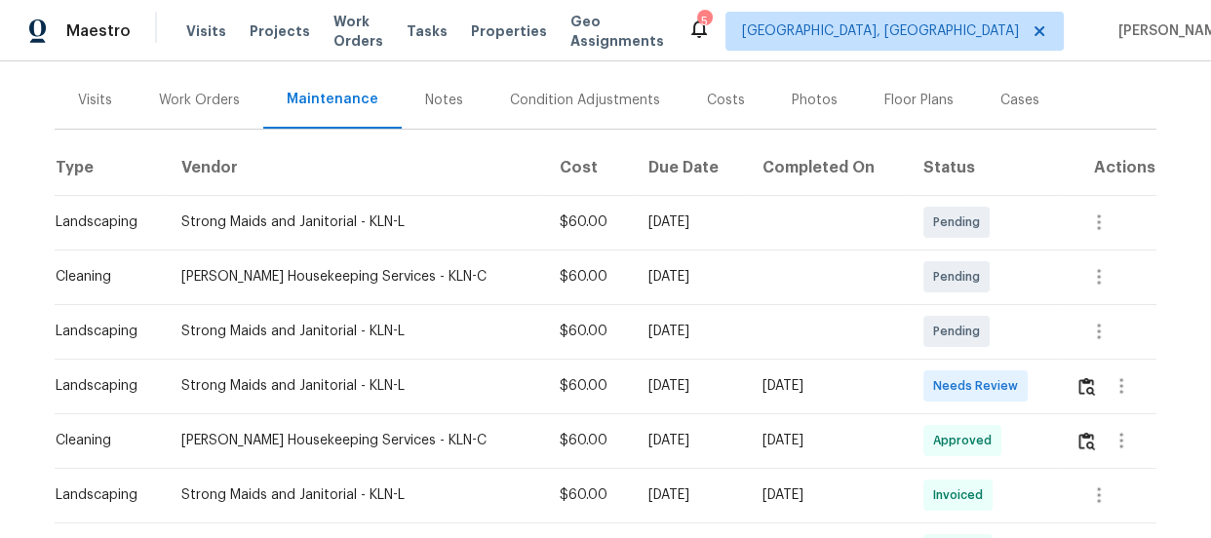
scroll to position [235, 0]
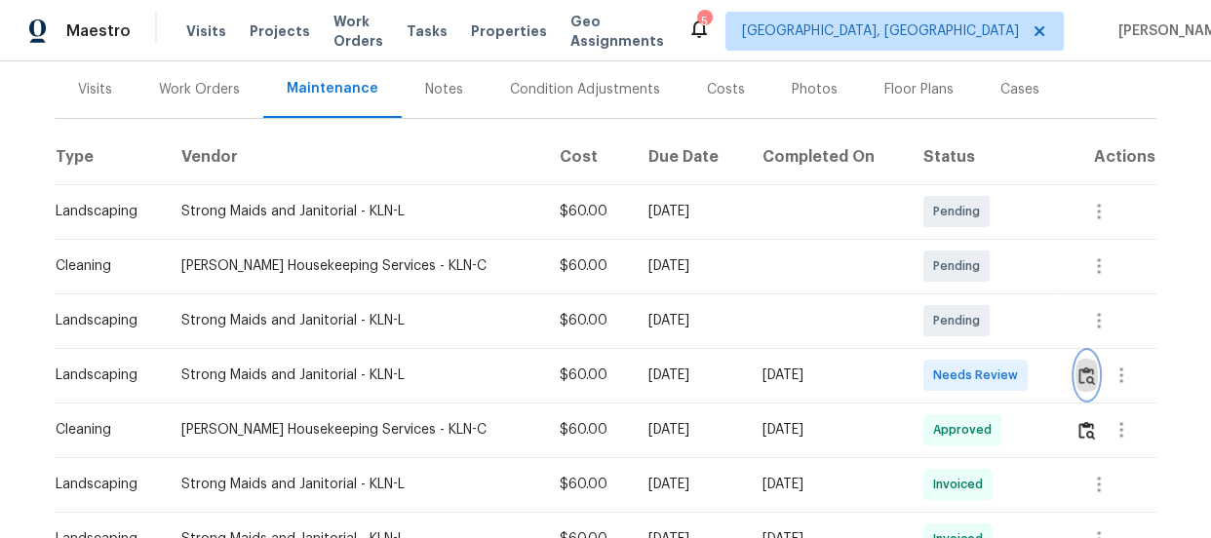
click at [1079, 371] on img "button" at bounding box center [1087, 376] width 17 height 19
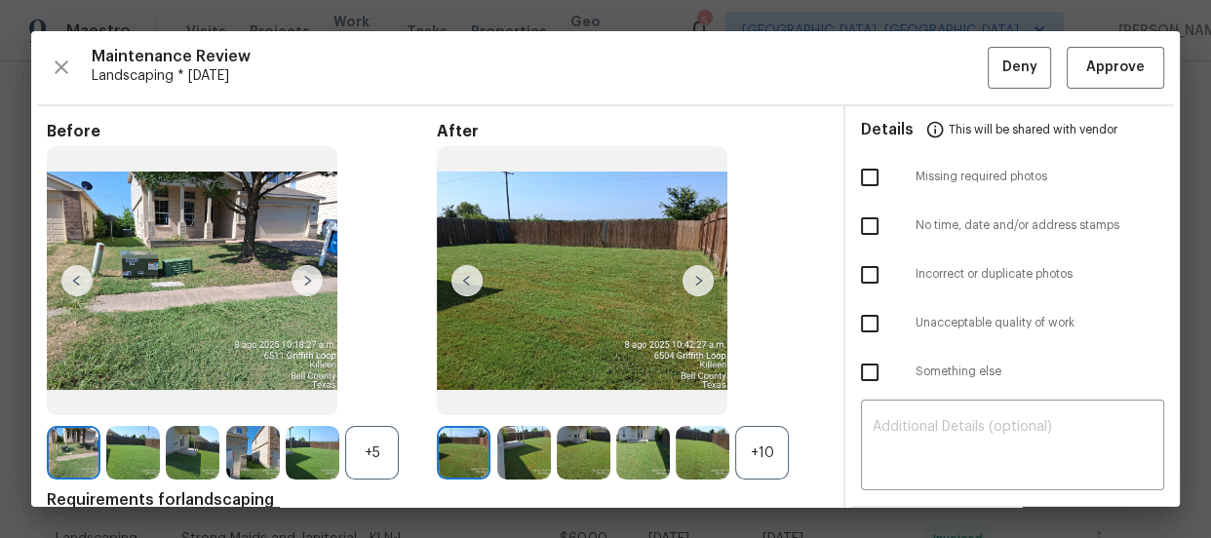
click at [750, 449] on div "+10" at bounding box center [762, 453] width 54 height 54
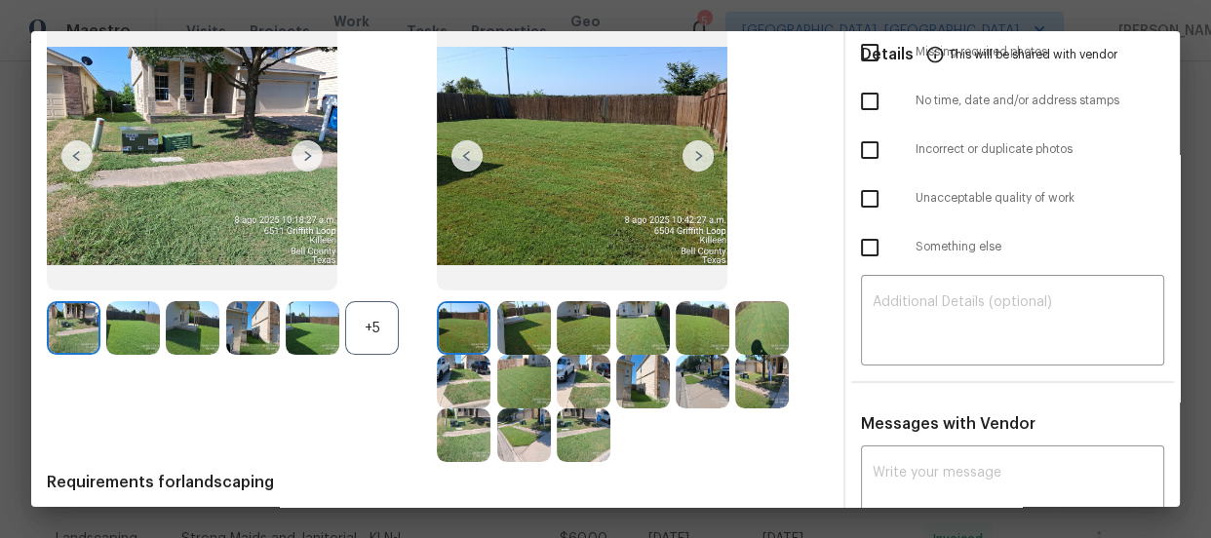
scroll to position [141, 0]
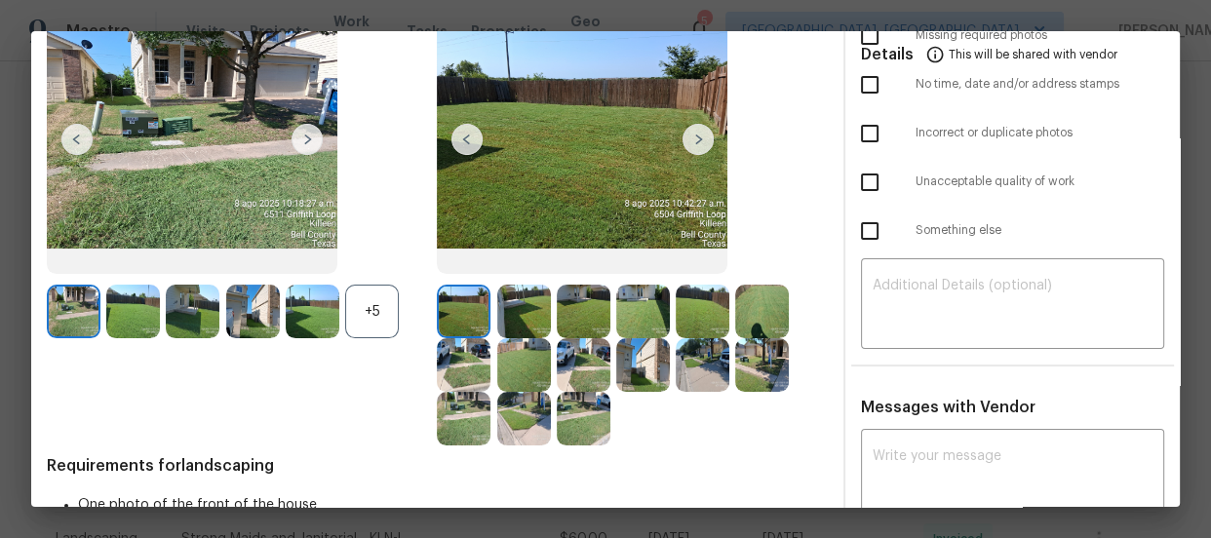
click at [371, 301] on div "+5" at bounding box center [372, 312] width 54 height 54
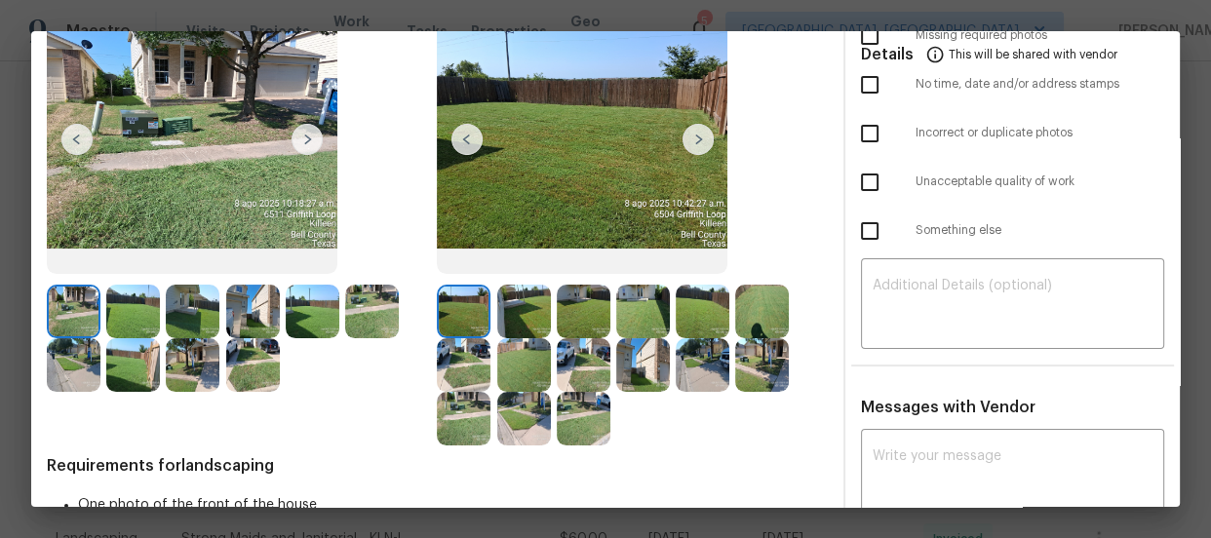
click at [525, 316] on img at bounding box center [524, 312] width 54 height 54
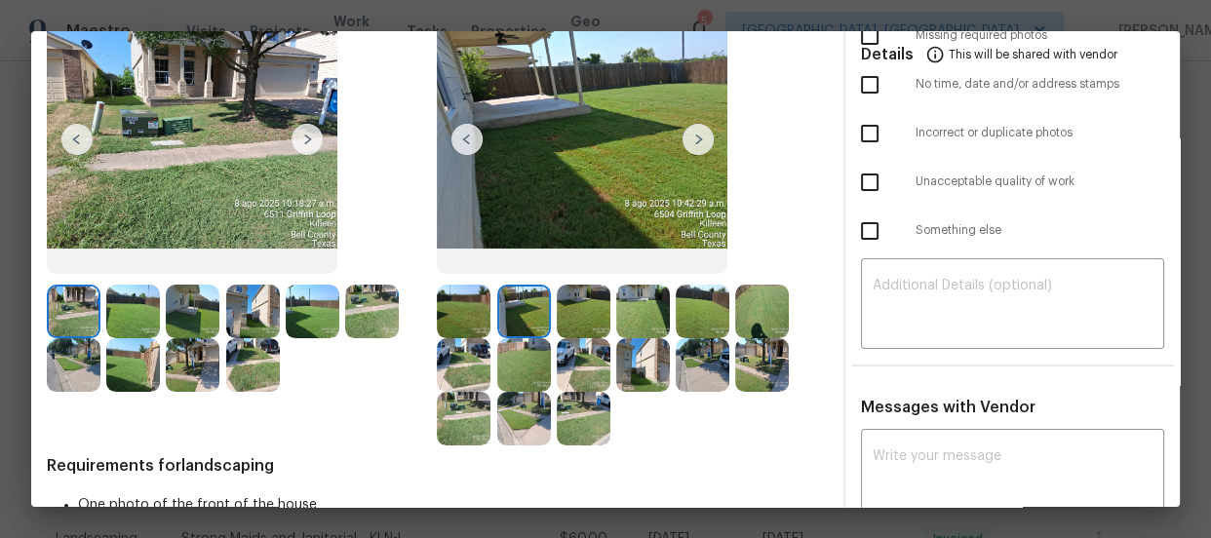
click at [585, 300] on img at bounding box center [584, 312] width 54 height 54
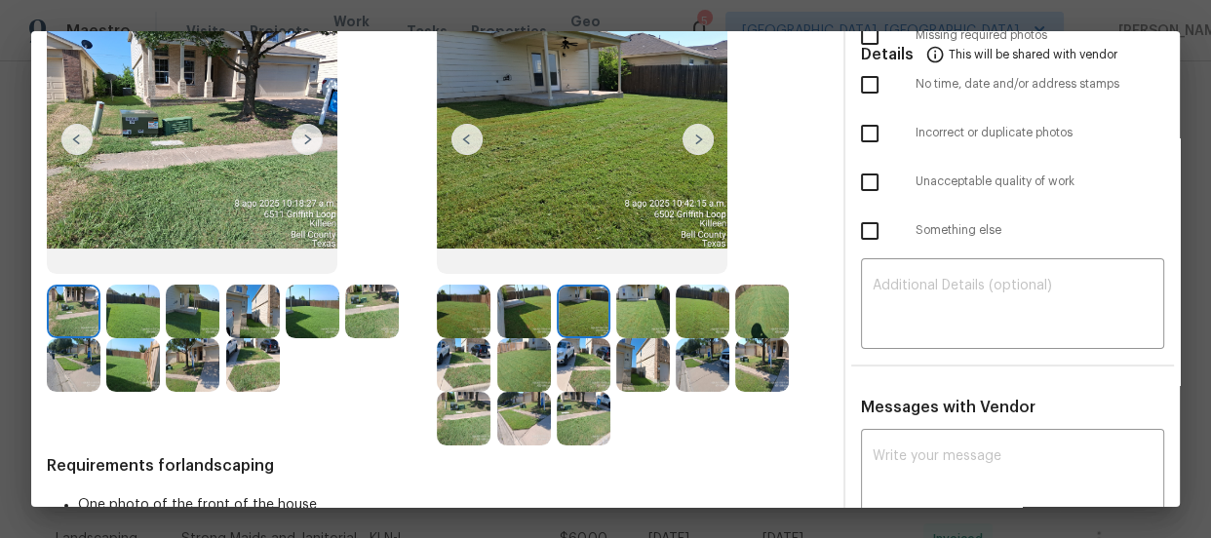
click at [701, 308] on img at bounding box center [703, 312] width 54 height 54
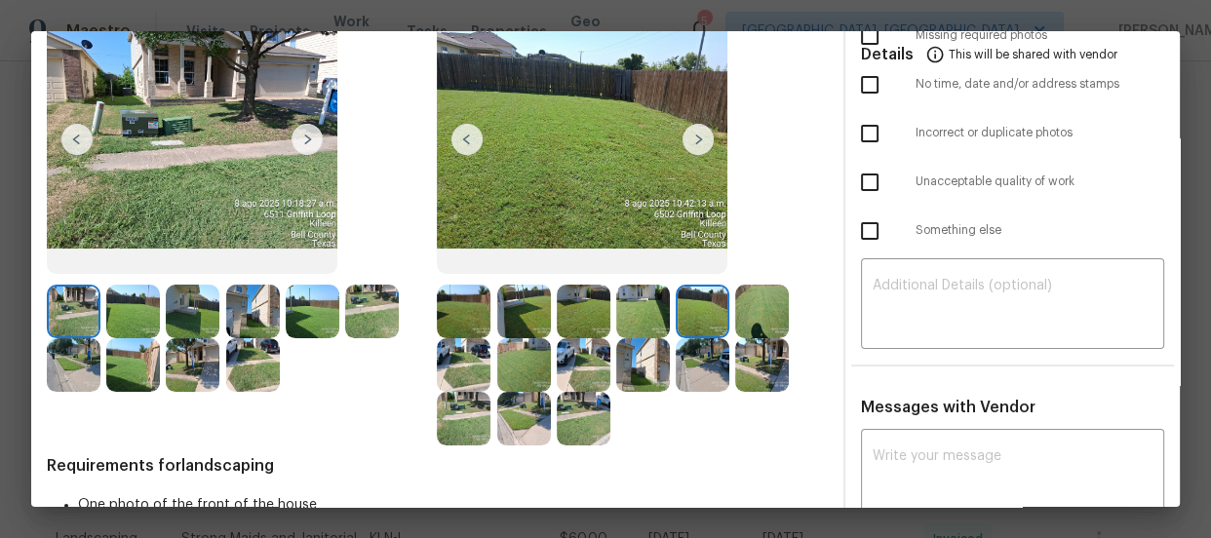
click at [504, 367] on img at bounding box center [524, 365] width 54 height 54
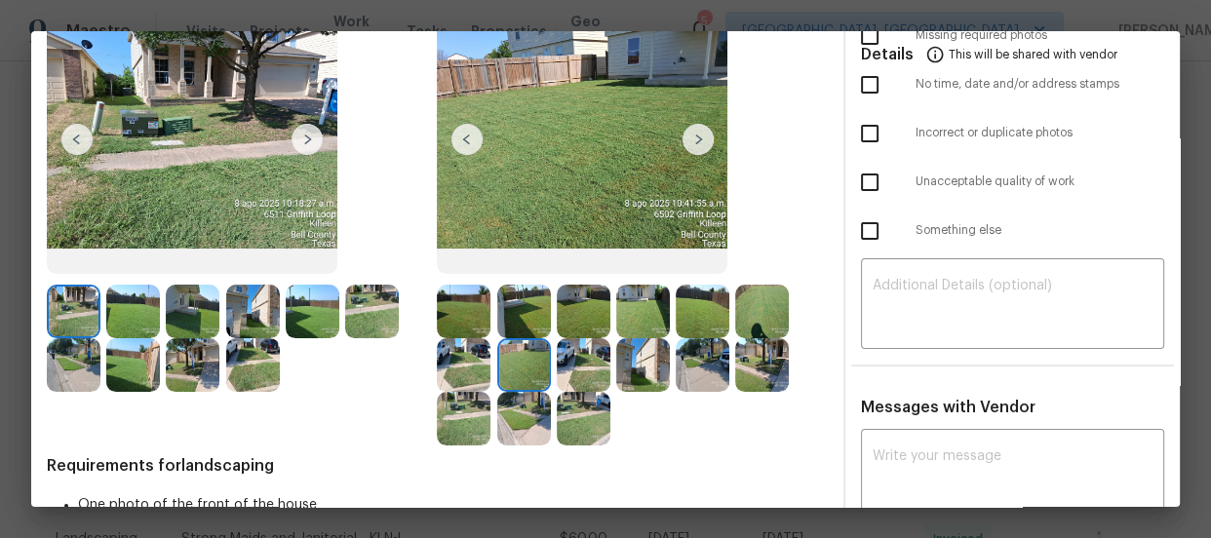
click at [574, 364] on img at bounding box center [584, 365] width 54 height 54
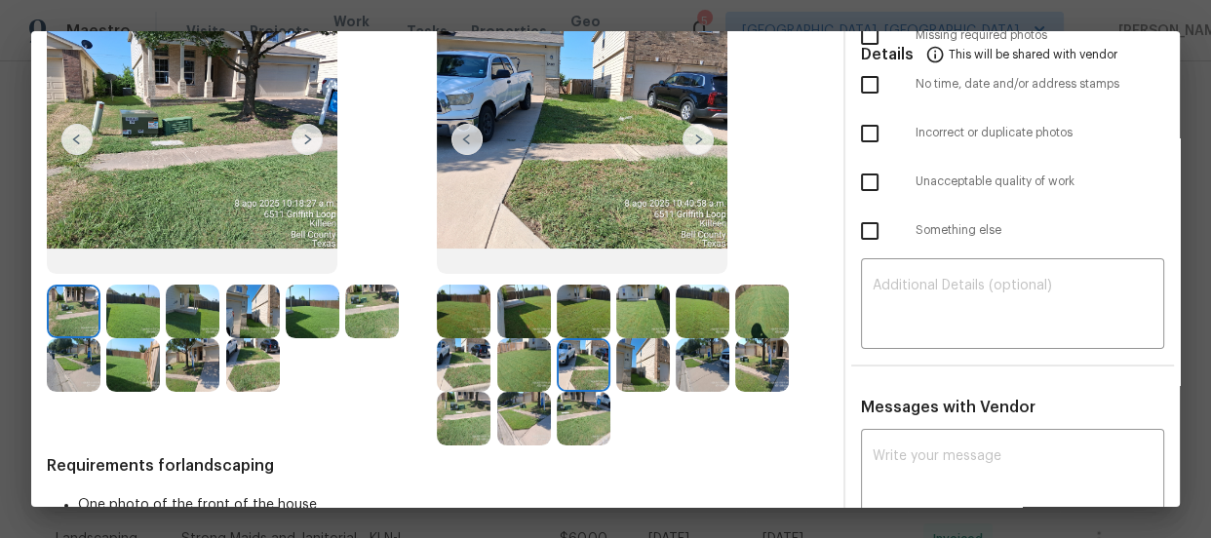
click at [633, 356] on img at bounding box center [643, 365] width 54 height 54
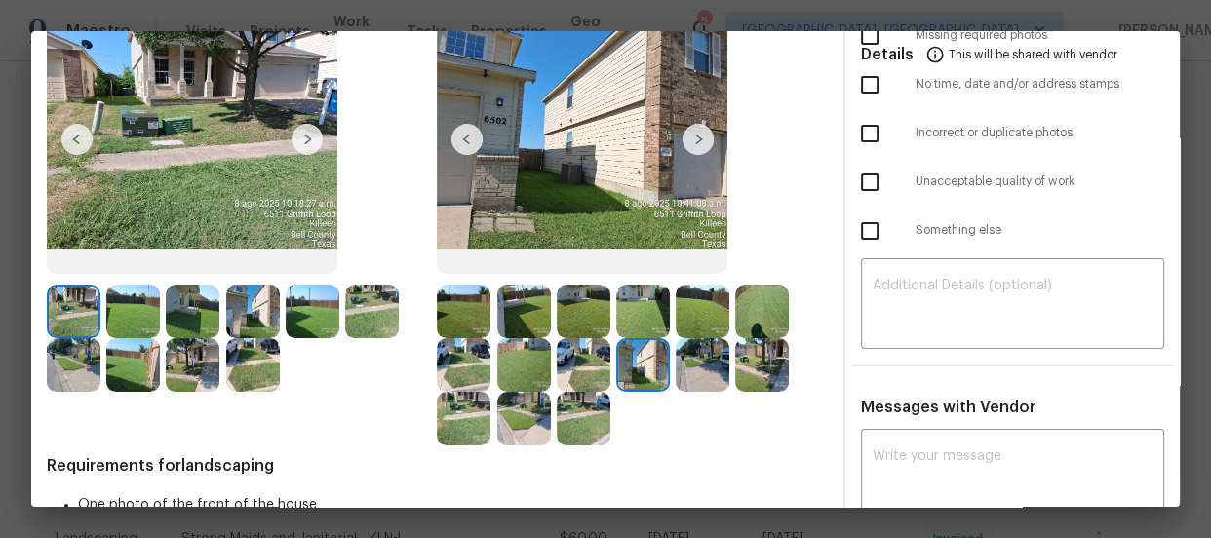
click at [704, 354] on img at bounding box center [703, 365] width 54 height 54
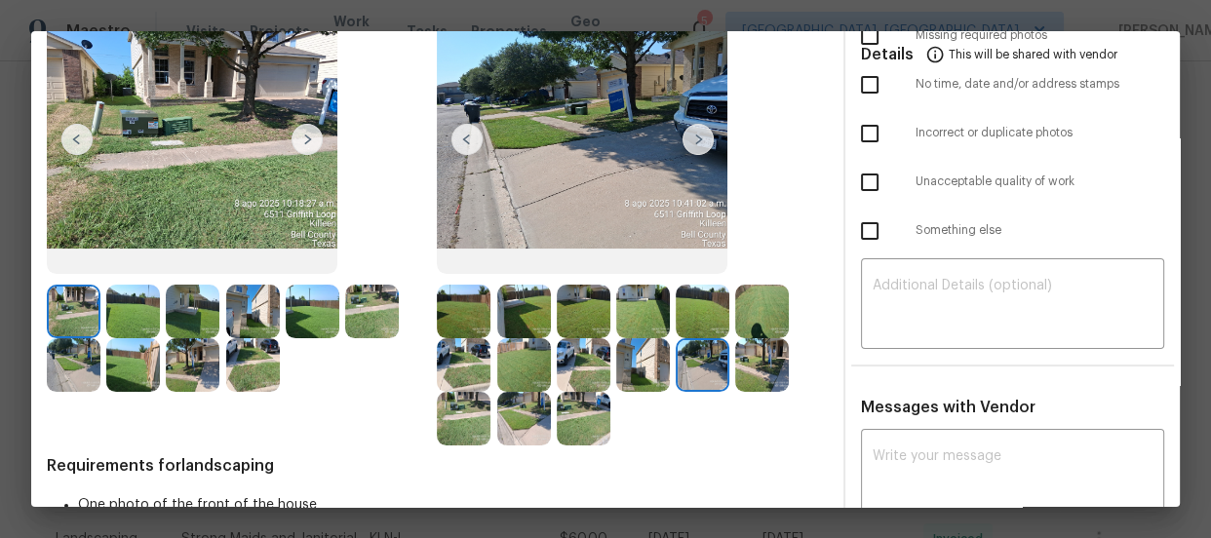
click at [752, 355] on img at bounding box center [762, 365] width 54 height 54
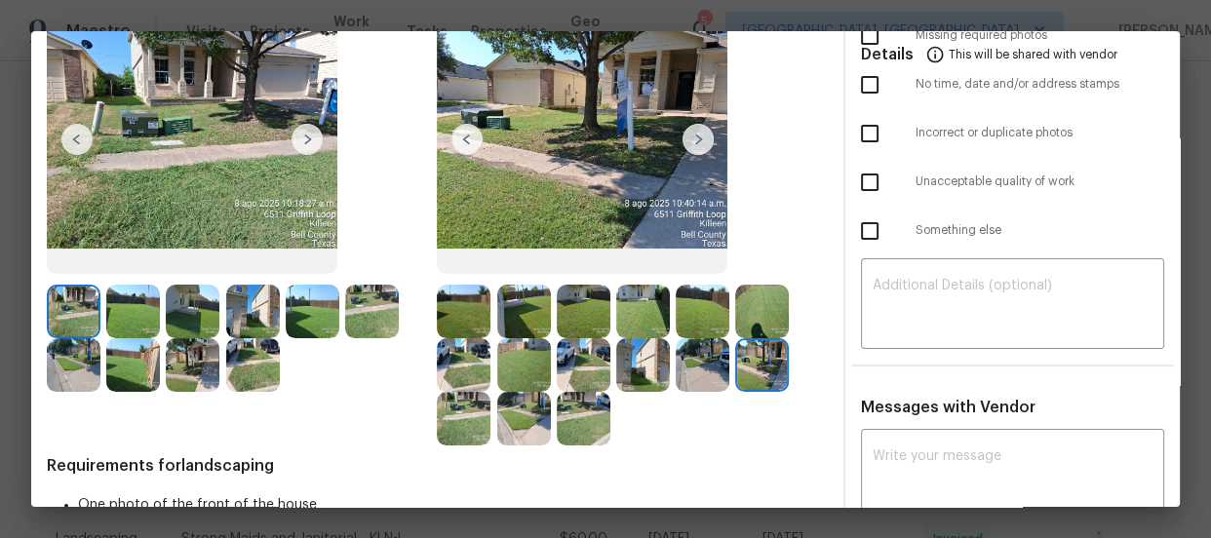
click at [445, 408] on img at bounding box center [464, 419] width 54 height 54
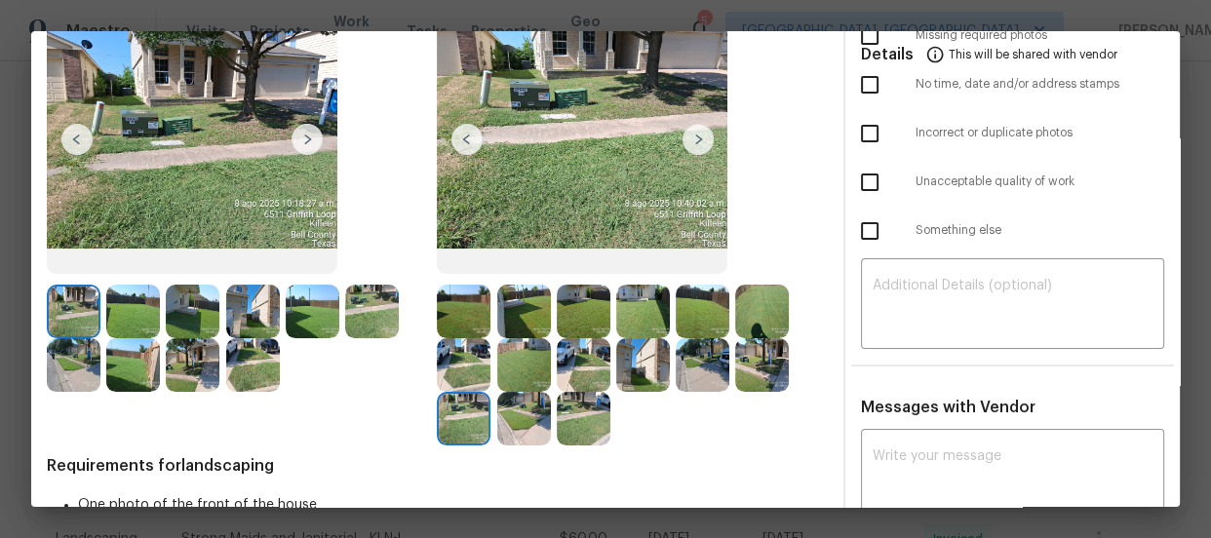
click at [511, 407] on img at bounding box center [524, 419] width 54 height 54
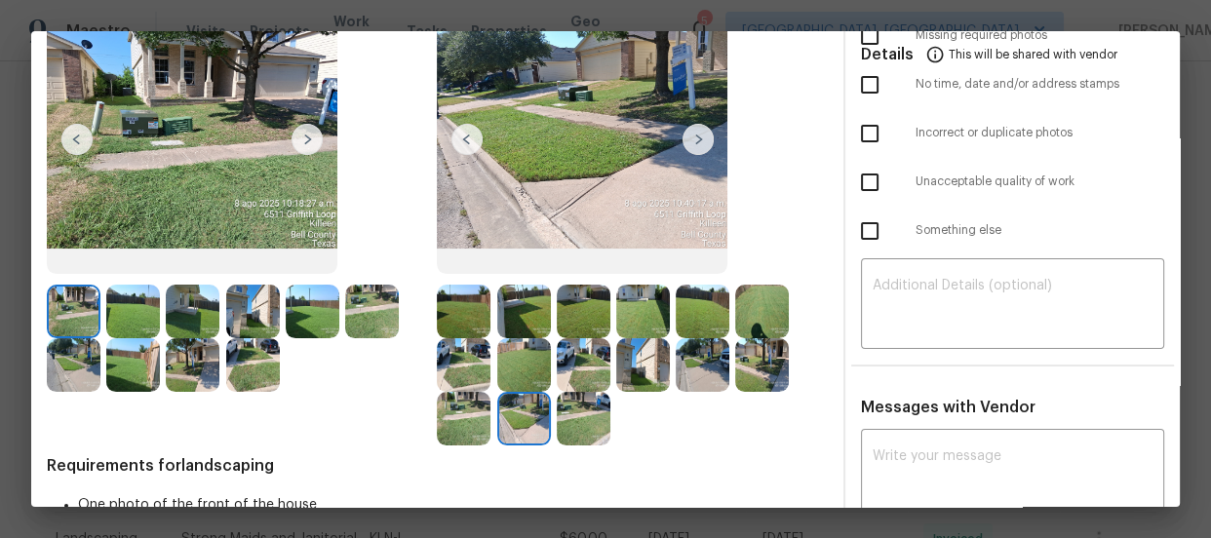
click at [585, 410] on img at bounding box center [584, 419] width 54 height 54
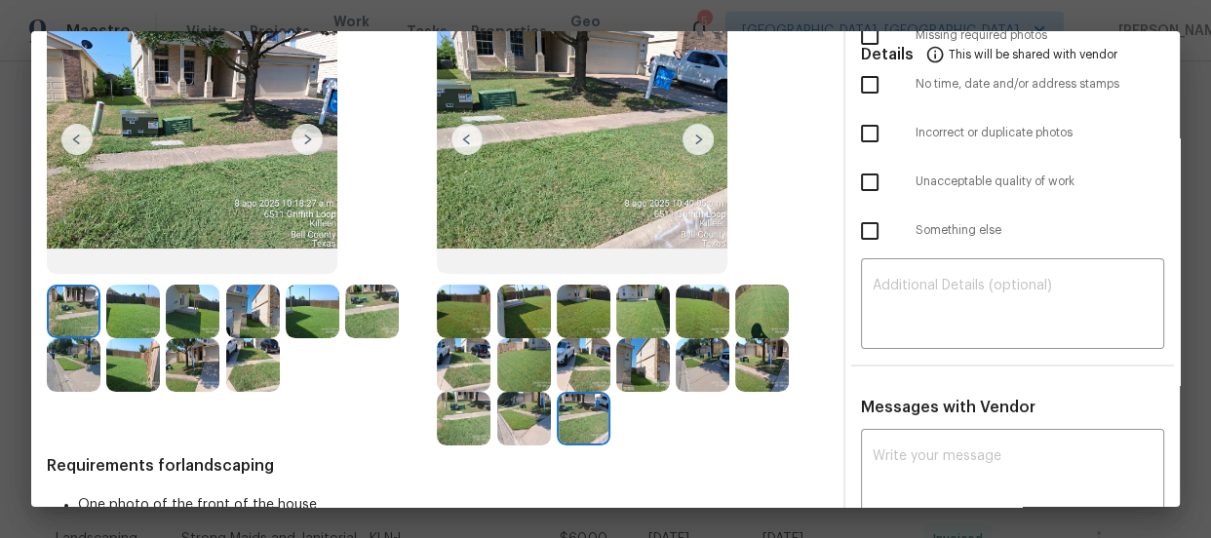
scroll to position [0, 0]
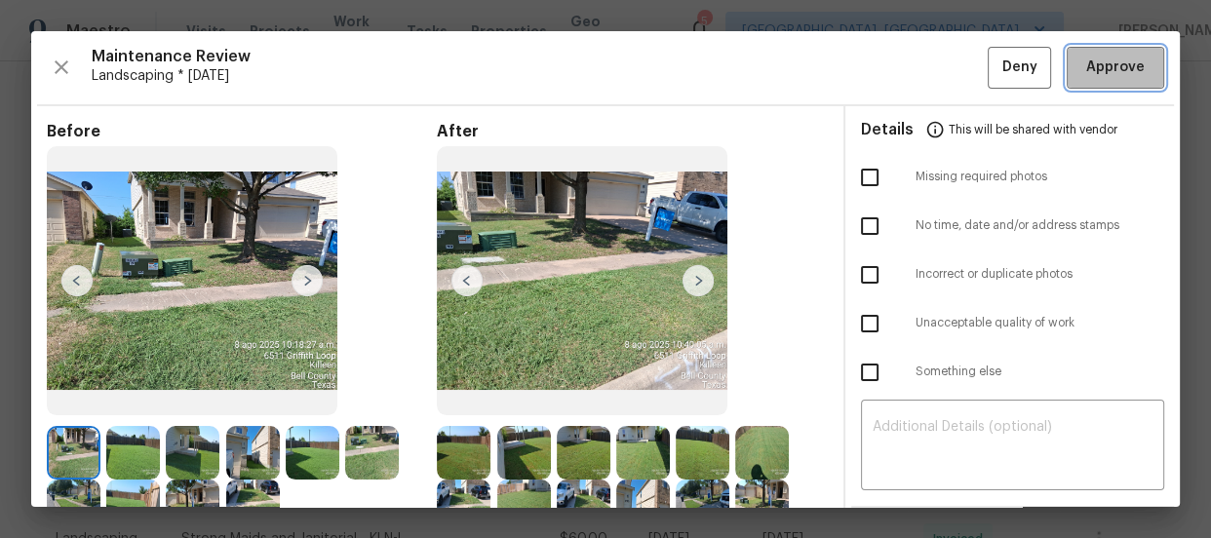
click at [1086, 71] on span "Approve" at bounding box center [1115, 68] width 59 height 24
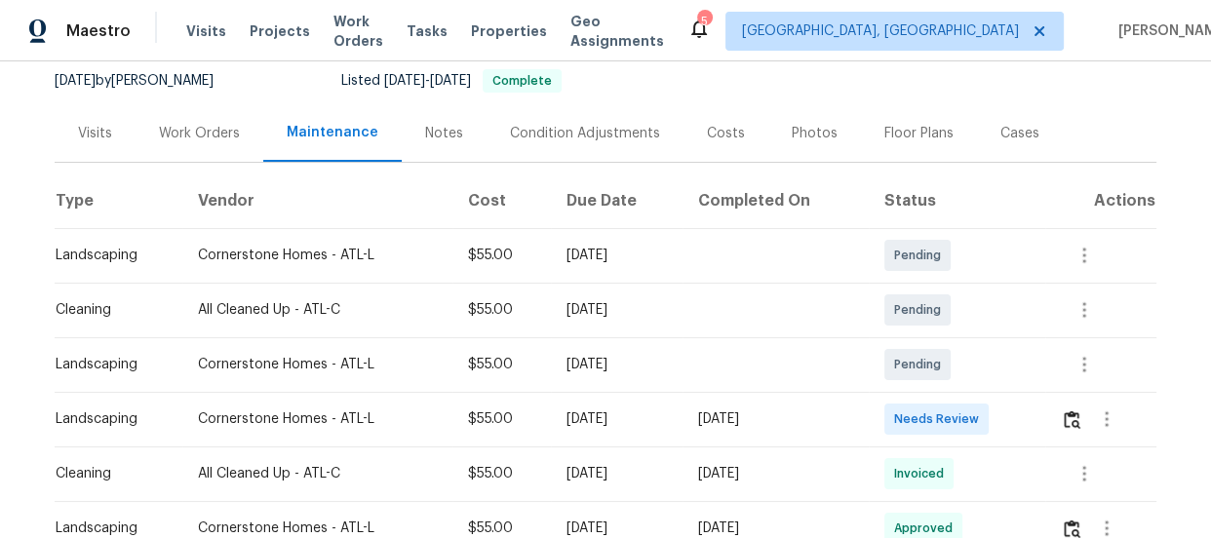
scroll to position [213, 0]
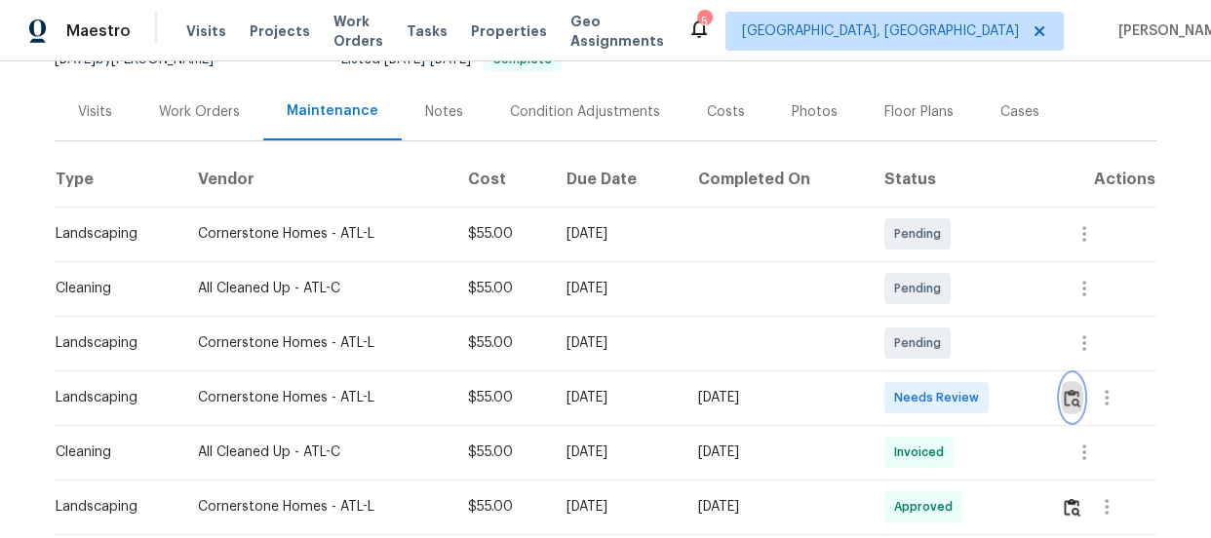
click at [1065, 403] on img "button" at bounding box center [1072, 398] width 17 height 19
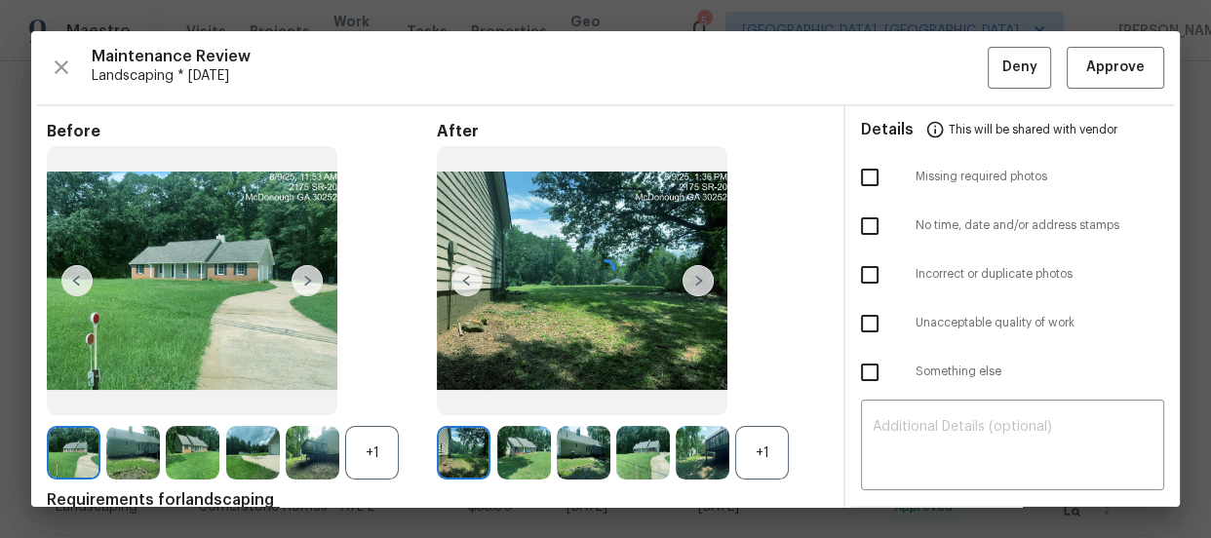
click at [753, 448] on div at bounding box center [605, 269] width 1149 height 476
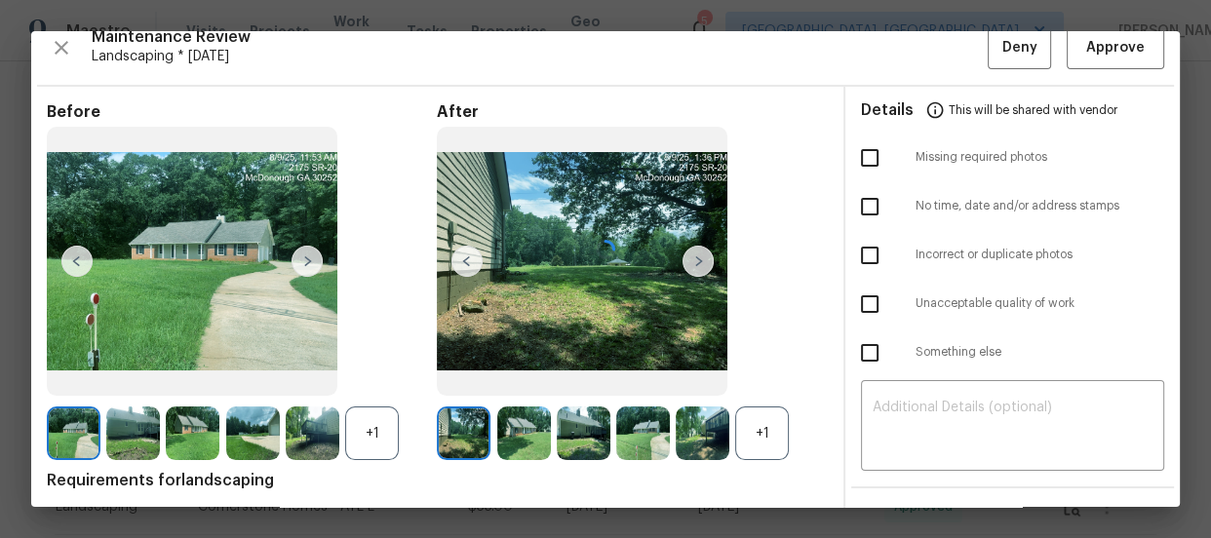
scroll to position [35, 0]
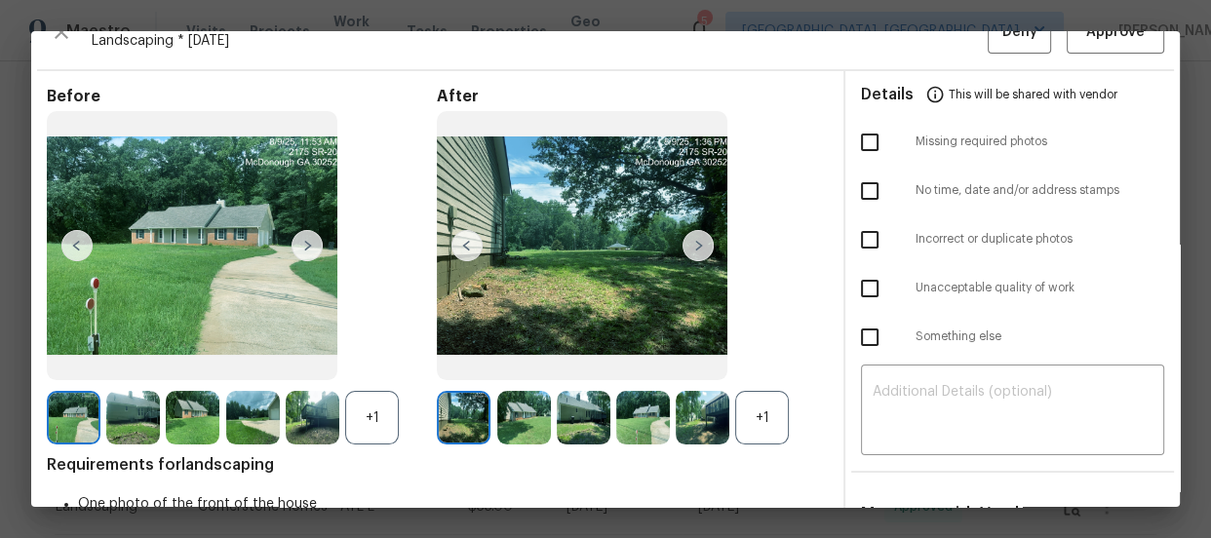
click at [753, 412] on div "+1" at bounding box center [762, 418] width 54 height 54
click at [378, 428] on div "+1" at bounding box center [372, 418] width 54 height 54
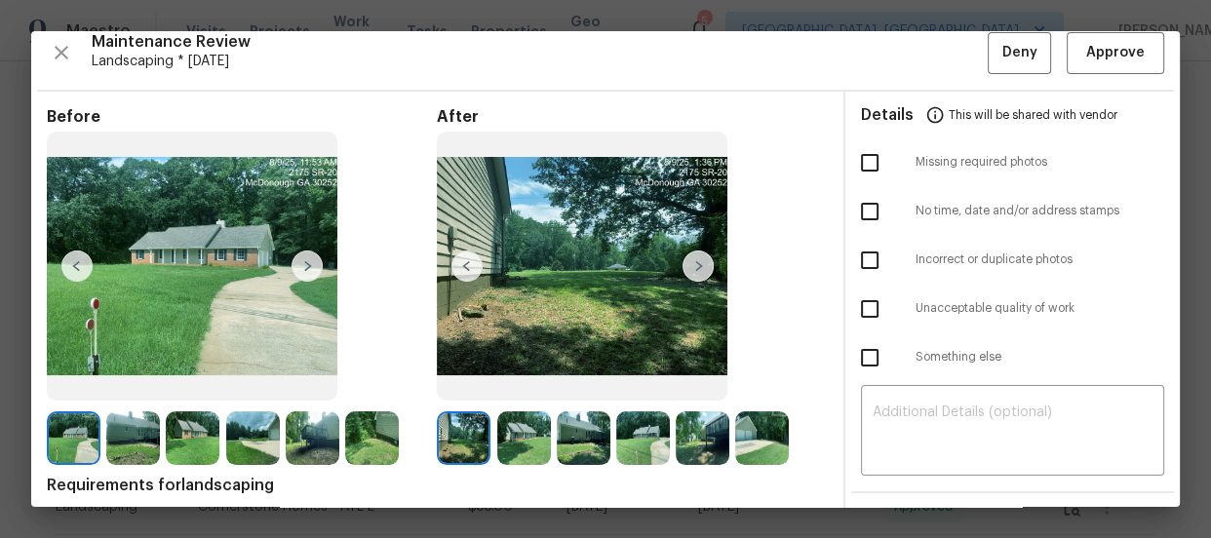
scroll to position [0, 0]
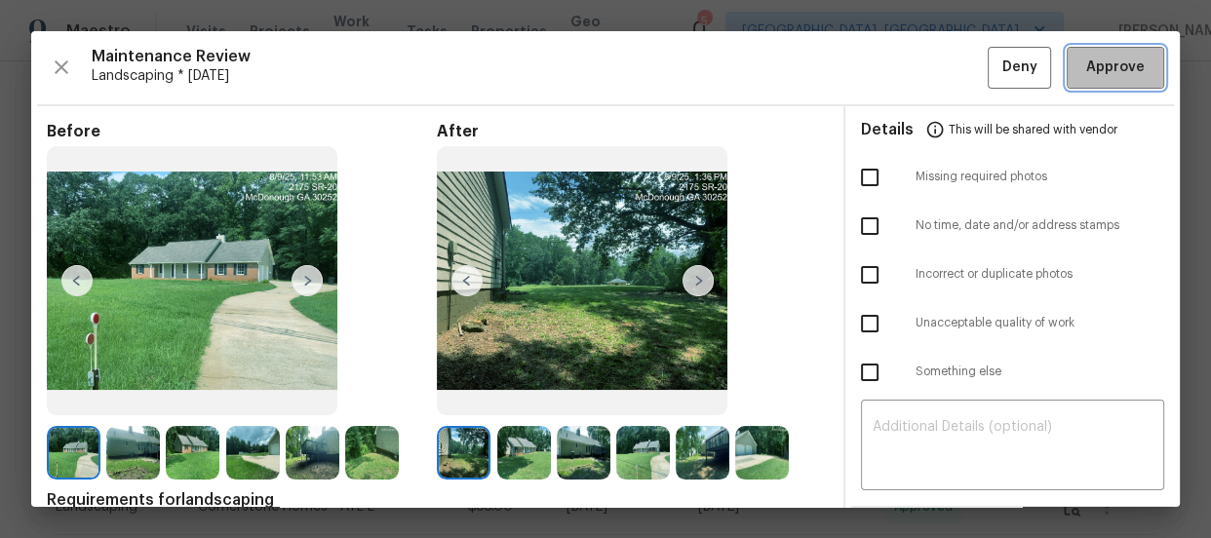
click at [1086, 62] on span "Approve" at bounding box center [1115, 68] width 59 height 24
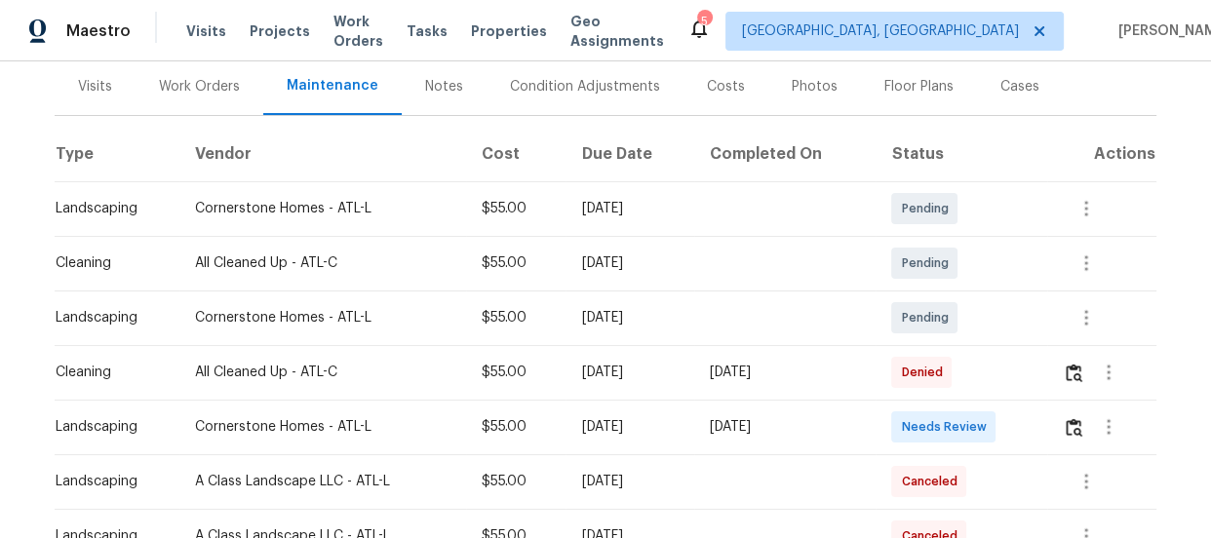
scroll to position [265, 0]
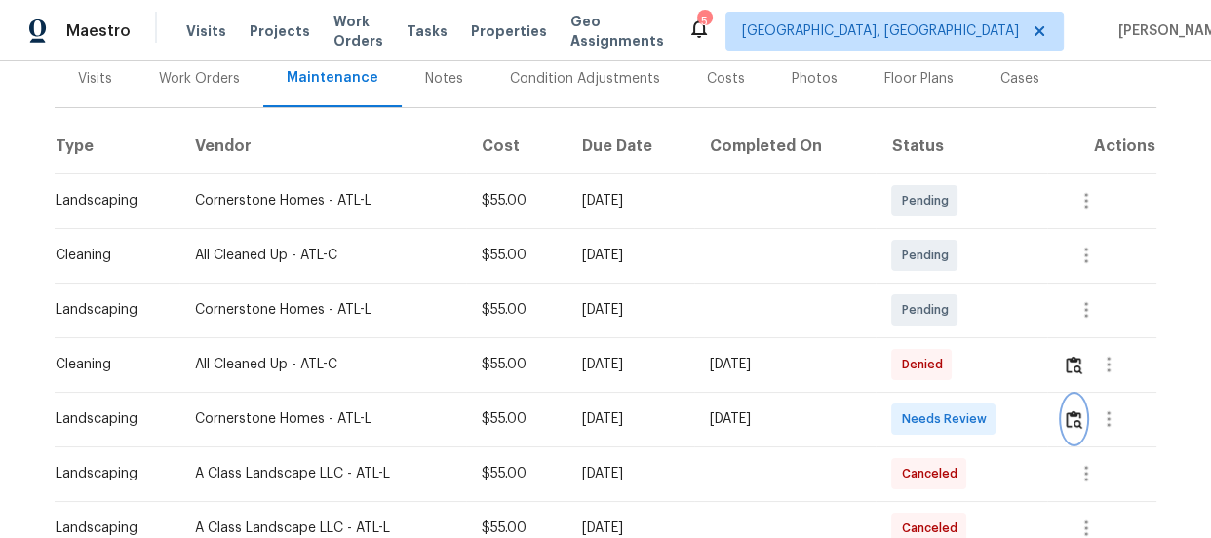
click at [1076, 411] on img "button" at bounding box center [1074, 420] width 17 height 19
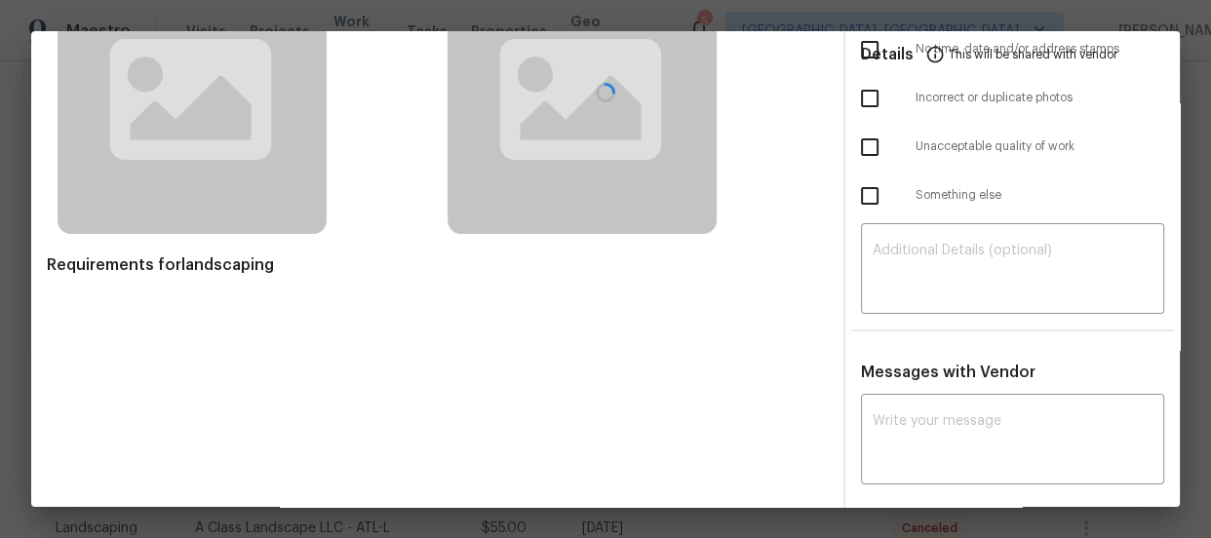
scroll to position [182, 0]
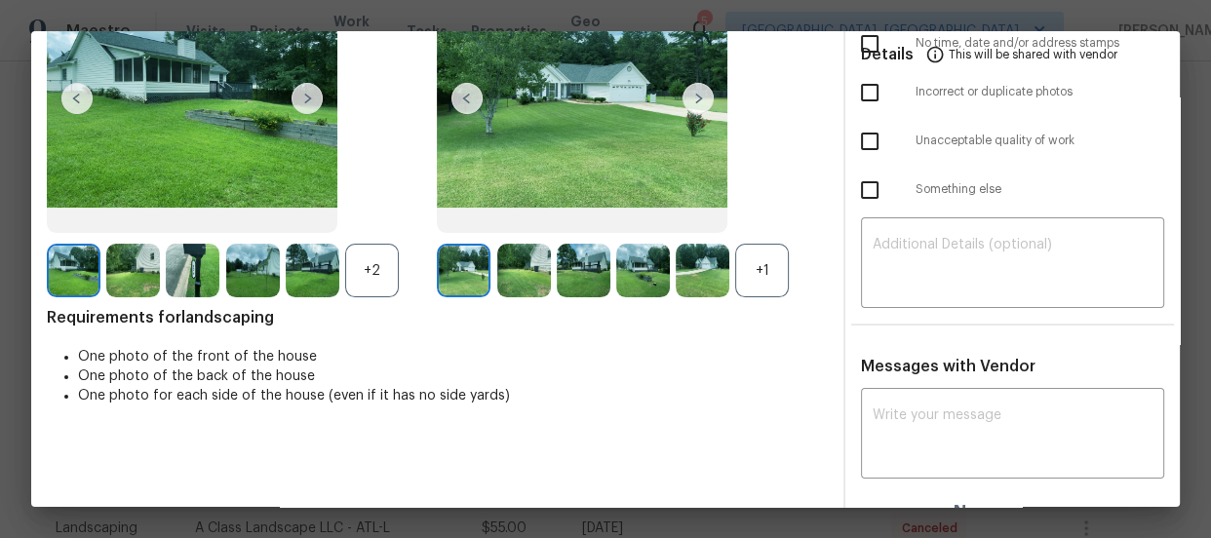
click at [757, 269] on div "+1" at bounding box center [762, 271] width 54 height 54
click at [365, 279] on div "+2" at bounding box center [372, 271] width 54 height 54
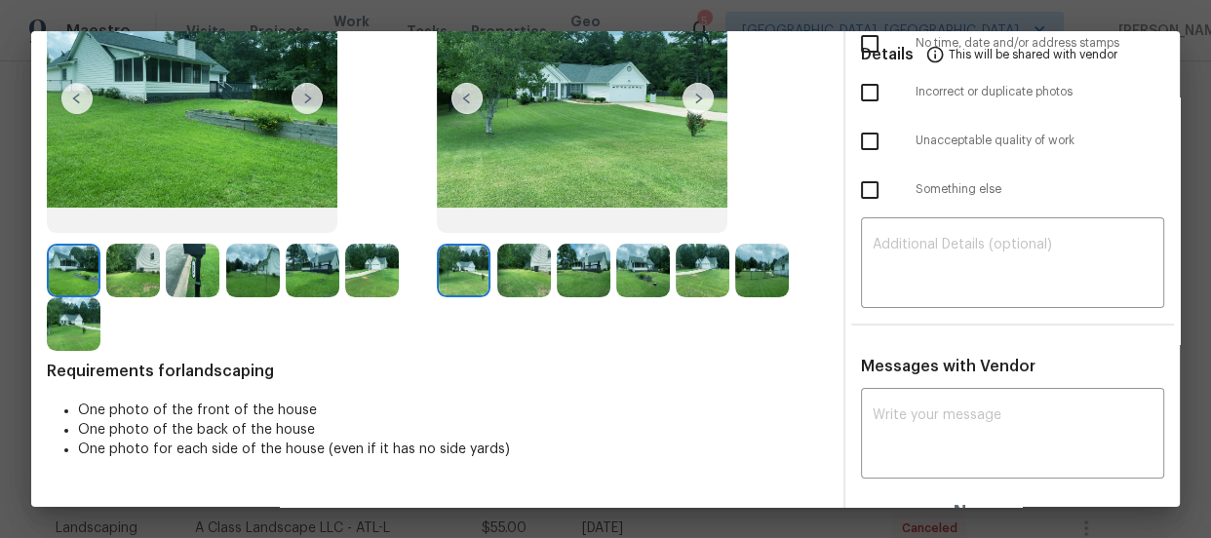
scroll to position [210, 0]
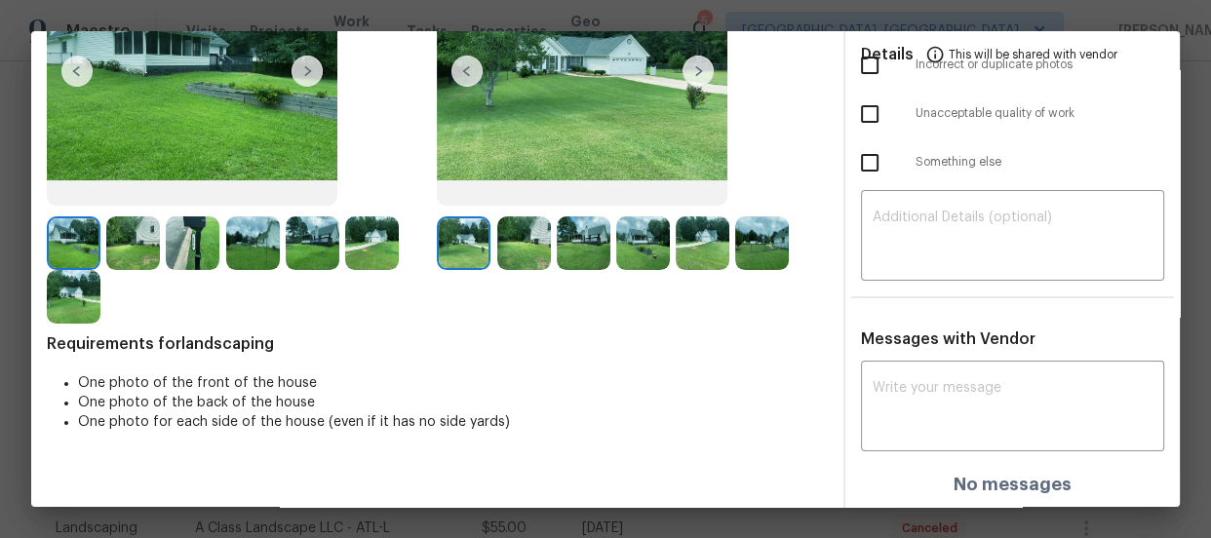
click at [527, 213] on div "After" at bounding box center [632, 118] width 390 height 412
click at [539, 233] on img at bounding box center [524, 243] width 54 height 54
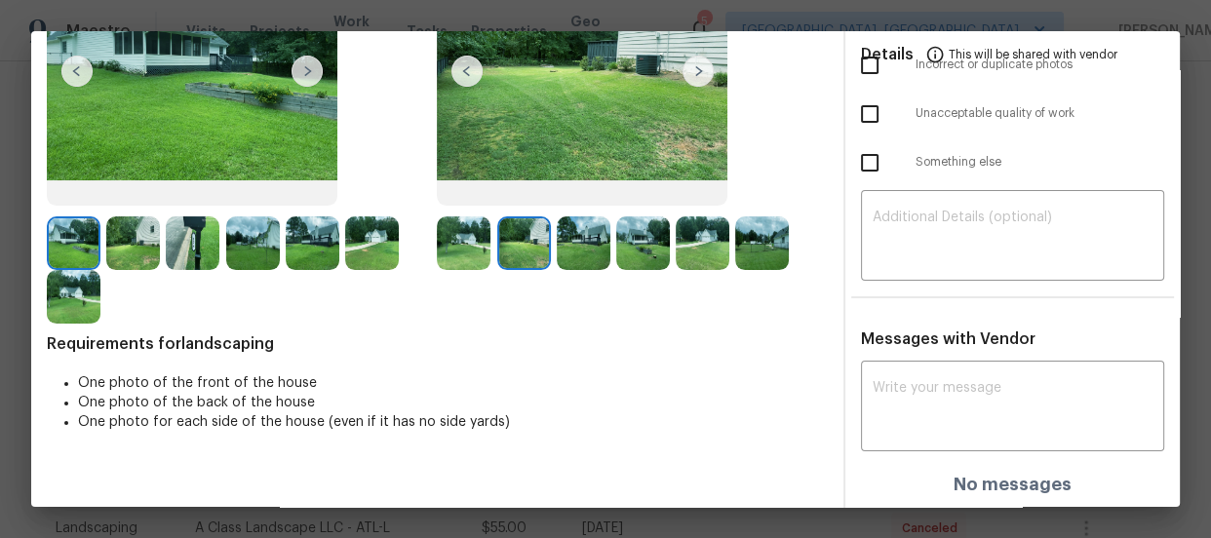
click at [582, 245] on img at bounding box center [584, 243] width 54 height 54
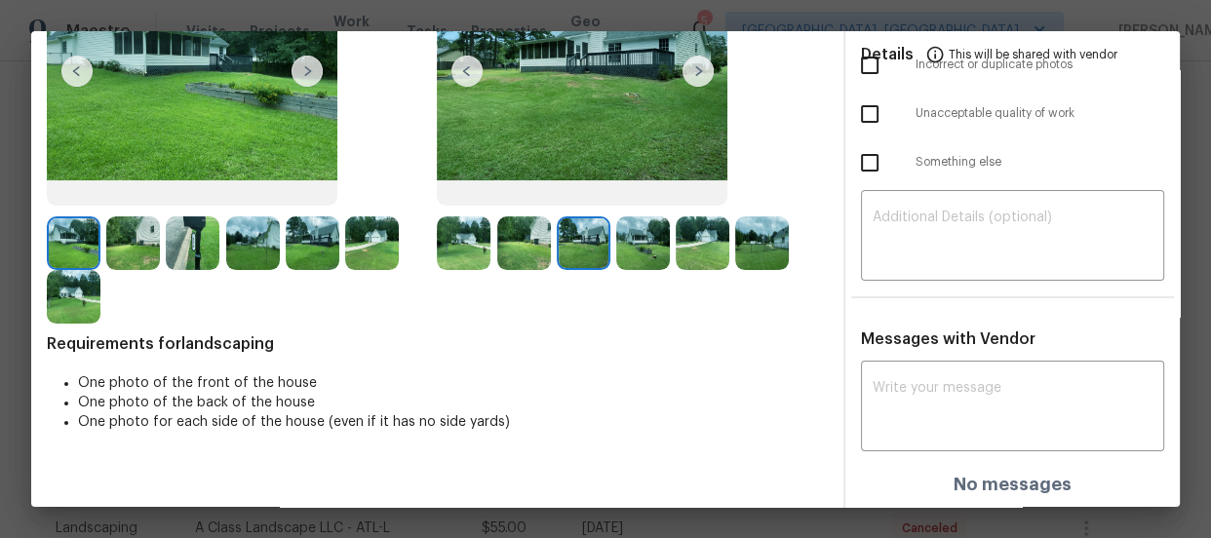
click at [636, 254] on img at bounding box center [643, 243] width 54 height 54
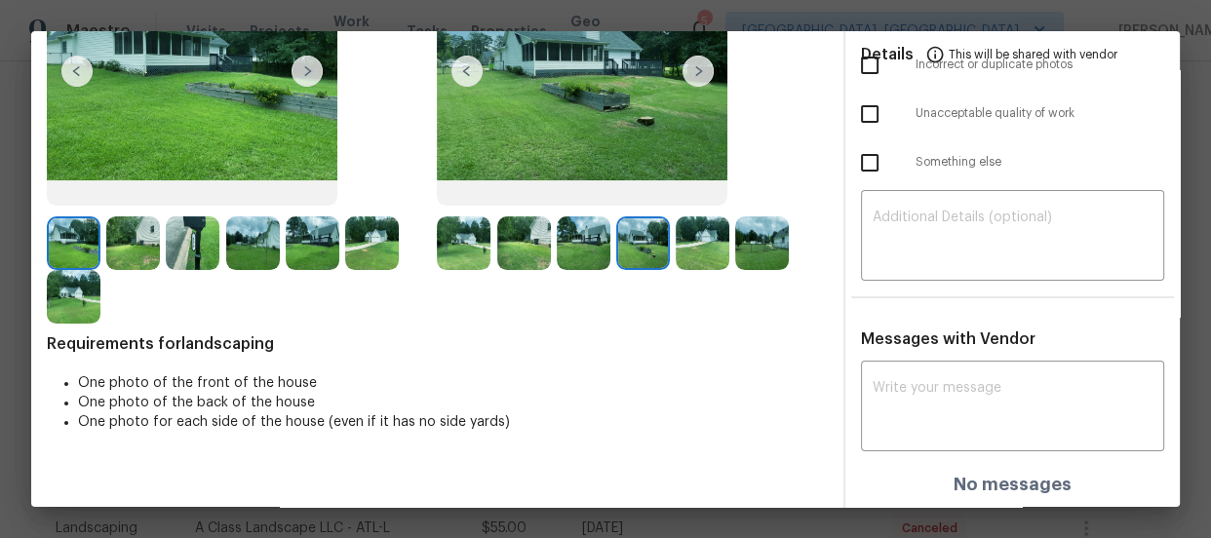
click at [681, 258] on img at bounding box center [703, 243] width 54 height 54
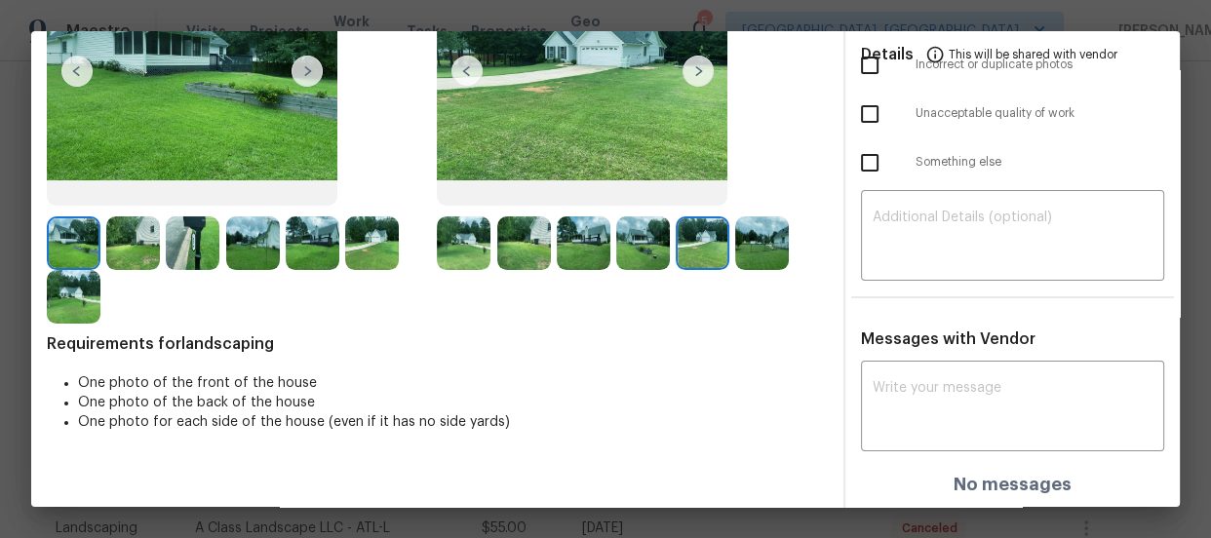
click at [754, 258] on img at bounding box center [762, 243] width 54 height 54
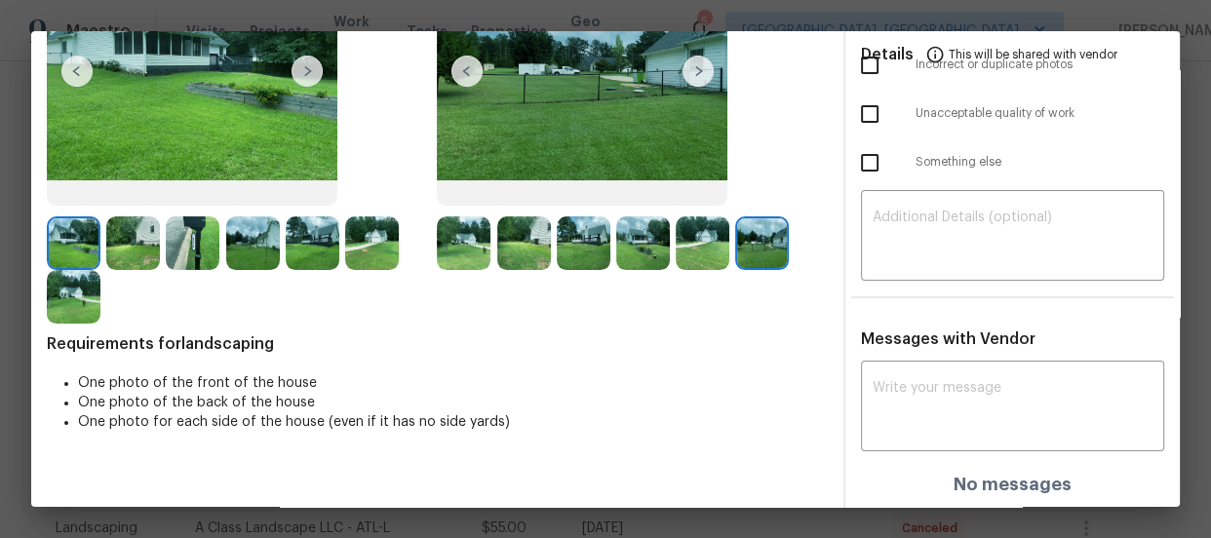
click at [450, 246] on img at bounding box center [464, 243] width 54 height 54
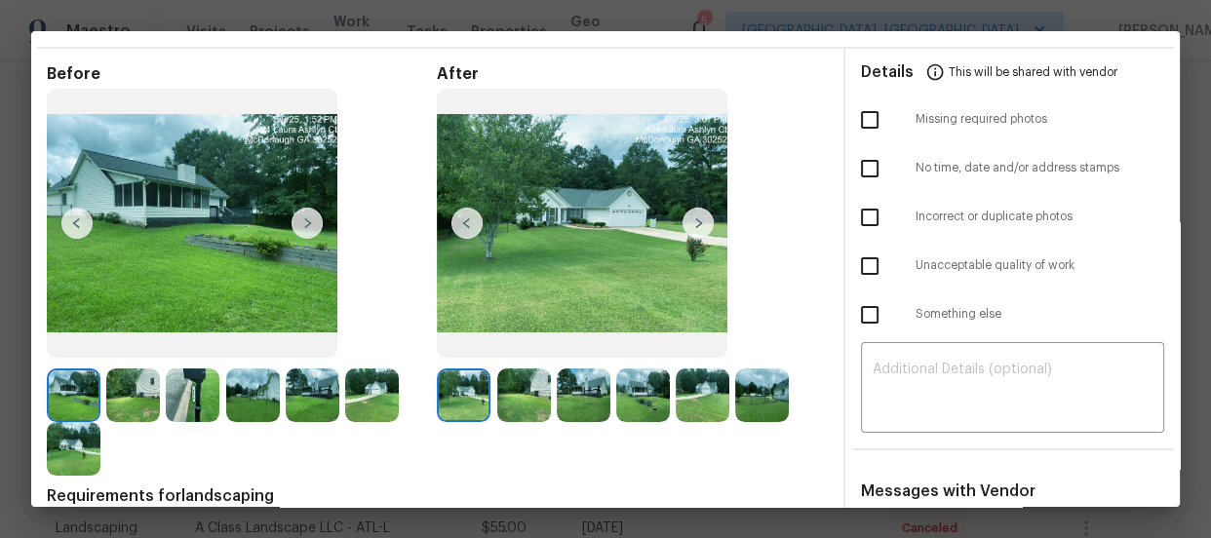
scroll to position [88, 0]
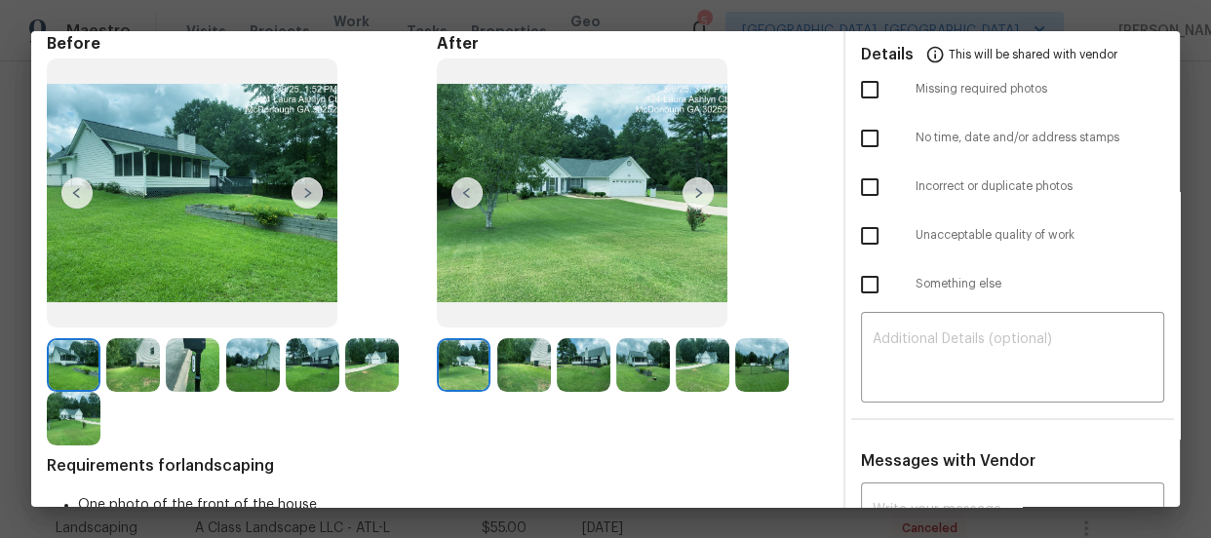
click at [510, 357] on img at bounding box center [524, 365] width 54 height 54
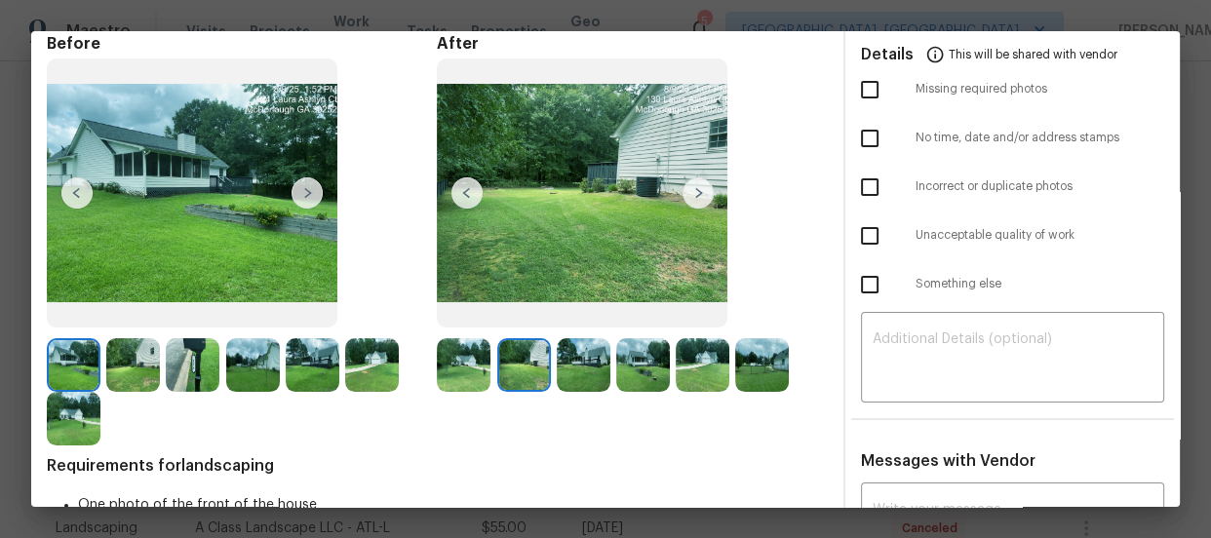
click at [616, 364] on img at bounding box center [643, 365] width 54 height 54
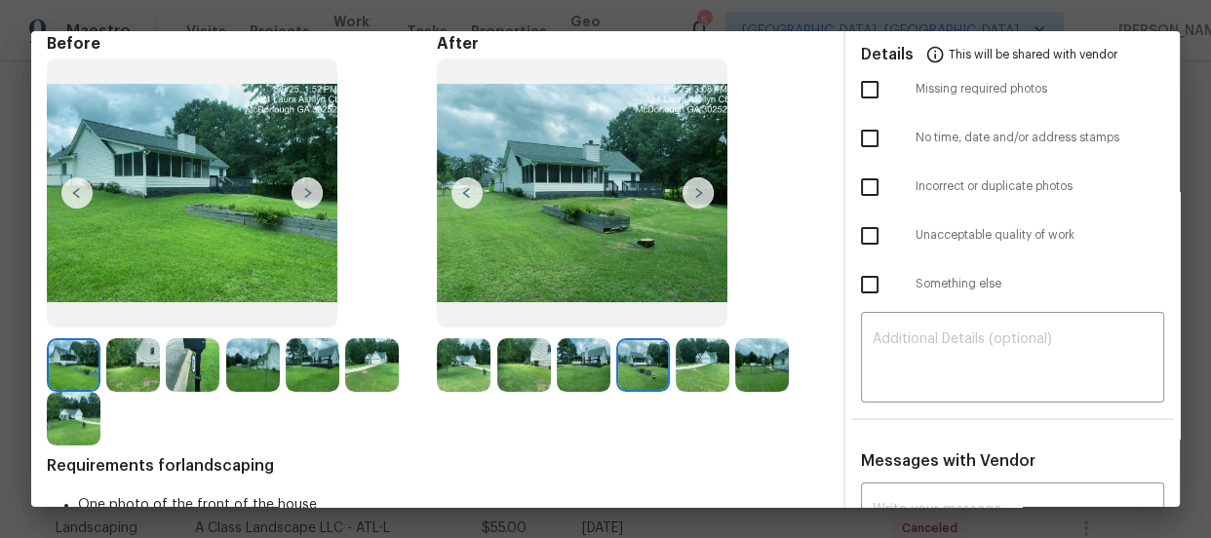
click at [591, 362] on img at bounding box center [584, 365] width 54 height 54
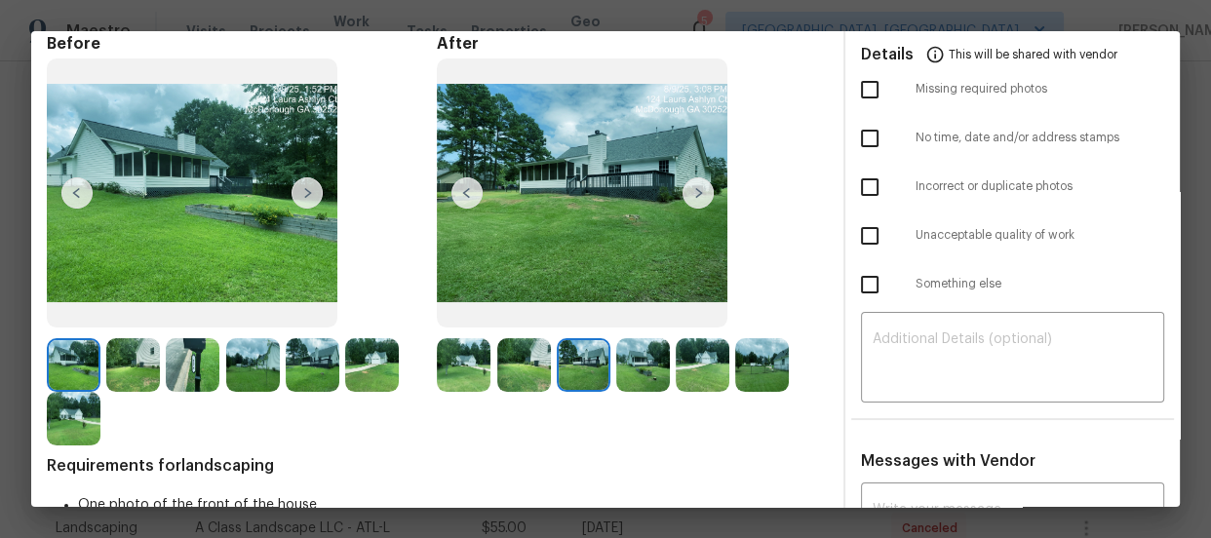
click at [681, 364] on img at bounding box center [703, 365] width 54 height 54
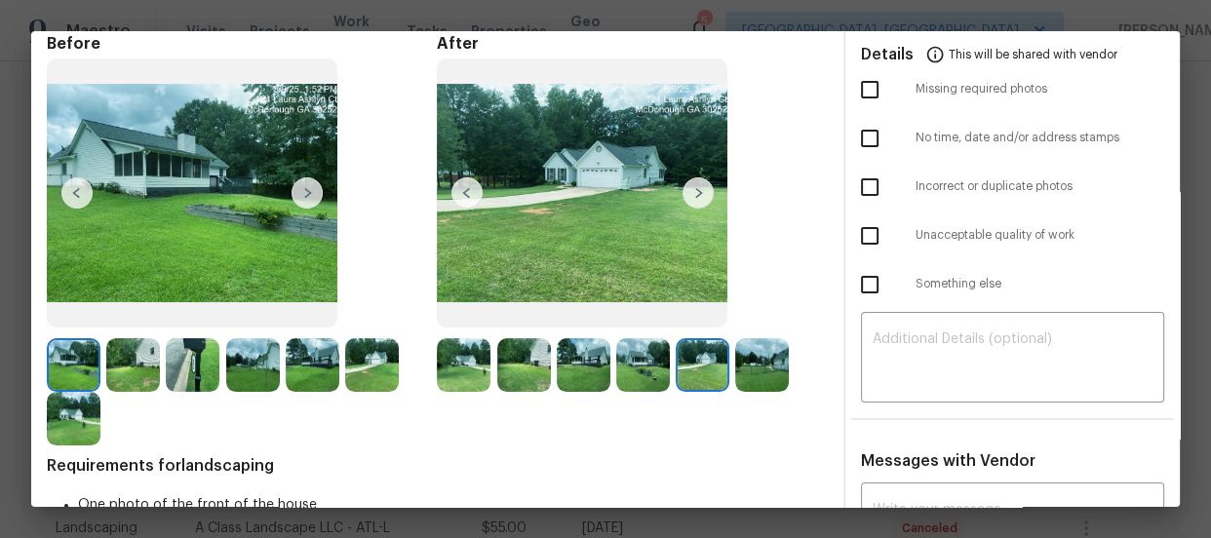
click at [774, 374] on img at bounding box center [762, 365] width 54 height 54
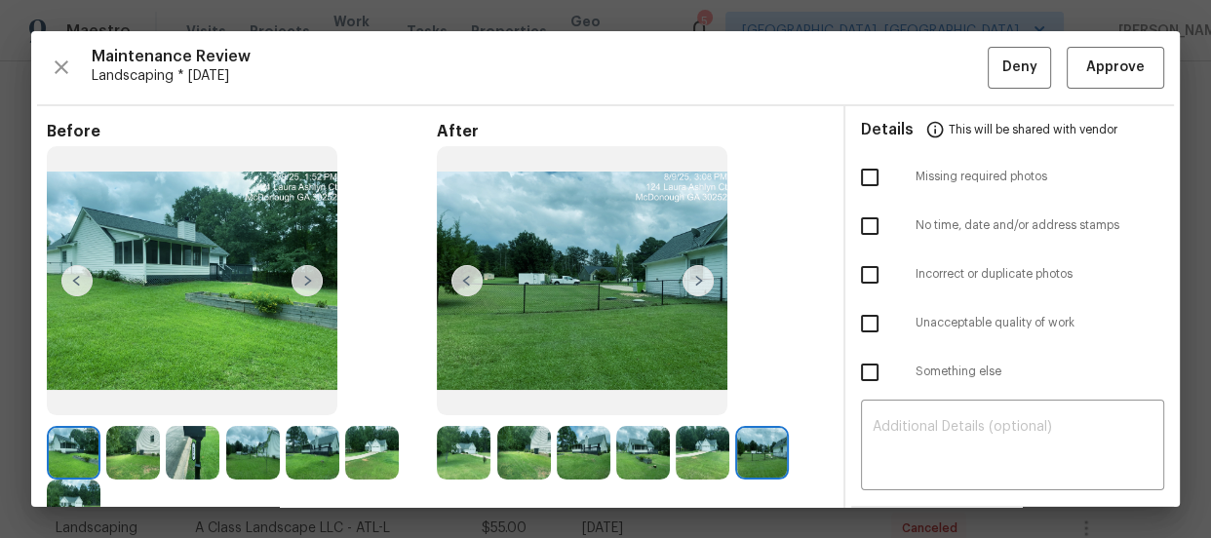
scroll to position [0, 0]
click at [1067, 79] on button "Approve" at bounding box center [1116, 68] width 98 height 42
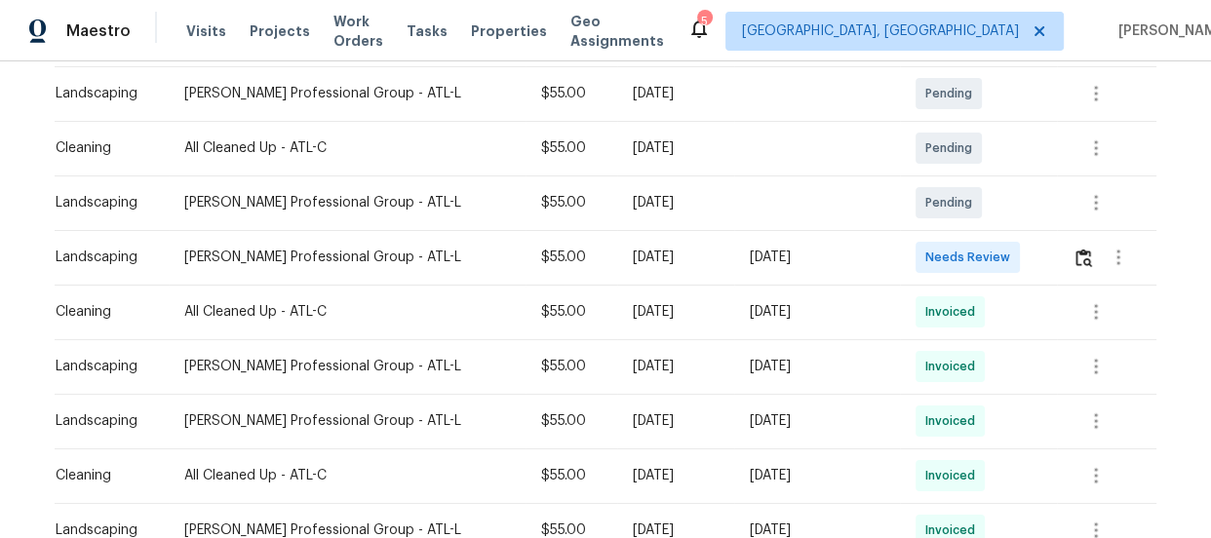
scroll to position [443, 0]
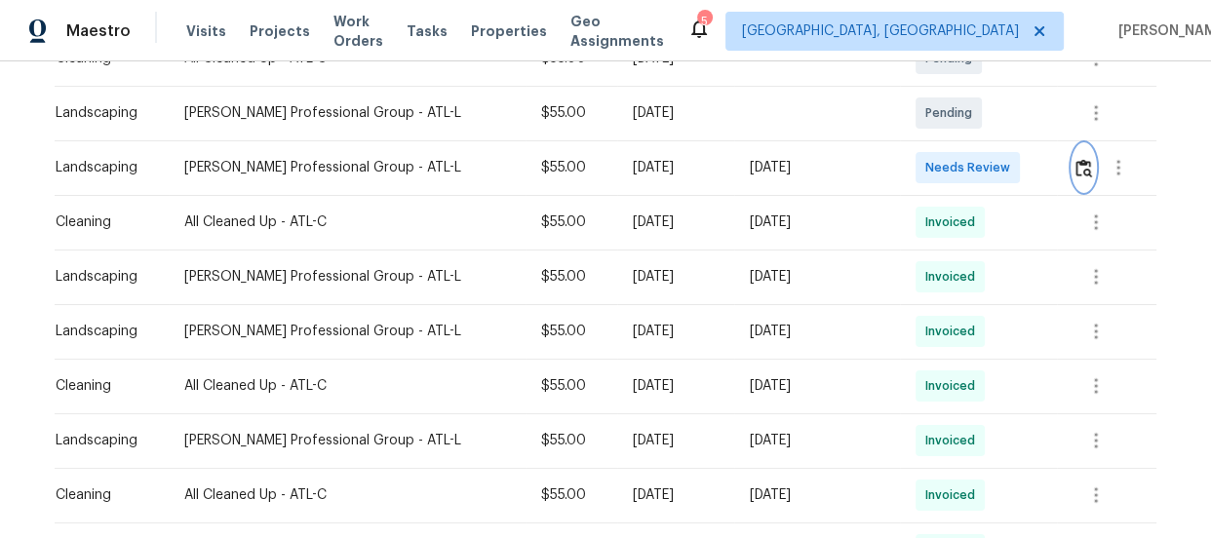
click at [1074, 177] on button "button" at bounding box center [1084, 167] width 22 height 47
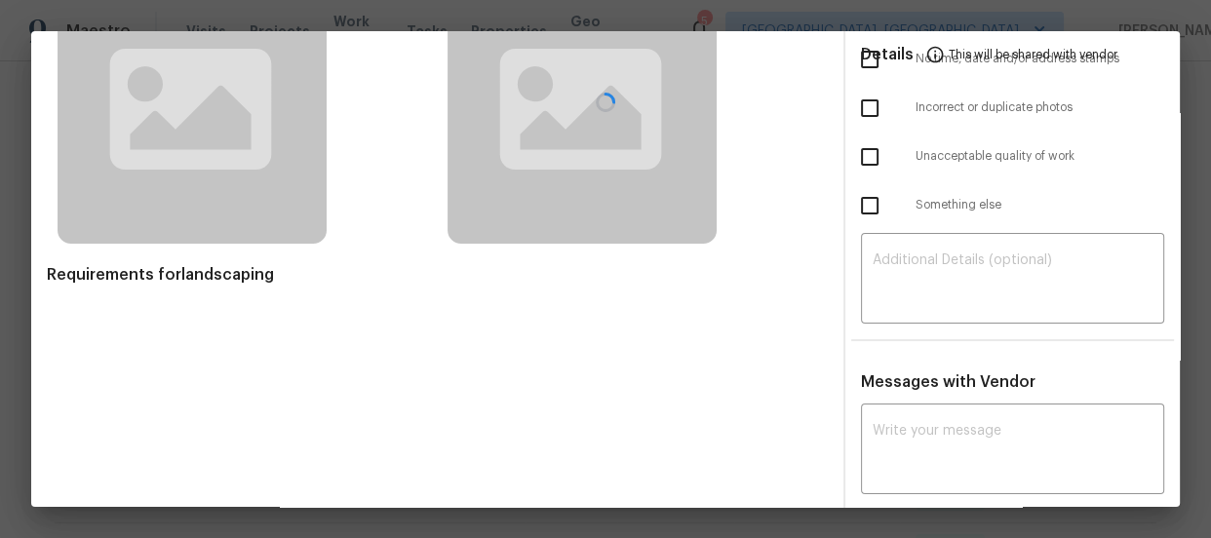
scroll to position [183, 0]
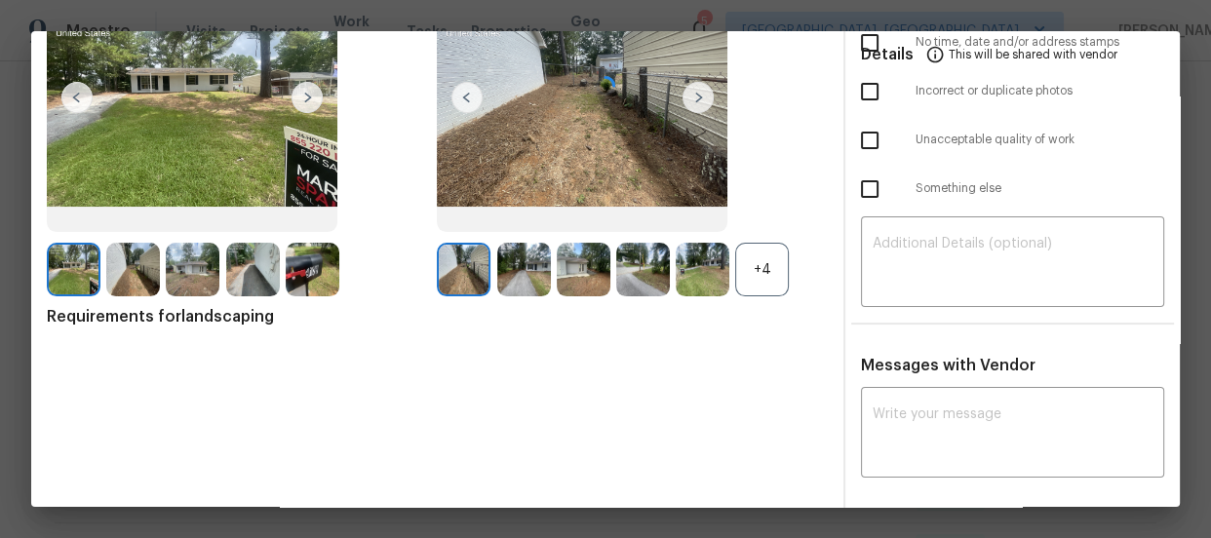
click at [744, 275] on div at bounding box center [605, 86] width 1149 height 476
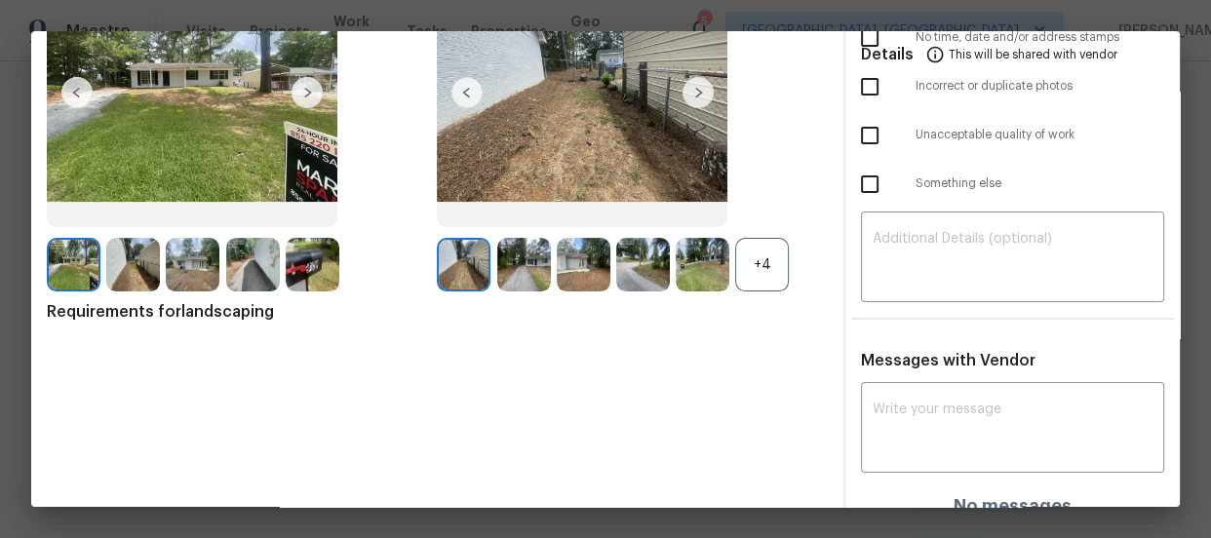
click at [761, 271] on div "+4" at bounding box center [762, 265] width 54 height 54
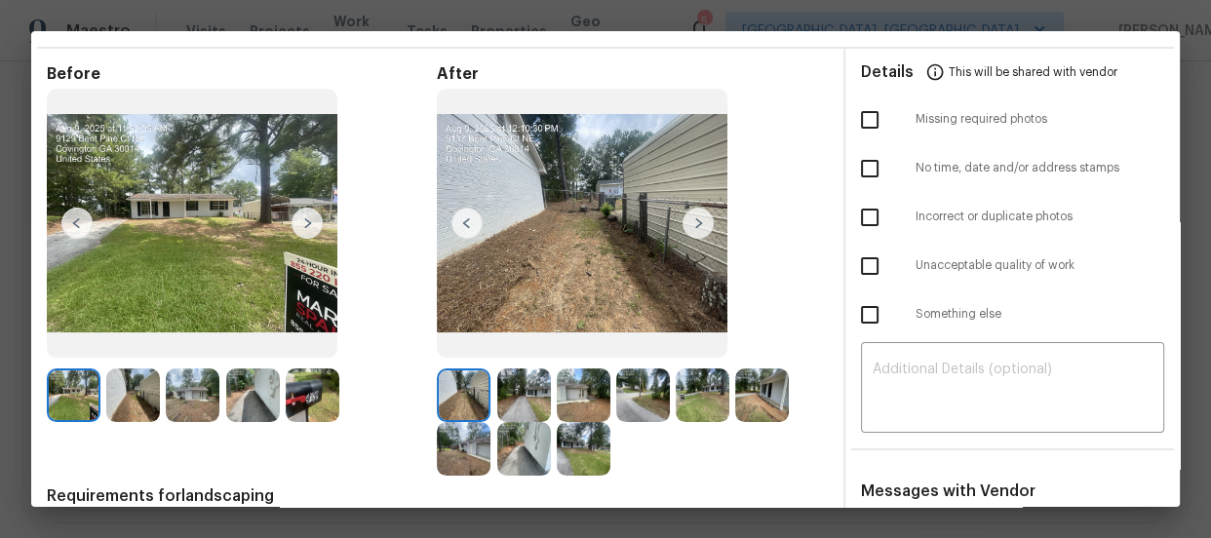
scroll to position [88, 0]
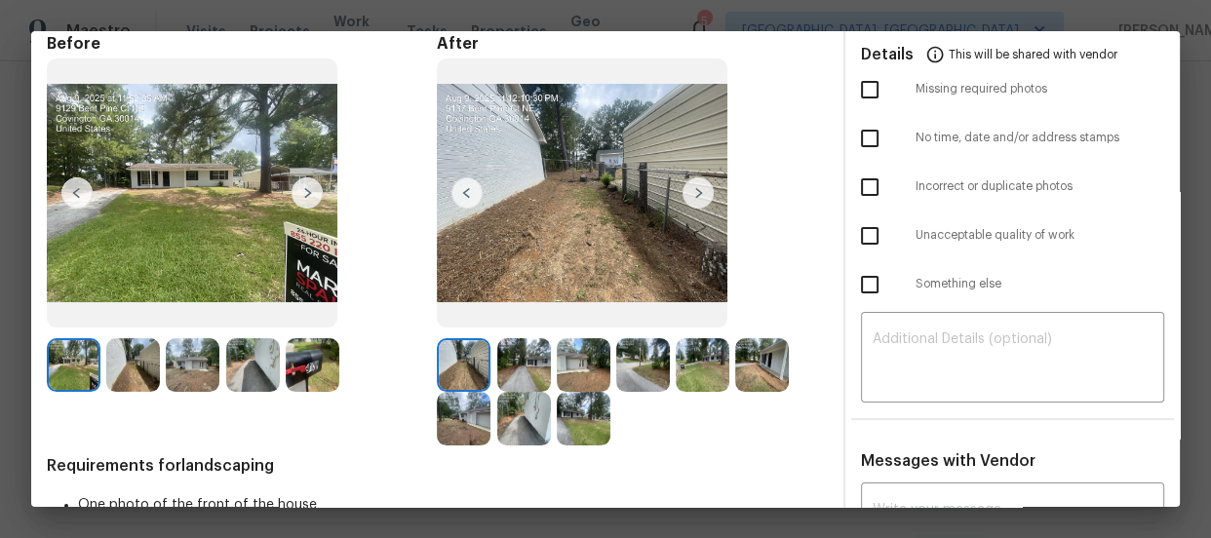
click at [532, 374] on img at bounding box center [524, 365] width 54 height 54
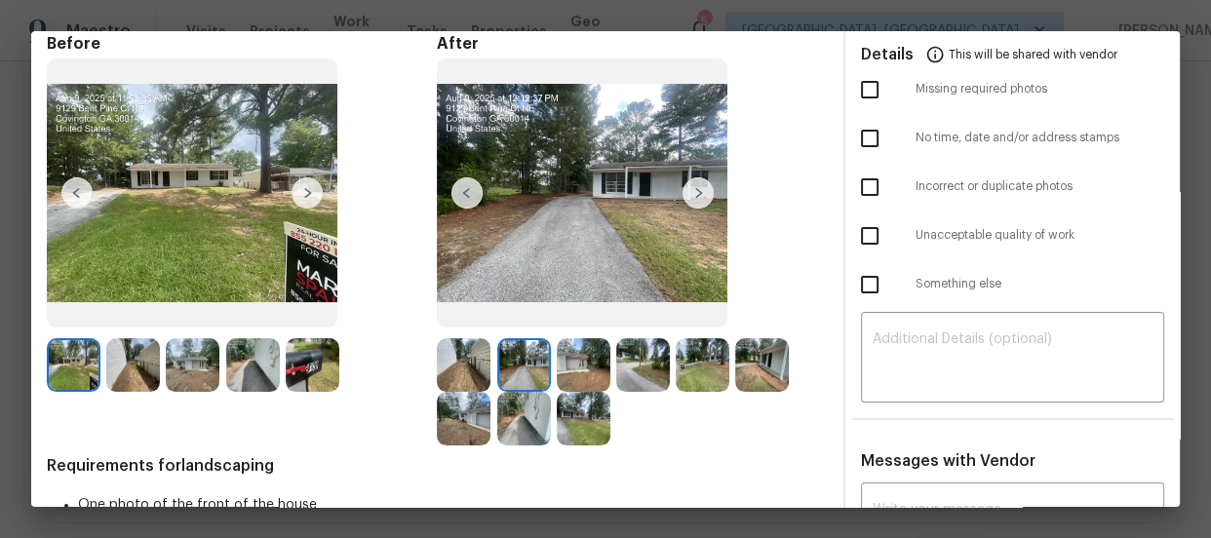
click at [580, 371] on img at bounding box center [584, 365] width 54 height 54
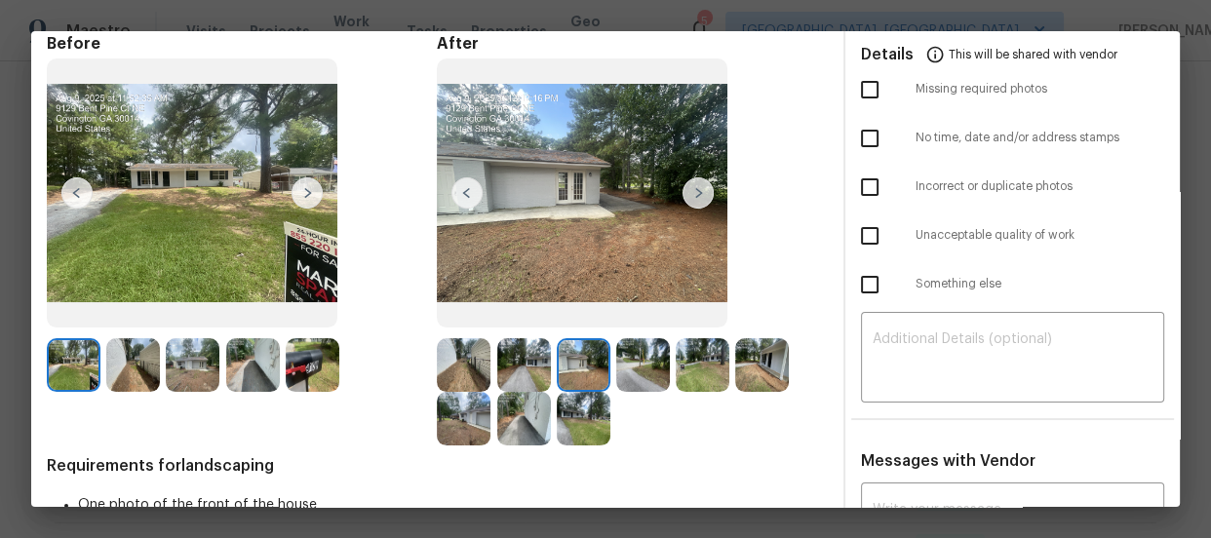
click at [616, 370] on img at bounding box center [643, 365] width 54 height 54
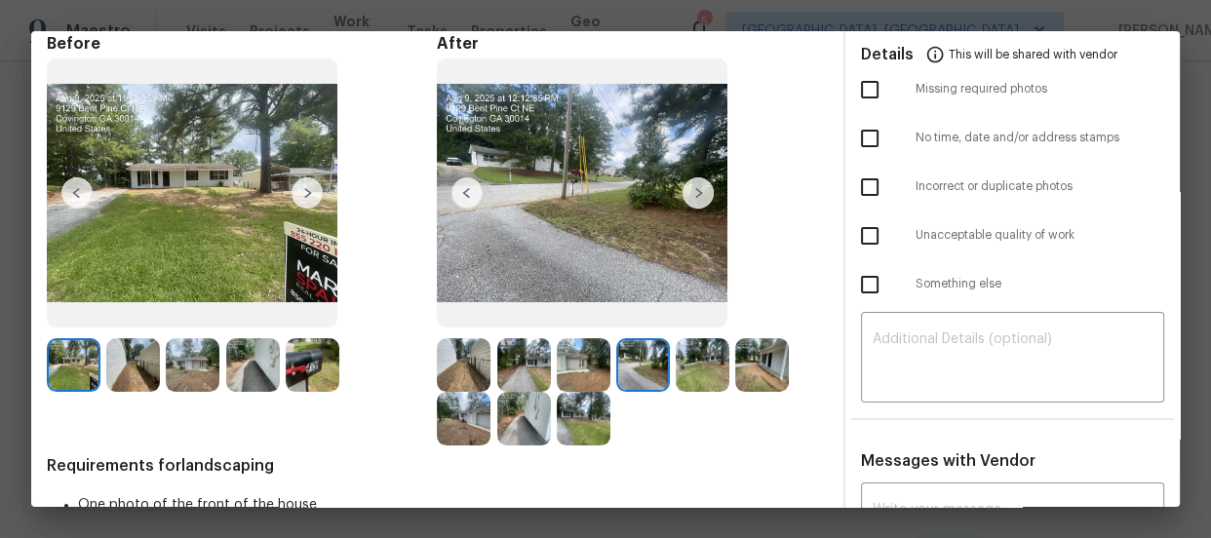
click at [677, 372] on img at bounding box center [703, 365] width 54 height 54
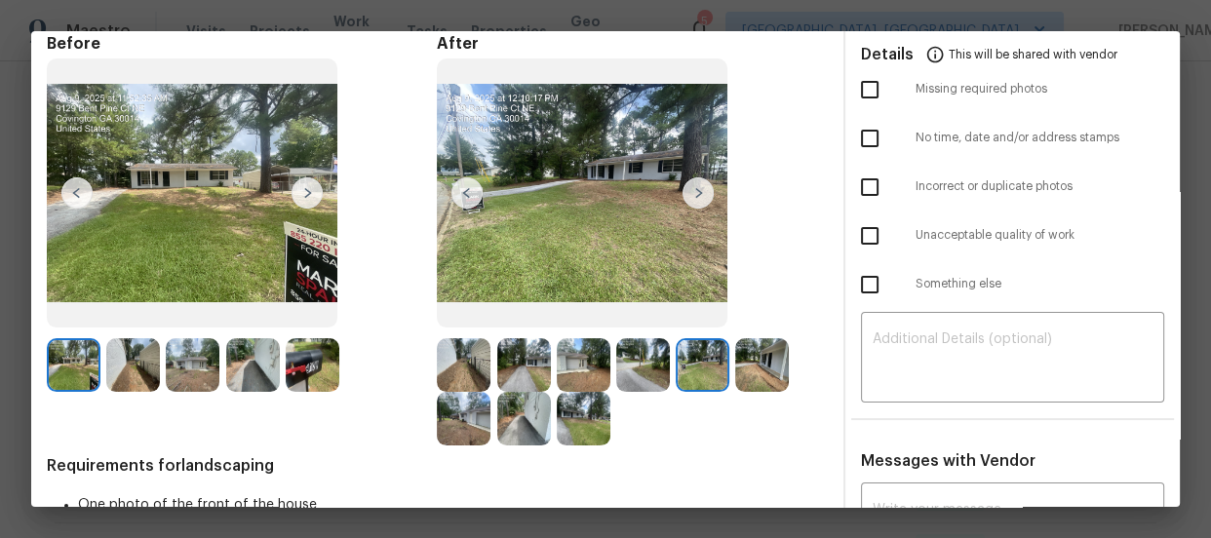
click at [756, 361] on img at bounding box center [762, 365] width 54 height 54
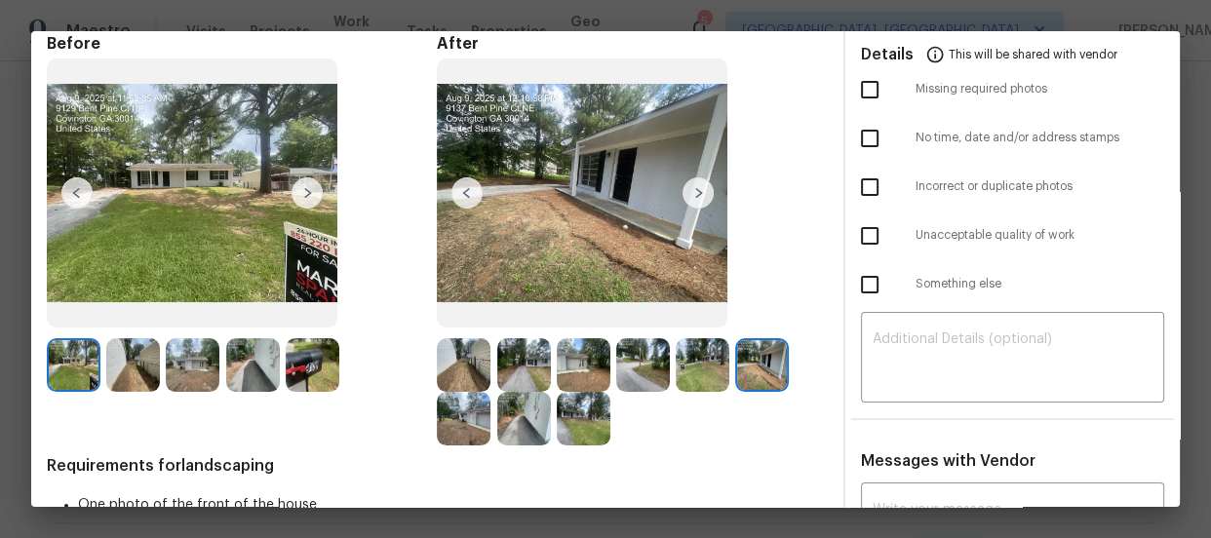
click at [467, 414] on img at bounding box center [464, 419] width 54 height 54
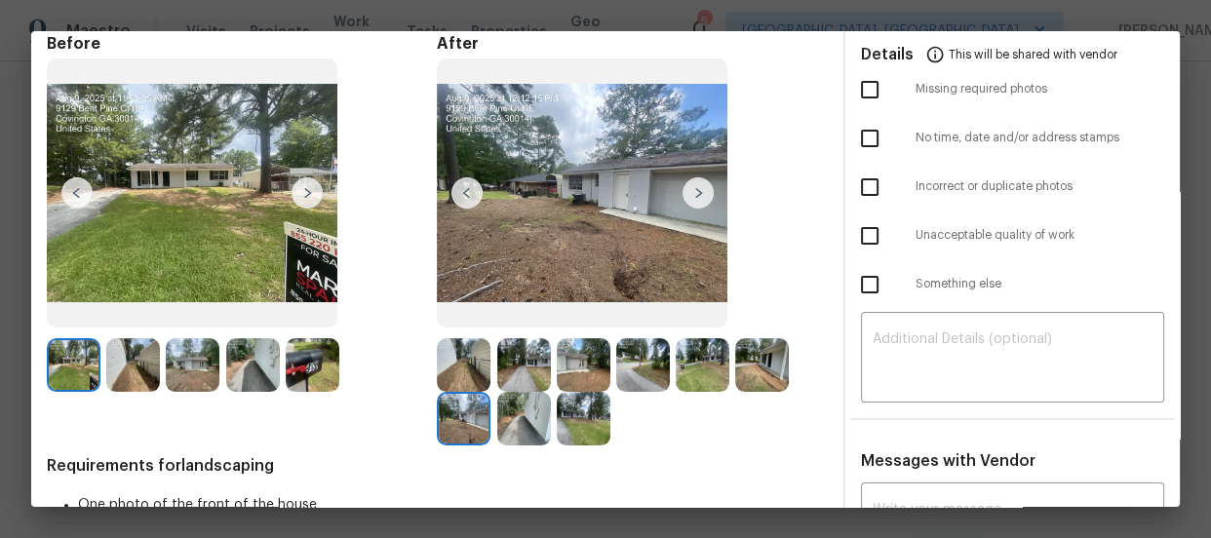
click at [516, 428] on img at bounding box center [524, 419] width 54 height 54
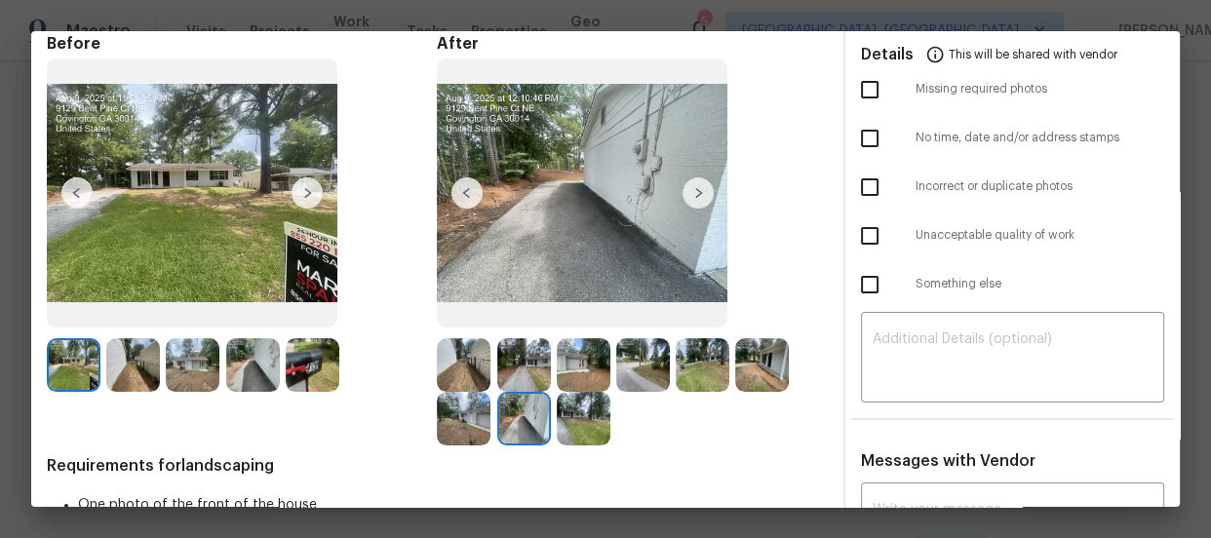
click at [590, 421] on img at bounding box center [584, 419] width 54 height 54
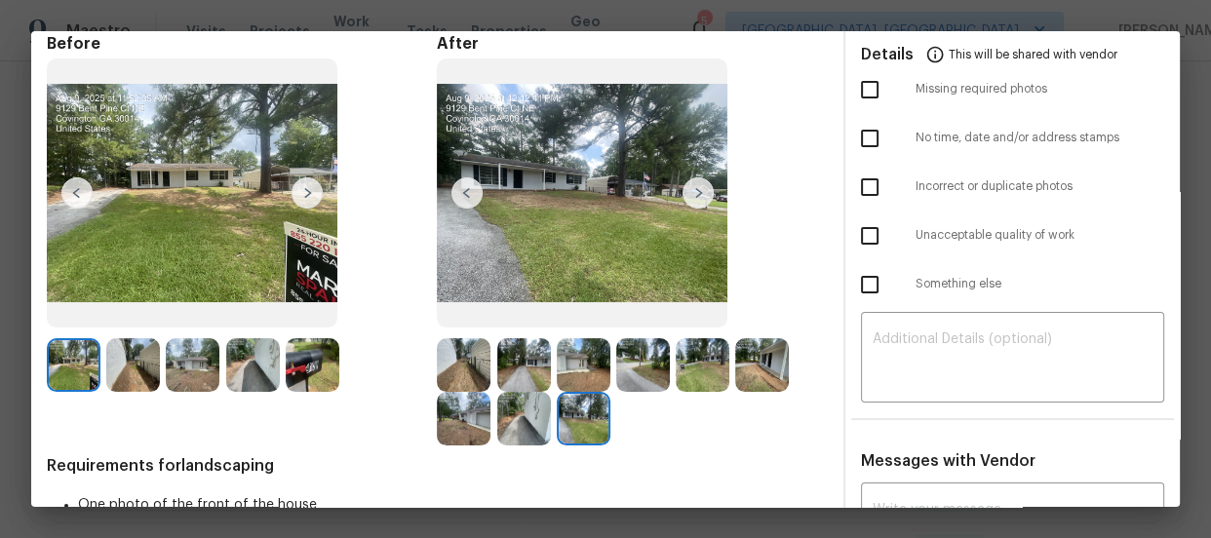
scroll to position [0, 0]
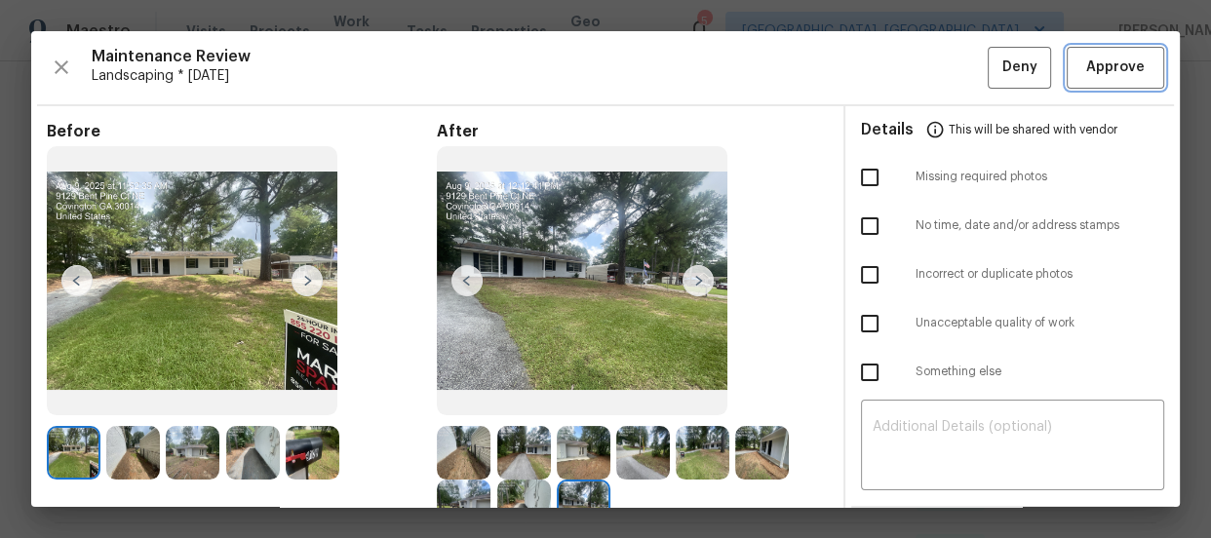
click at [1087, 71] on span "Approve" at bounding box center [1115, 68] width 59 height 24
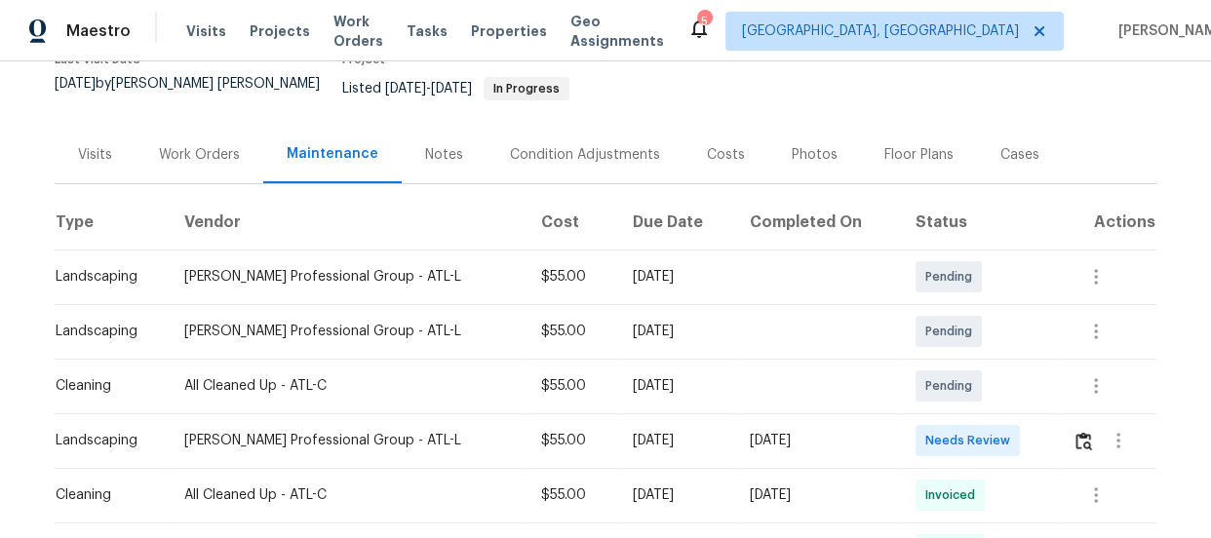
scroll to position [188, 0]
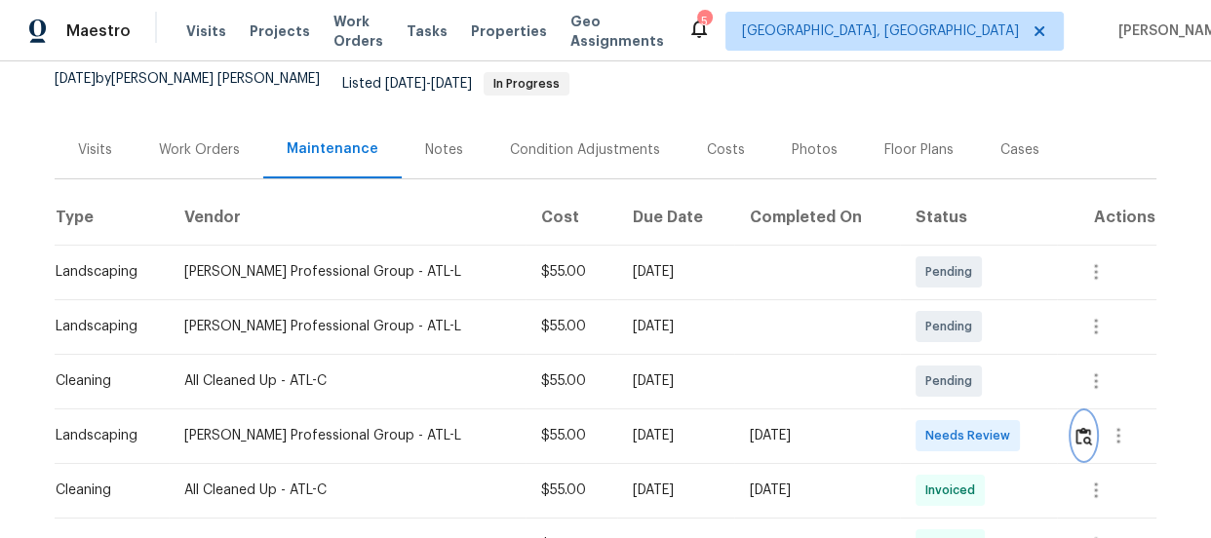
click at [1078, 427] on img "button" at bounding box center [1084, 436] width 17 height 19
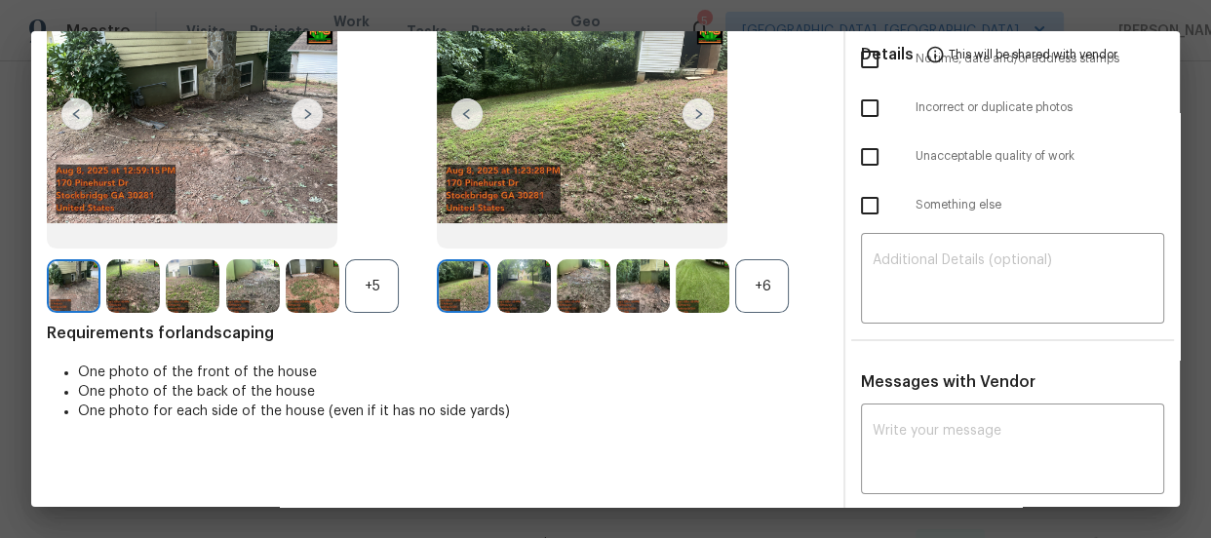
scroll to position [183, 0]
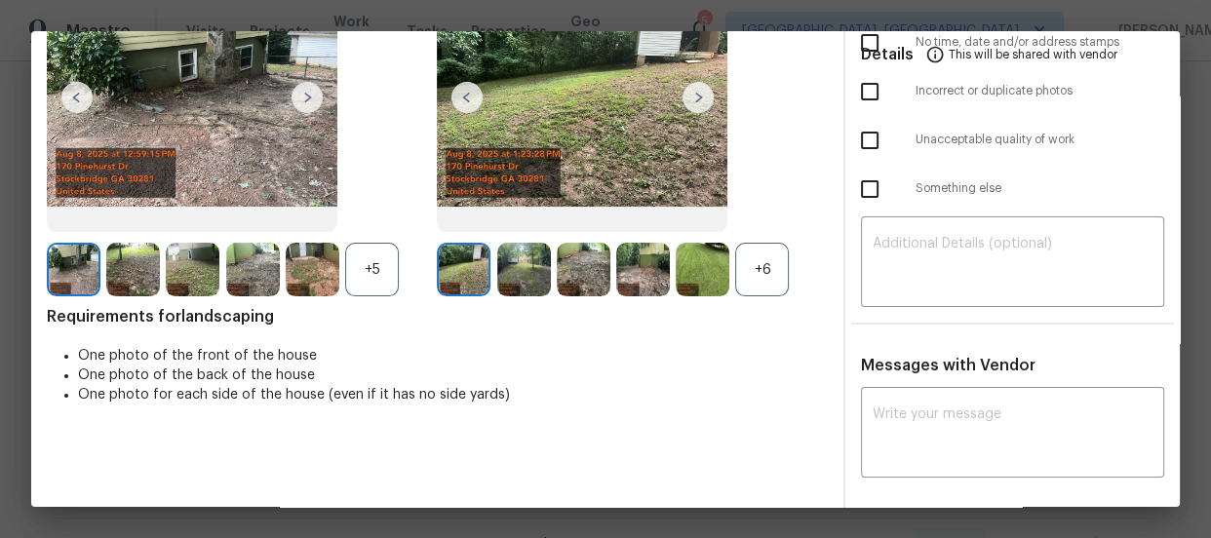
click at [772, 273] on div "+6" at bounding box center [762, 270] width 54 height 54
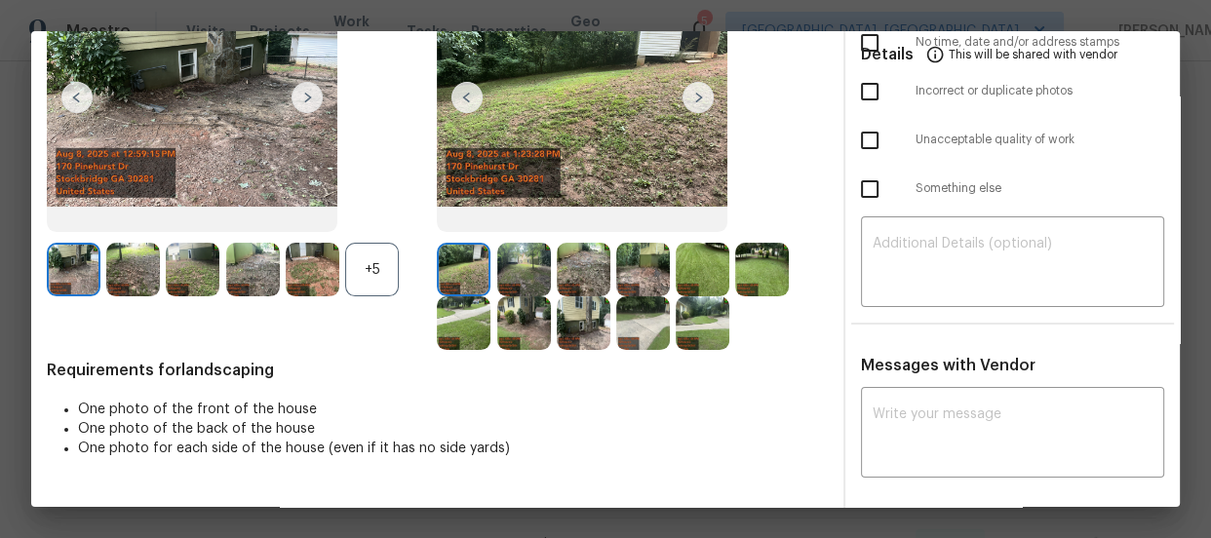
click at [356, 285] on div "+5" at bounding box center [372, 270] width 54 height 54
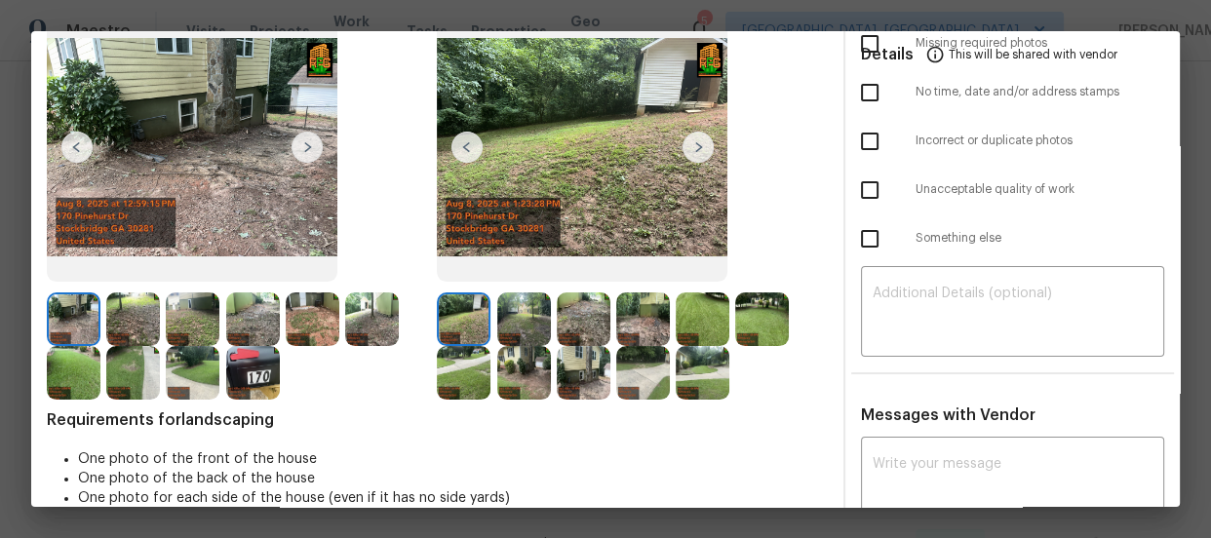
scroll to position [95, 0]
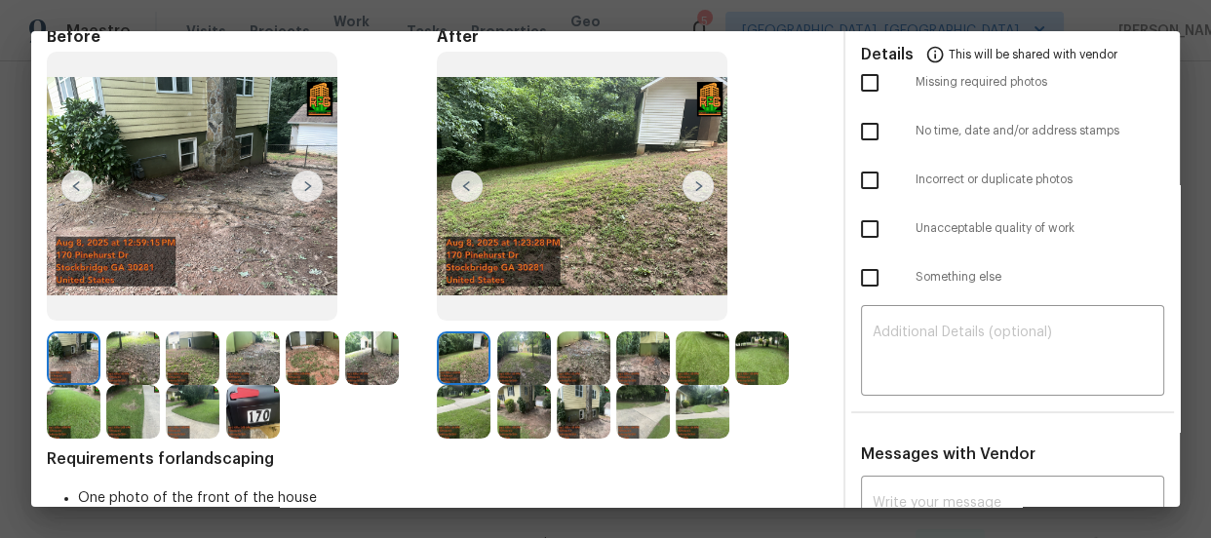
click at [520, 361] on img at bounding box center [524, 359] width 54 height 54
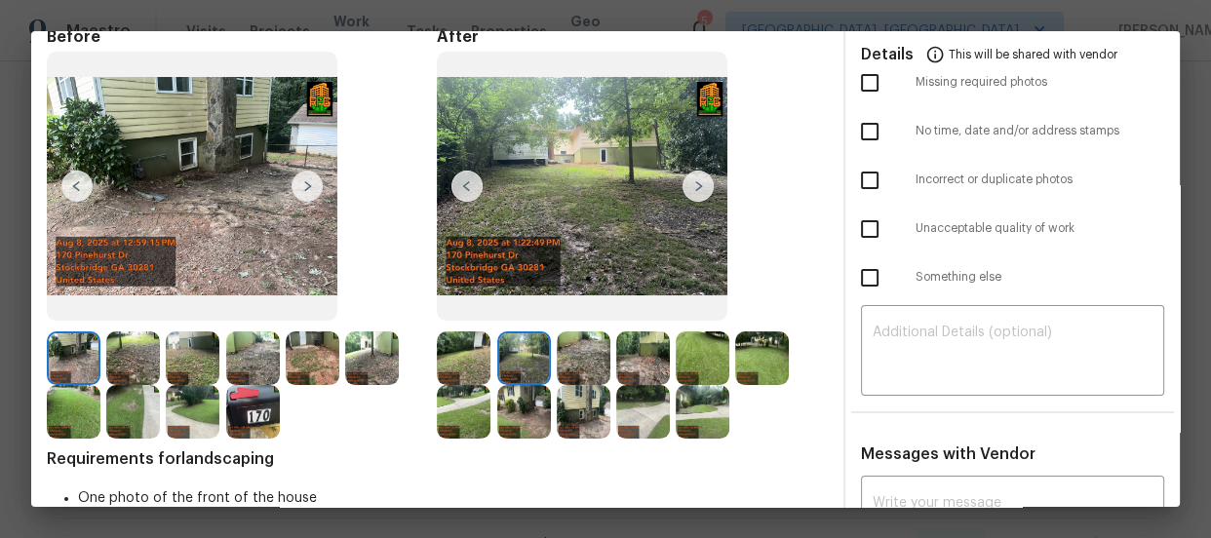
click at [570, 356] on img at bounding box center [584, 359] width 54 height 54
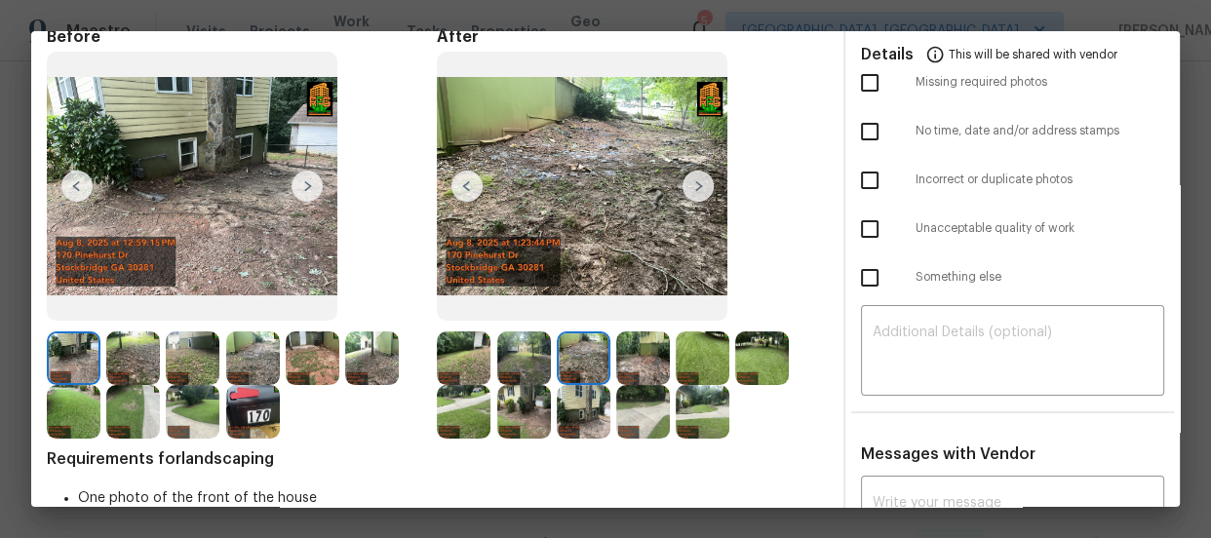
click at [622, 356] on img at bounding box center [643, 359] width 54 height 54
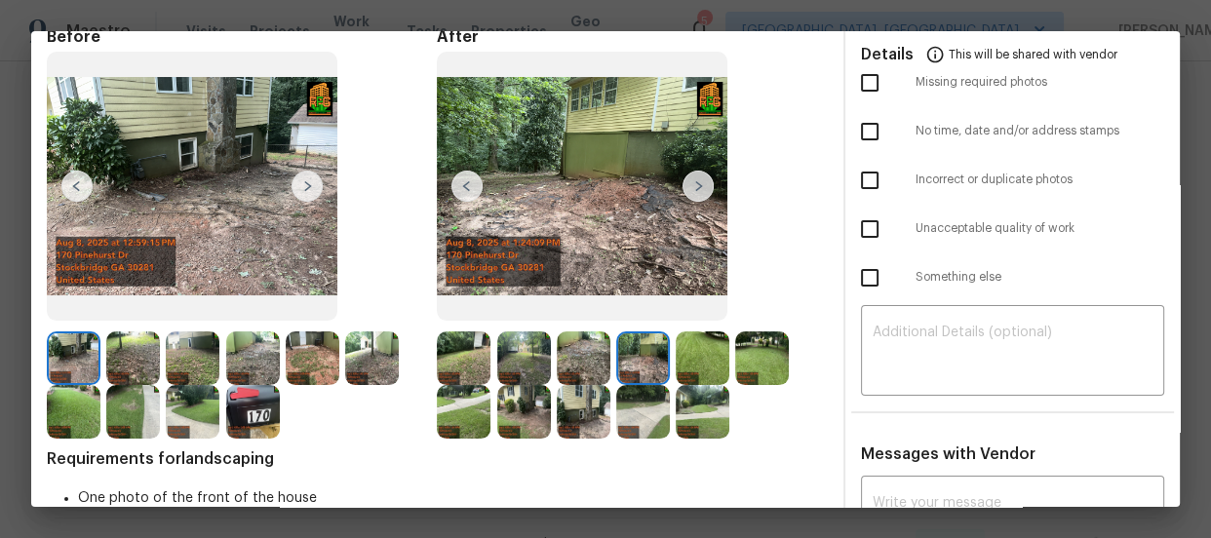
click at [688, 353] on img at bounding box center [703, 359] width 54 height 54
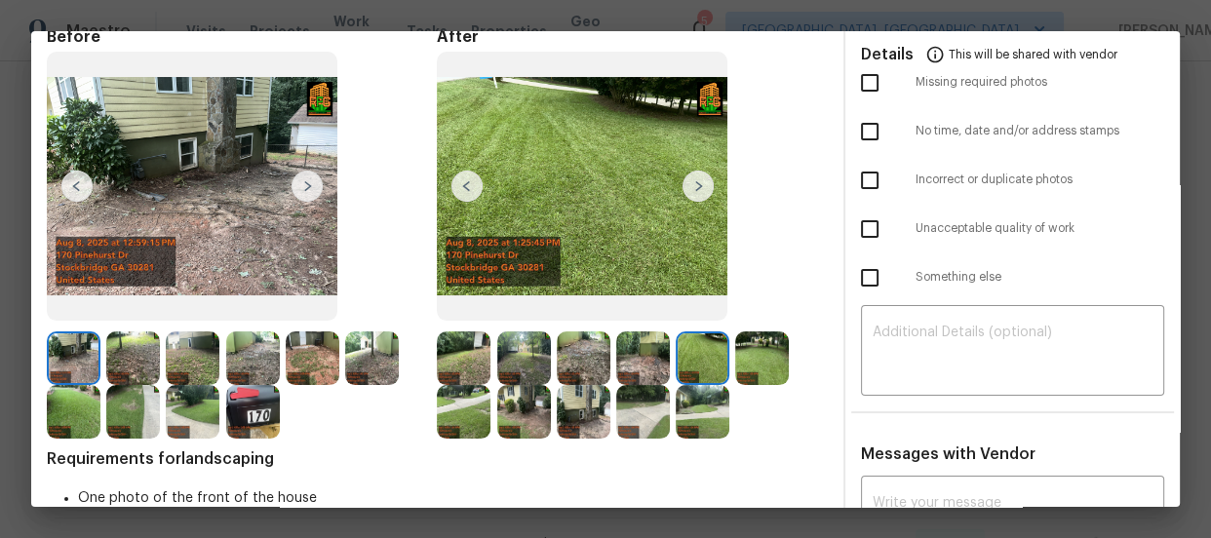
click at [749, 350] on img at bounding box center [762, 359] width 54 height 54
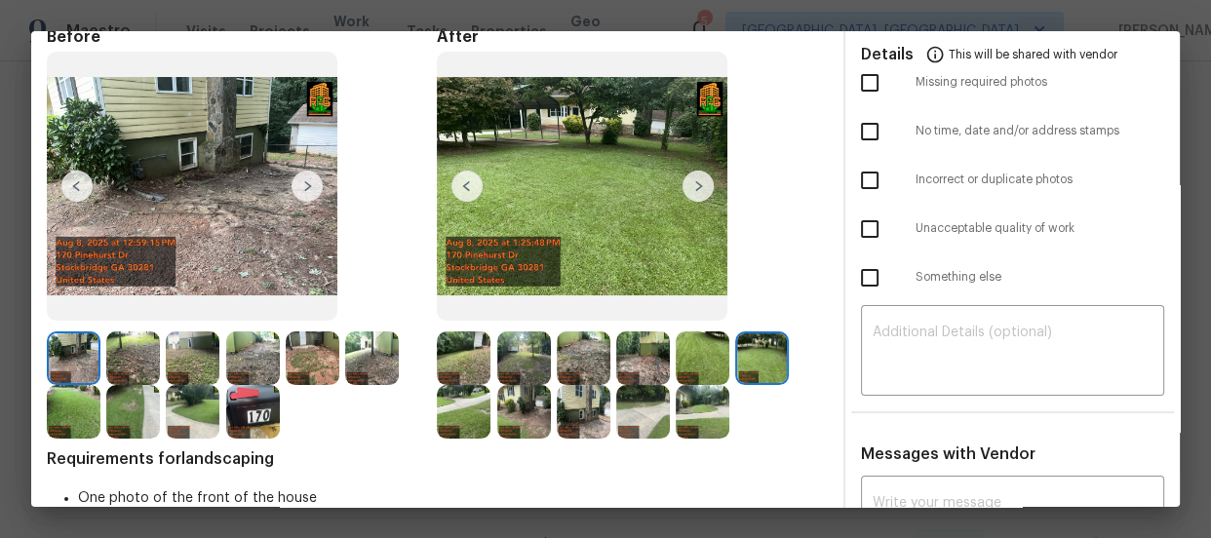
click at [442, 436] on img at bounding box center [464, 412] width 54 height 54
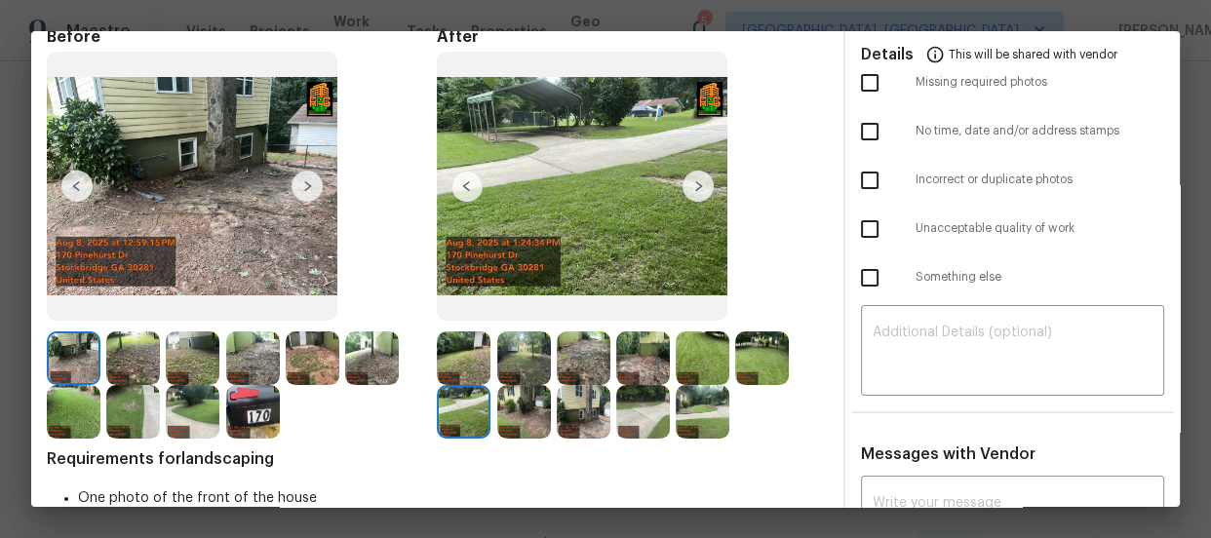
click at [524, 403] on img at bounding box center [524, 412] width 54 height 54
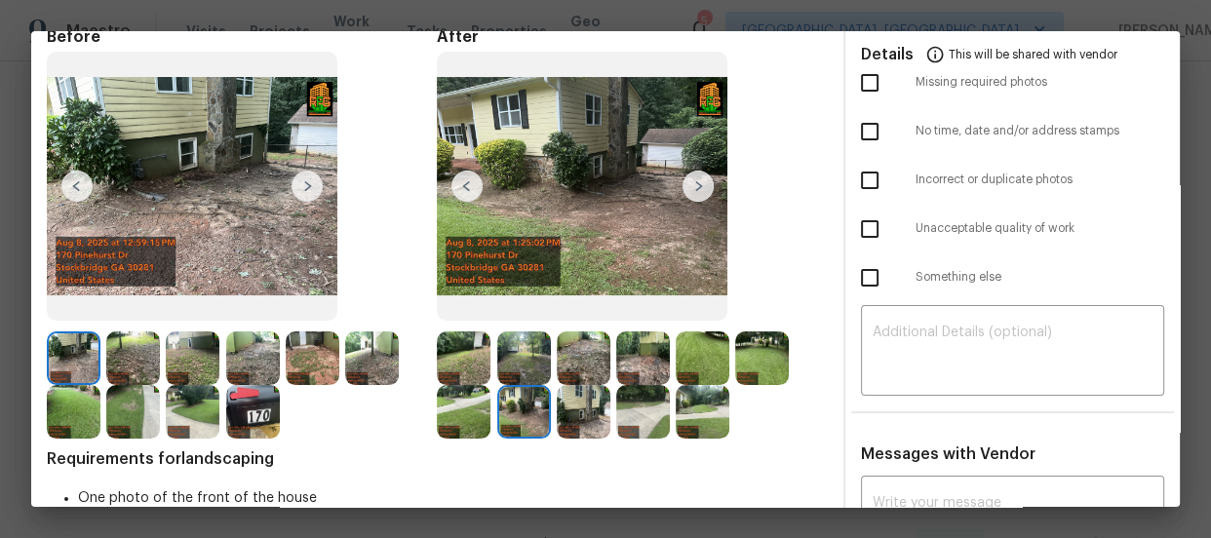
click at [591, 410] on img at bounding box center [584, 412] width 54 height 54
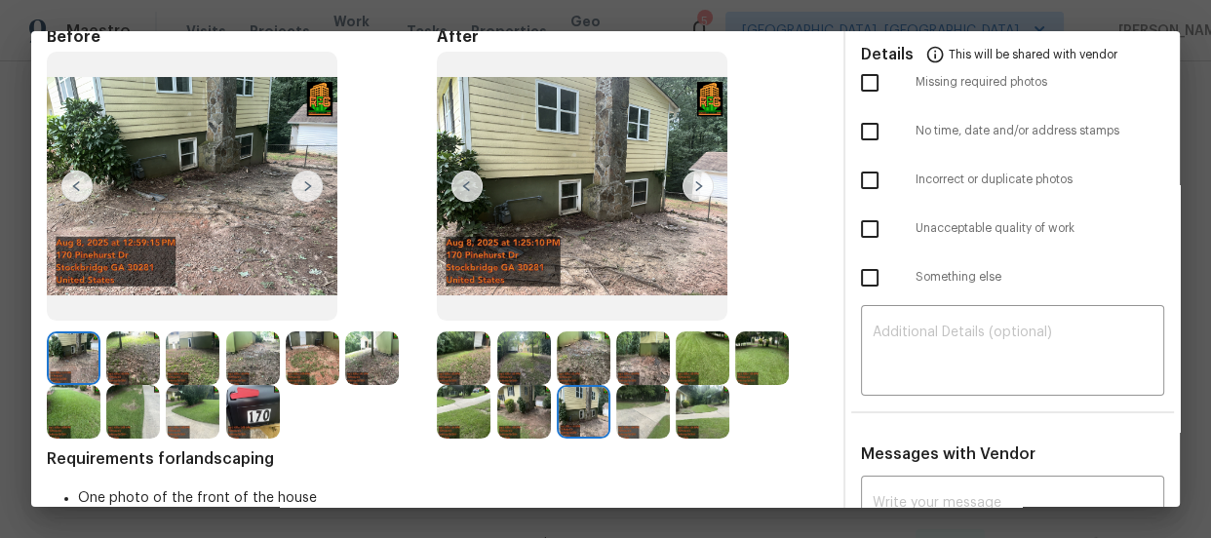
click at [616, 410] on img at bounding box center [643, 412] width 54 height 54
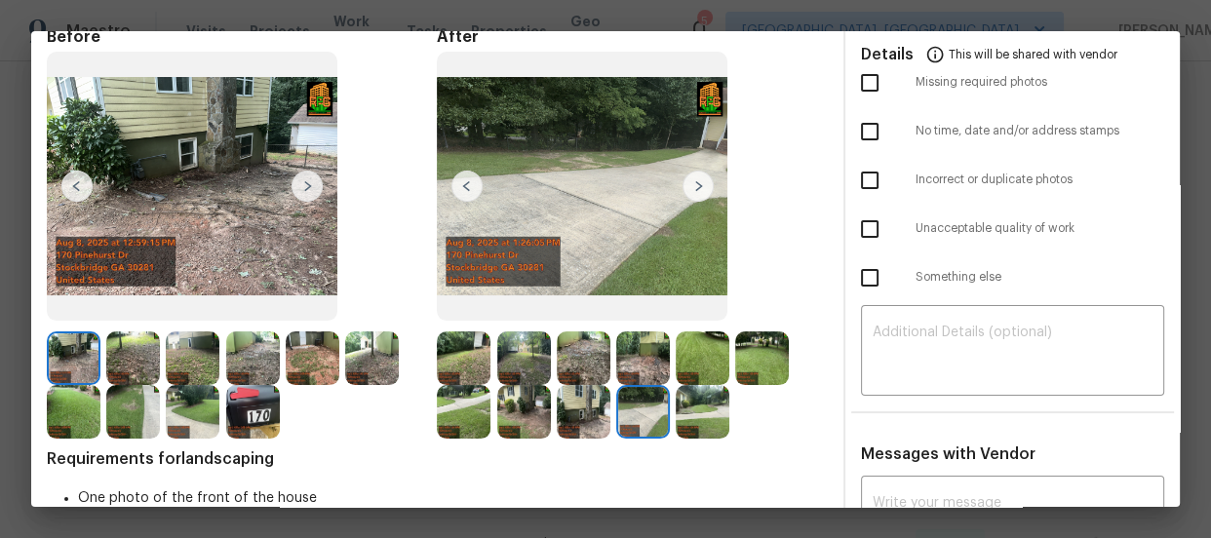
click at [677, 410] on img at bounding box center [703, 412] width 54 height 54
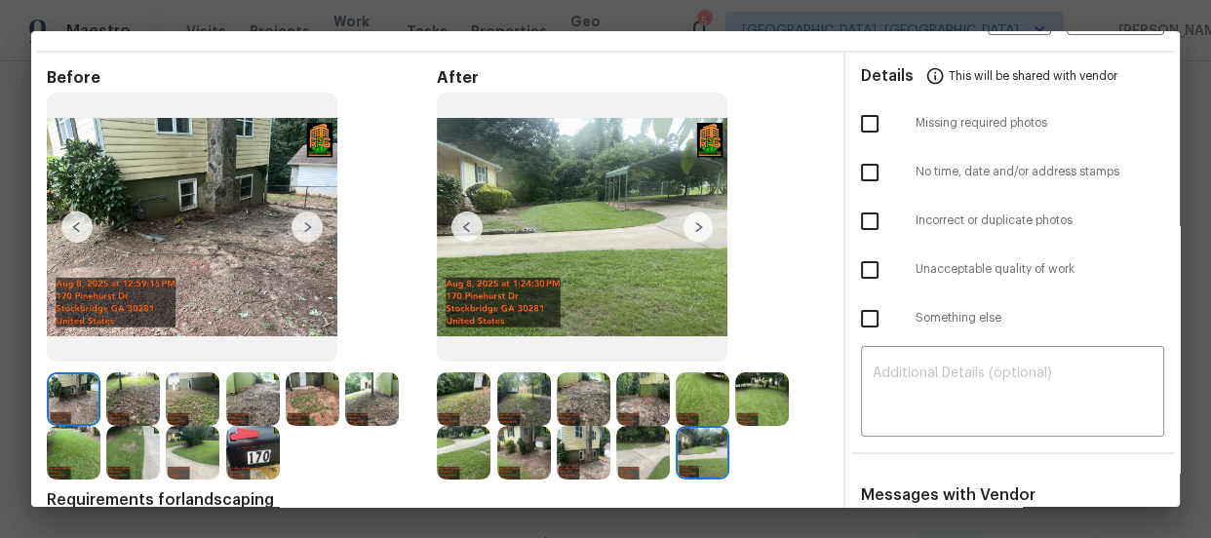
scroll to position [0, 0]
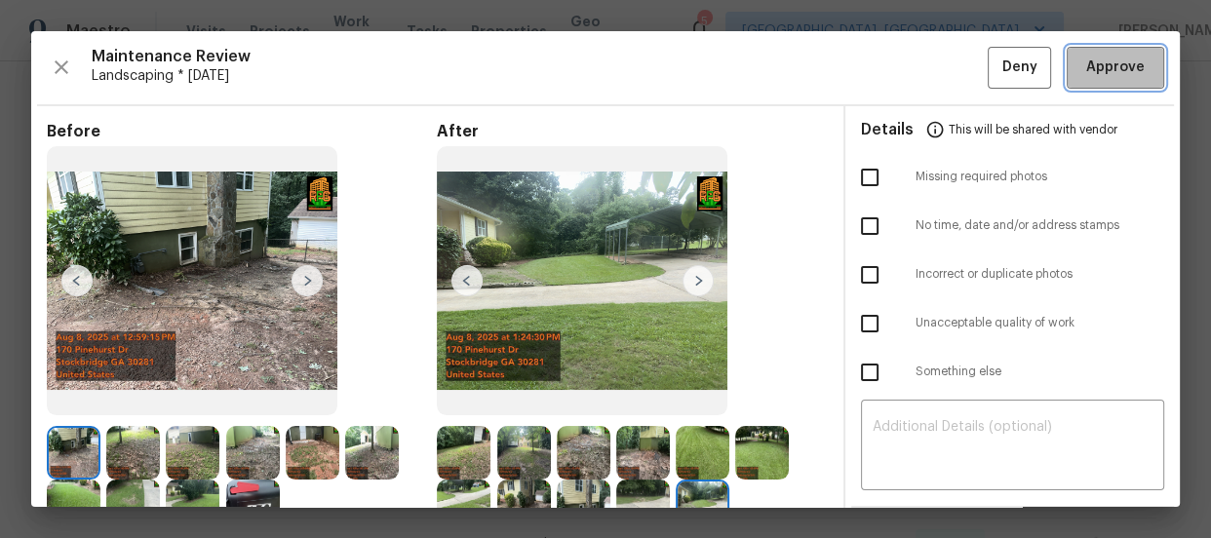
click at [1086, 71] on span "Approve" at bounding box center [1115, 68] width 59 height 24
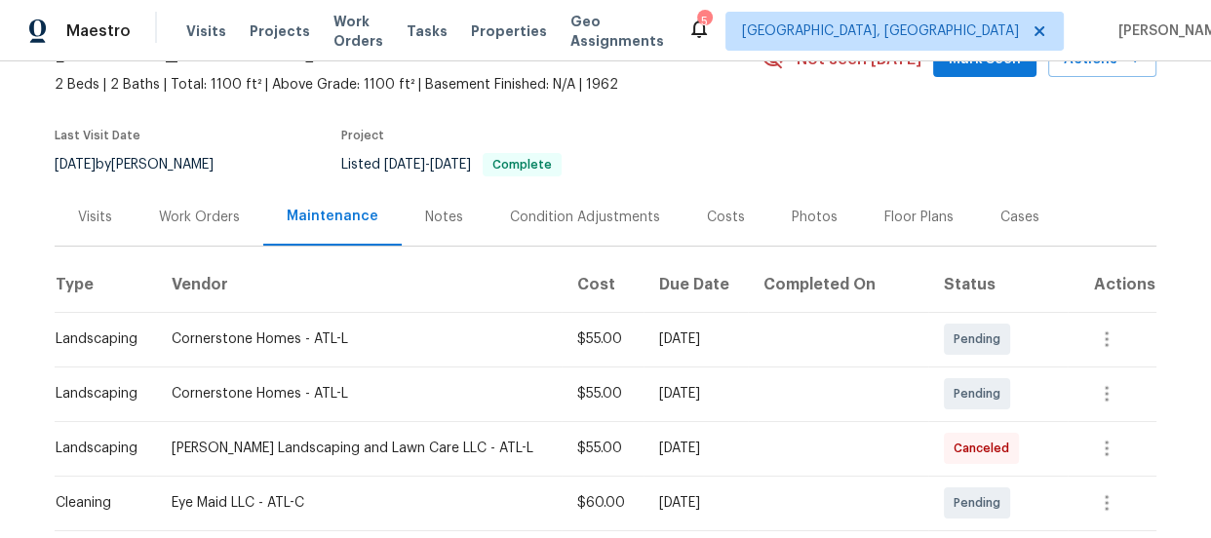
scroll to position [443, 0]
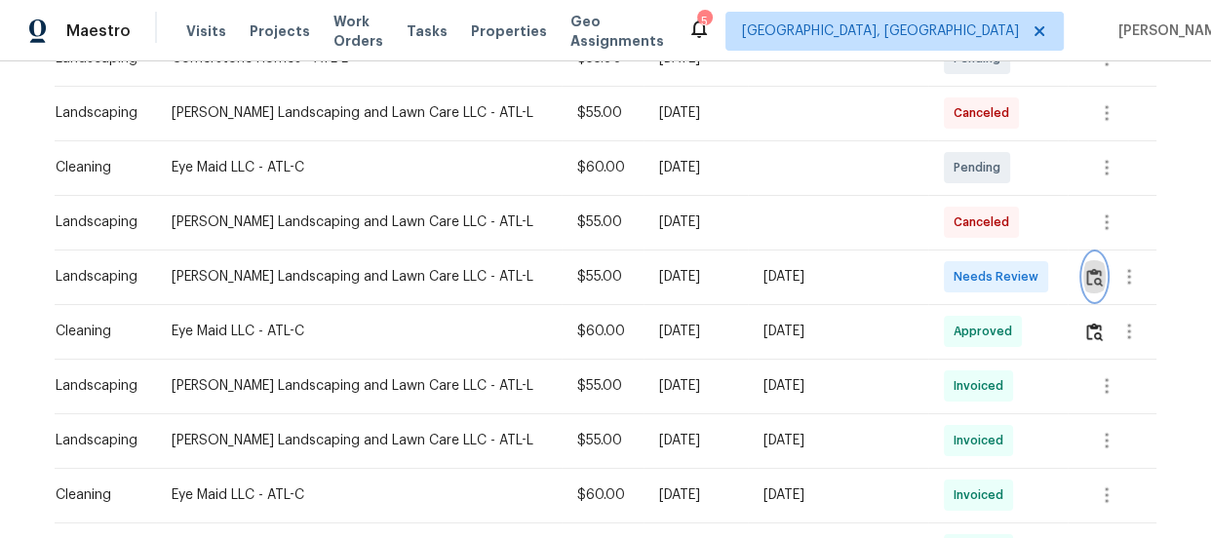
click at [1086, 283] on img "button" at bounding box center [1094, 277] width 17 height 19
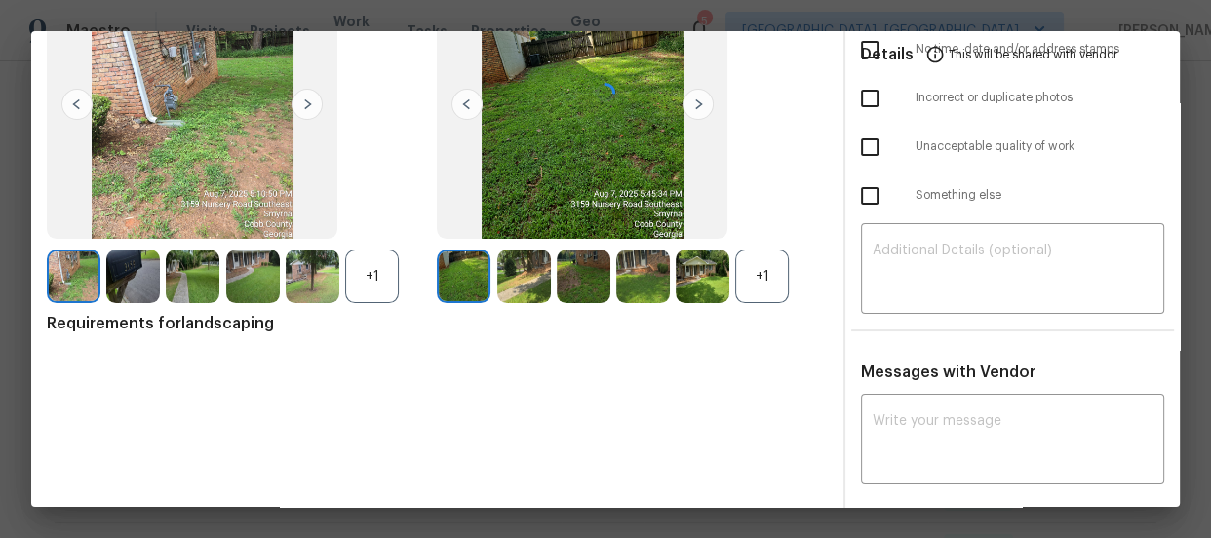
scroll to position [182, 0]
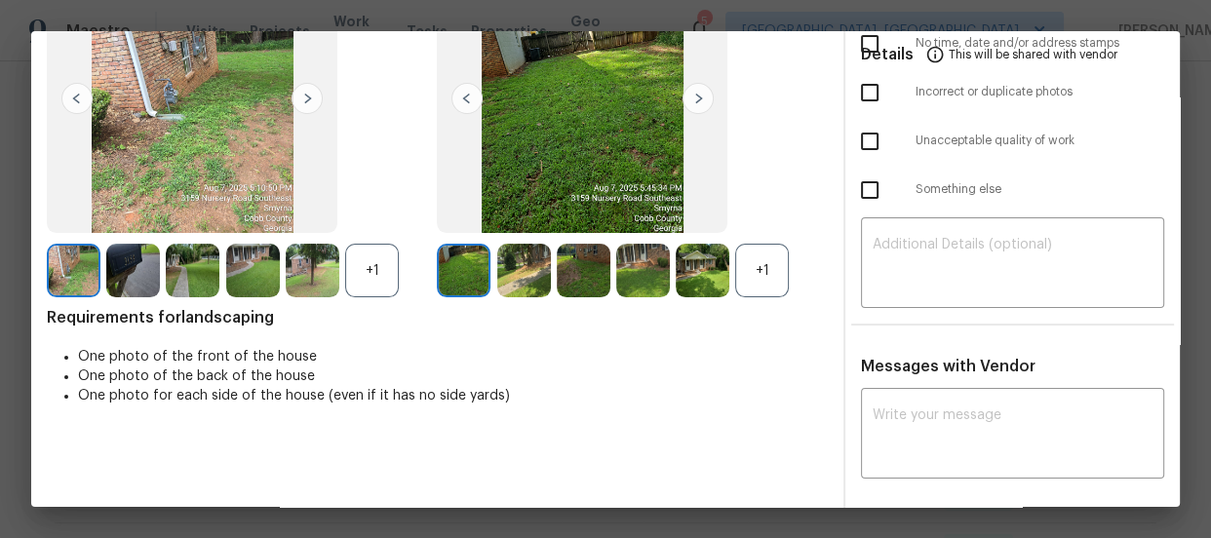
click at [741, 271] on div "+1" at bounding box center [762, 271] width 54 height 54
click at [385, 279] on div "+1" at bounding box center [372, 271] width 54 height 54
click at [515, 276] on img at bounding box center [524, 271] width 54 height 54
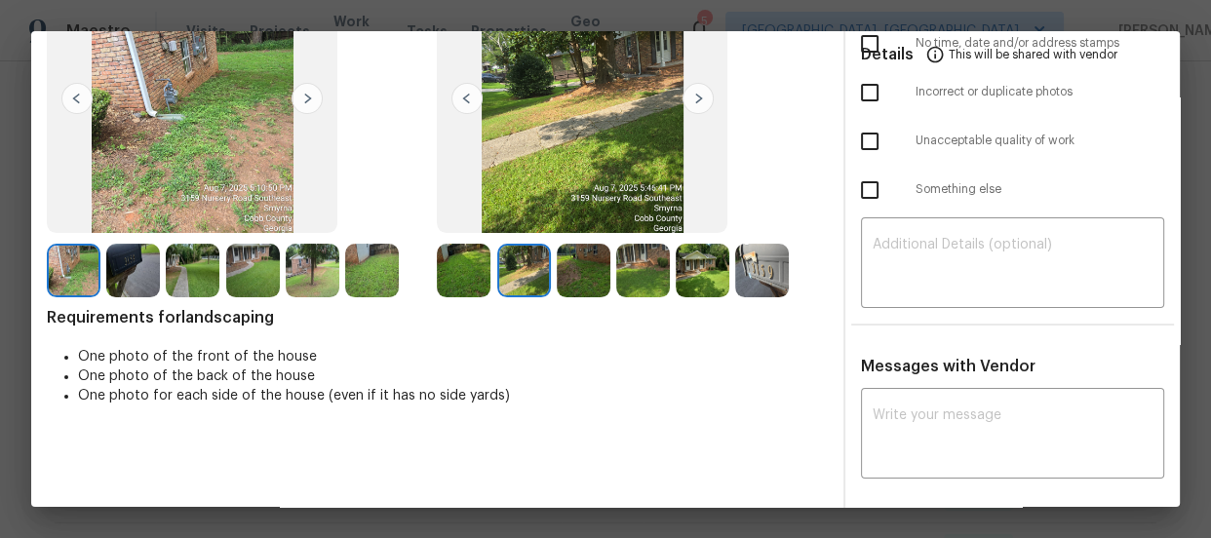
click at [604, 270] on img at bounding box center [584, 271] width 54 height 54
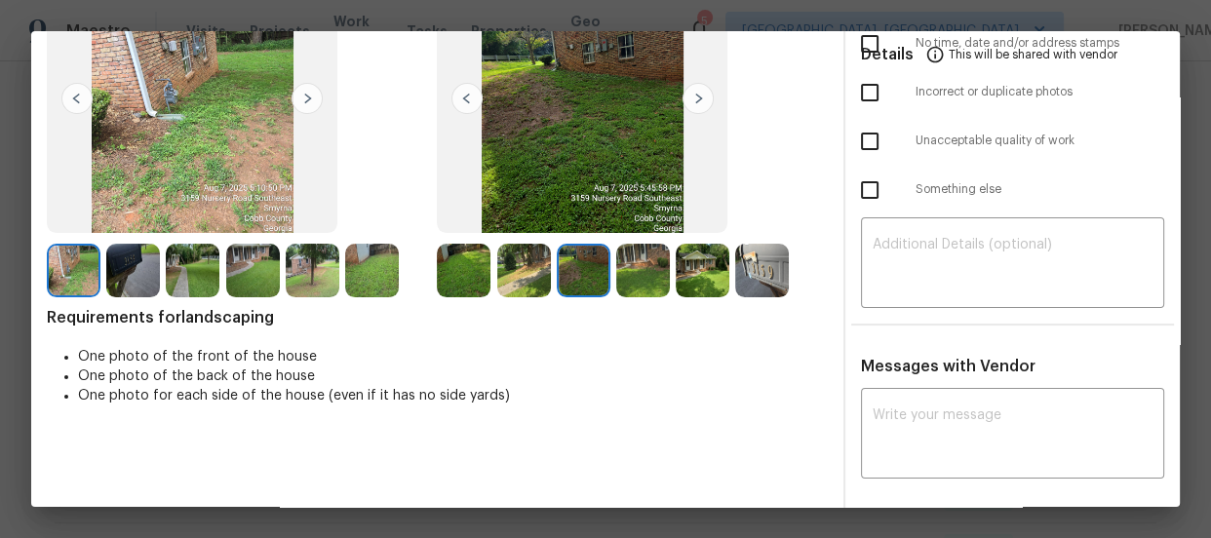
click at [616, 273] on img at bounding box center [643, 271] width 54 height 54
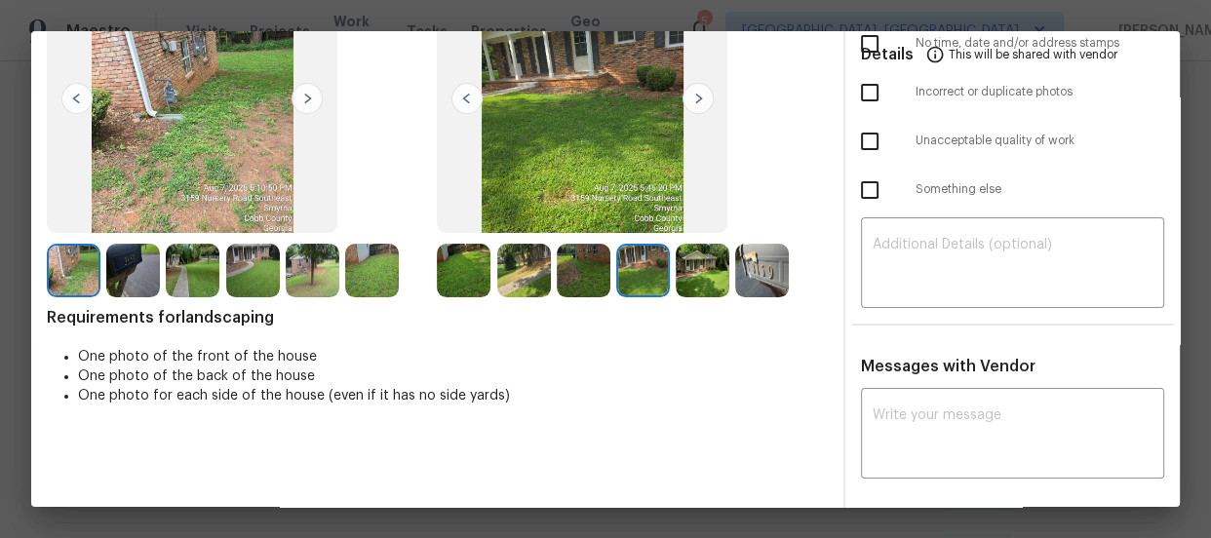
click at [669, 278] on div at bounding box center [645, 271] width 59 height 54
click at [735, 277] on img at bounding box center [762, 271] width 54 height 54
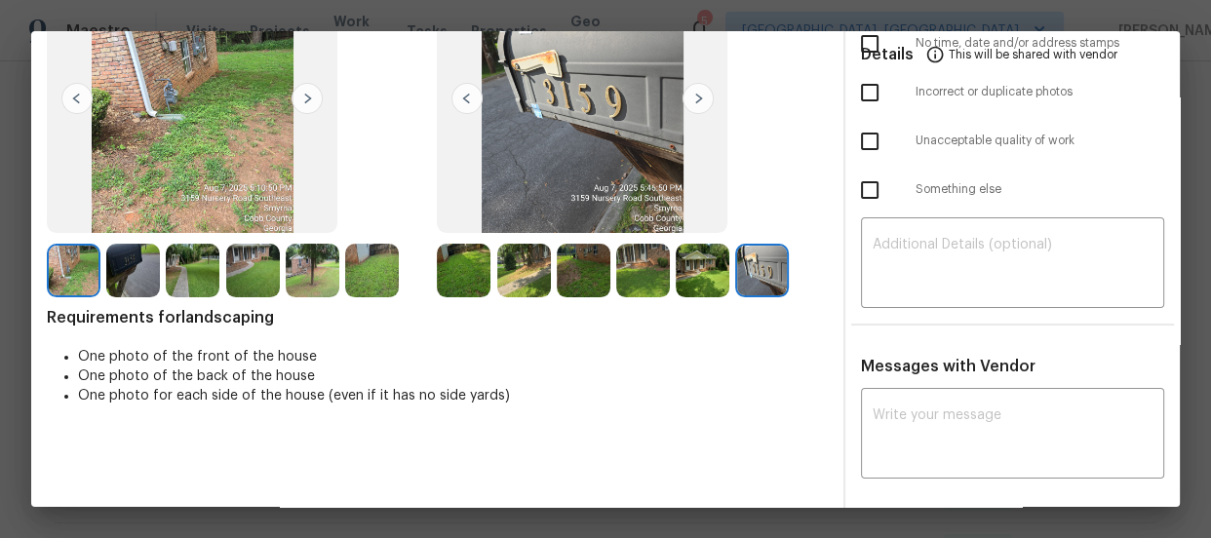
click at [468, 262] on img at bounding box center [464, 271] width 54 height 54
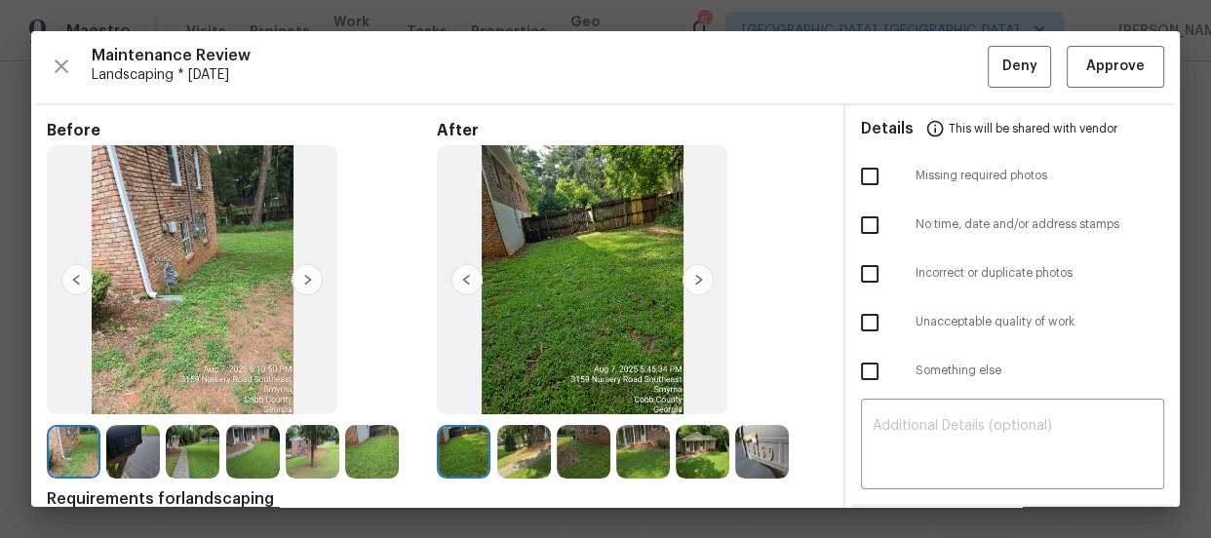
scroll to position [0, 0]
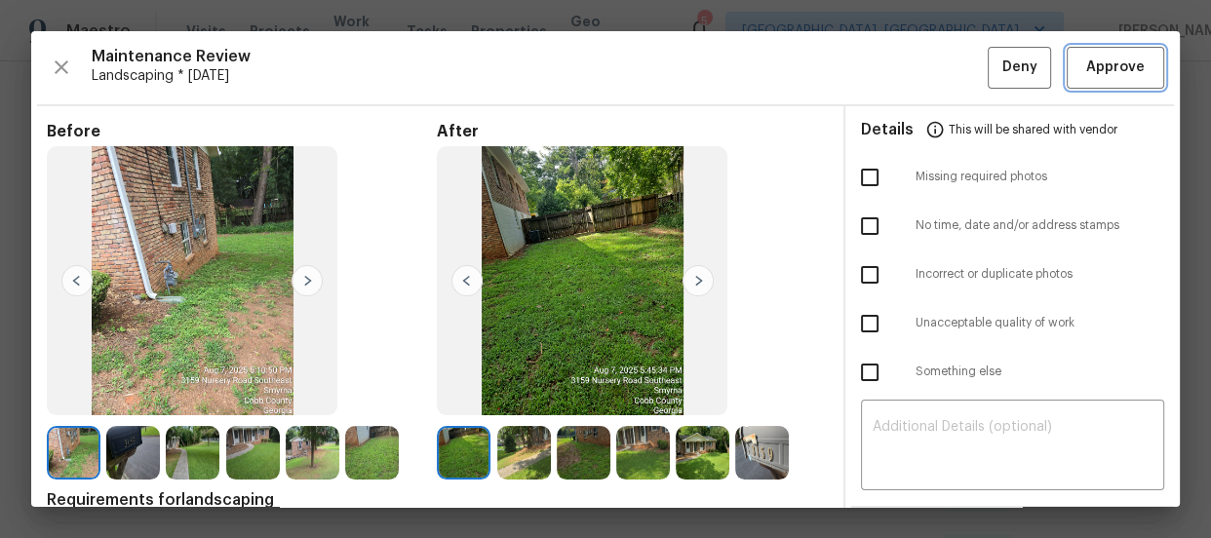
click at [1135, 68] on button "Approve" at bounding box center [1116, 68] width 98 height 42
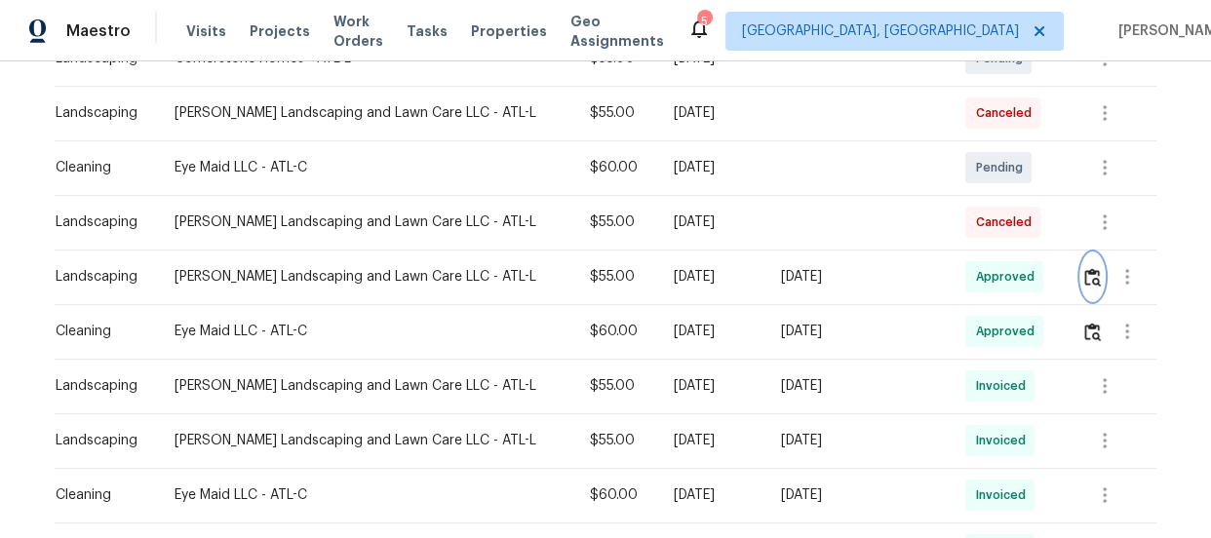
click at [1084, 270] on img "button" at bounding box center [1092, 277] width 17 height 19
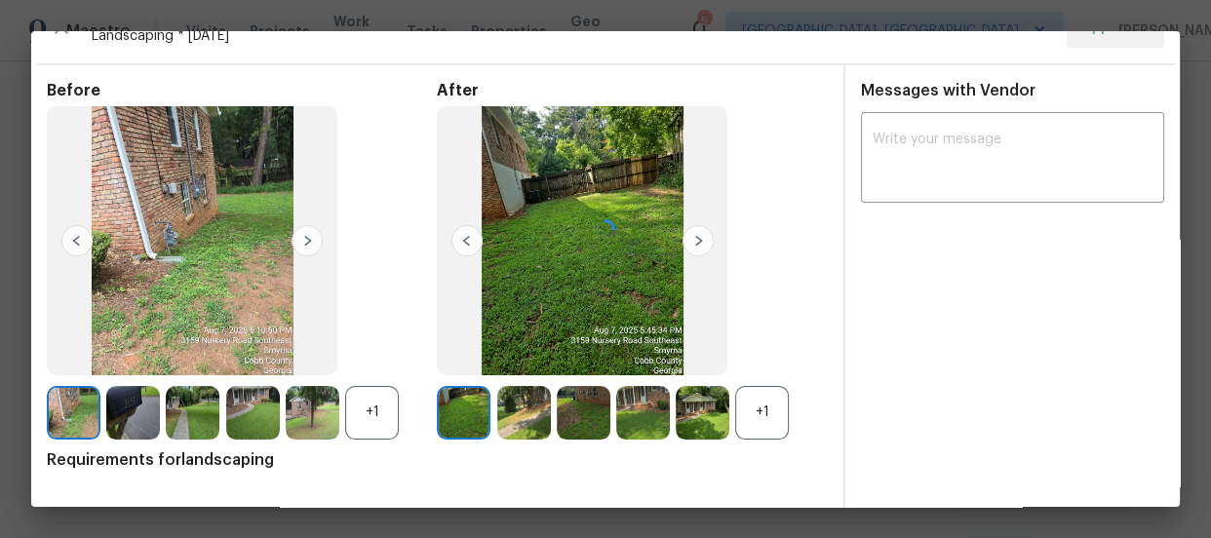
scroll to position [46, 0]
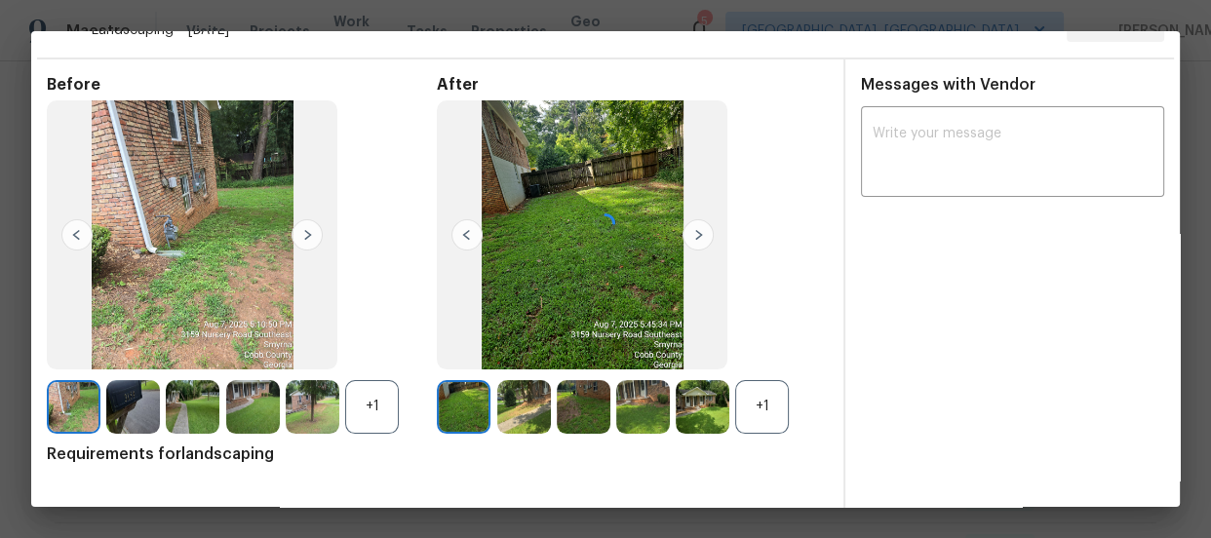
click at [768, 405] on div at bounding box center [605, 223] width 1149 height 476
click at [347, 400] on div at bounding box center [605, 223] width 1149 height 476
click at [744, 406] on div at bounding box center [605, 223] width 1149 height 476
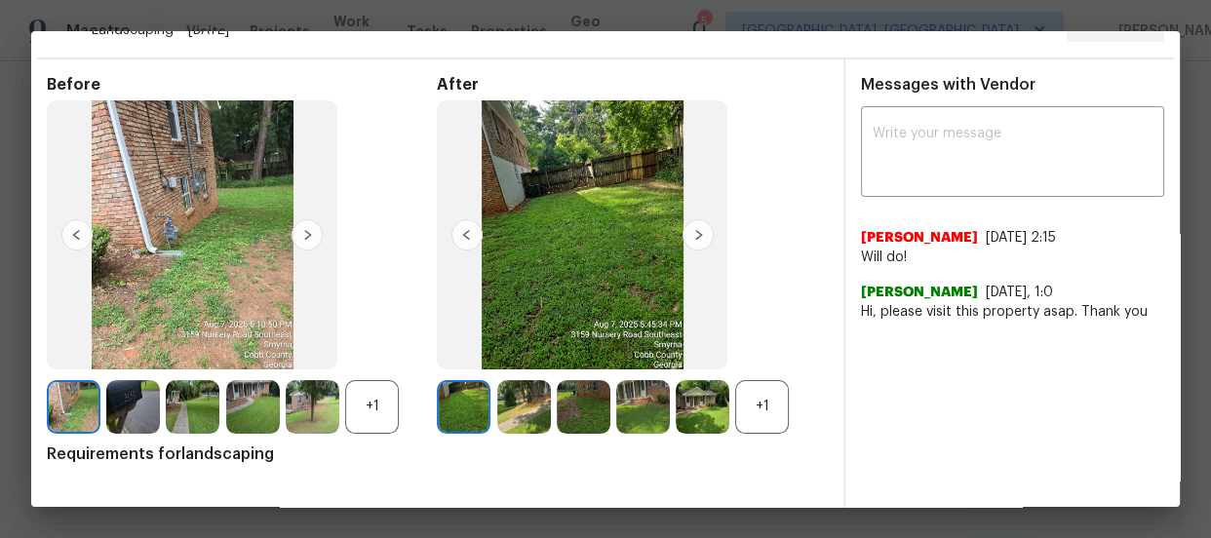
click at [744, 407] on div "+1" at bounding box center [762, 407] width 54 height 54
click at [739, 410] on img at bounding box center [762, 407] width 54 height 54
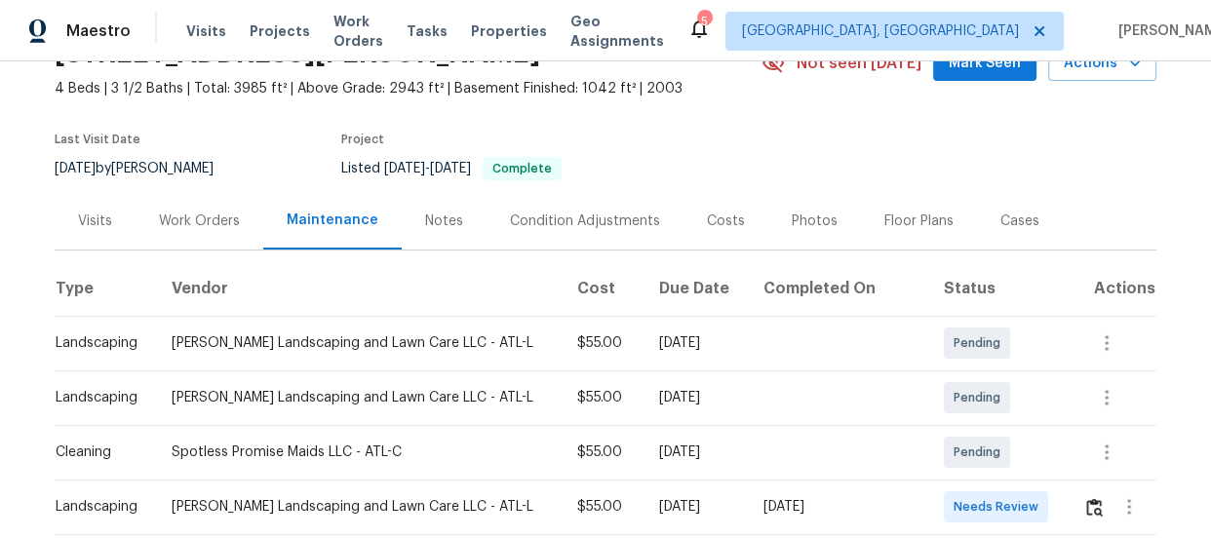
scroll to position [265, 0]
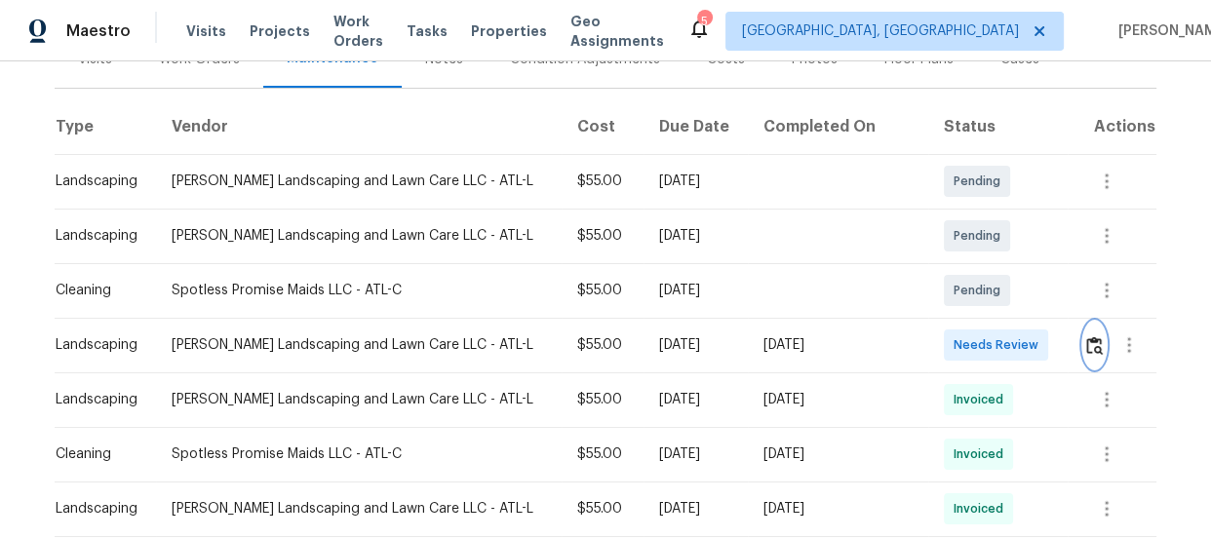
click at [1086, 341] on img "button" at bounding box center [1094, 345] width 17 height 19
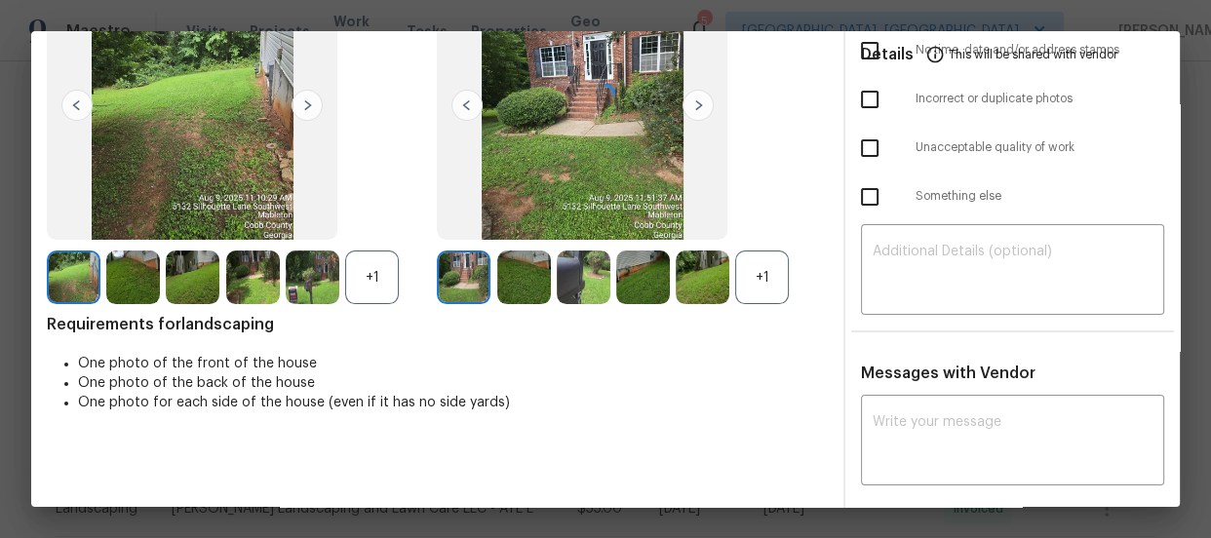
scroll to position [177, 0]
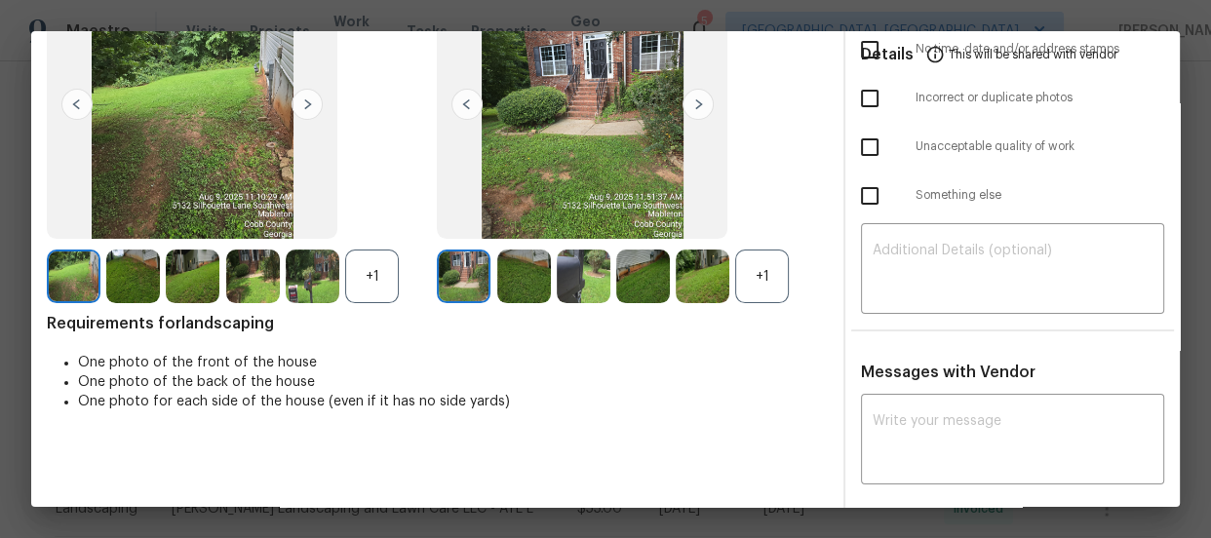
click at [762, 283] on div "+1" at bounding box center [762, 277] width 54 height 54
click at [391, 281] on div "+1" at bounding box center [372, 277] width 54 height 54
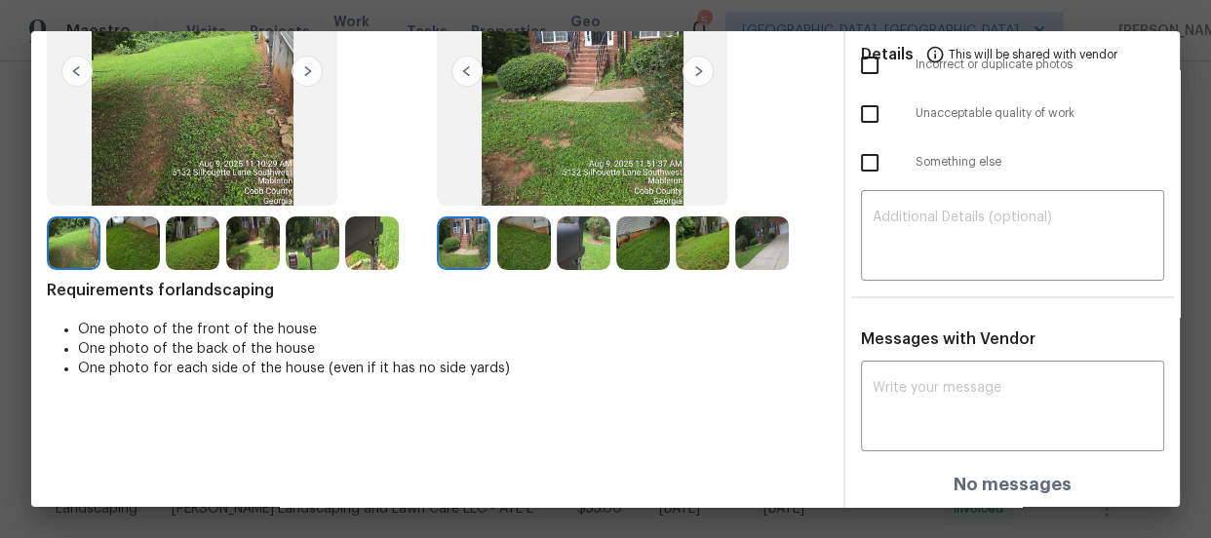
scroll to position [33, 0]
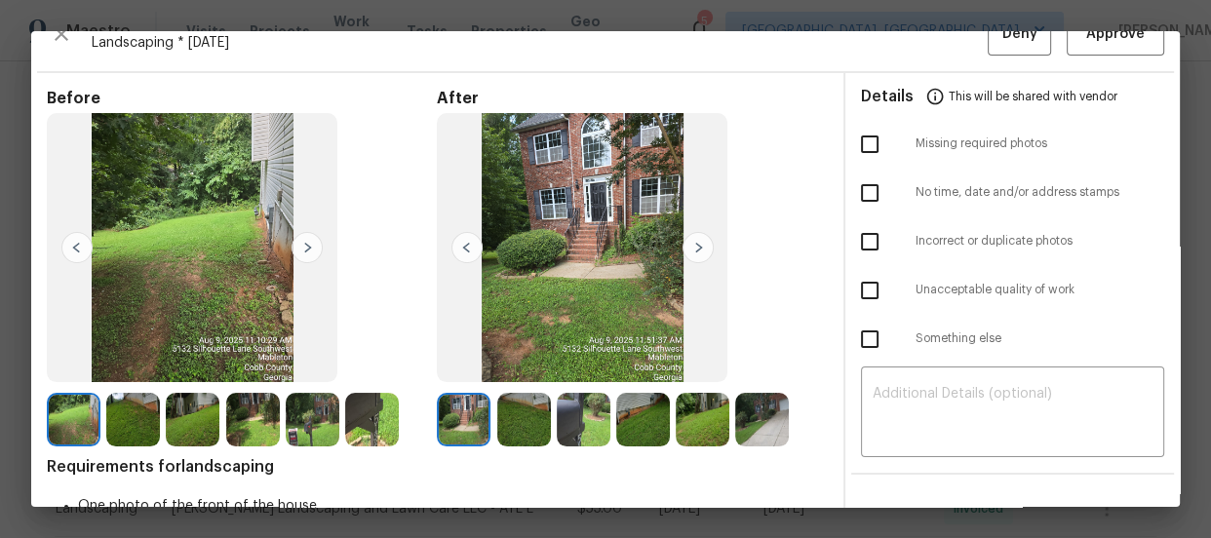
click at [535, 402] on img at bounding box center [524, 420] width 54 height 54
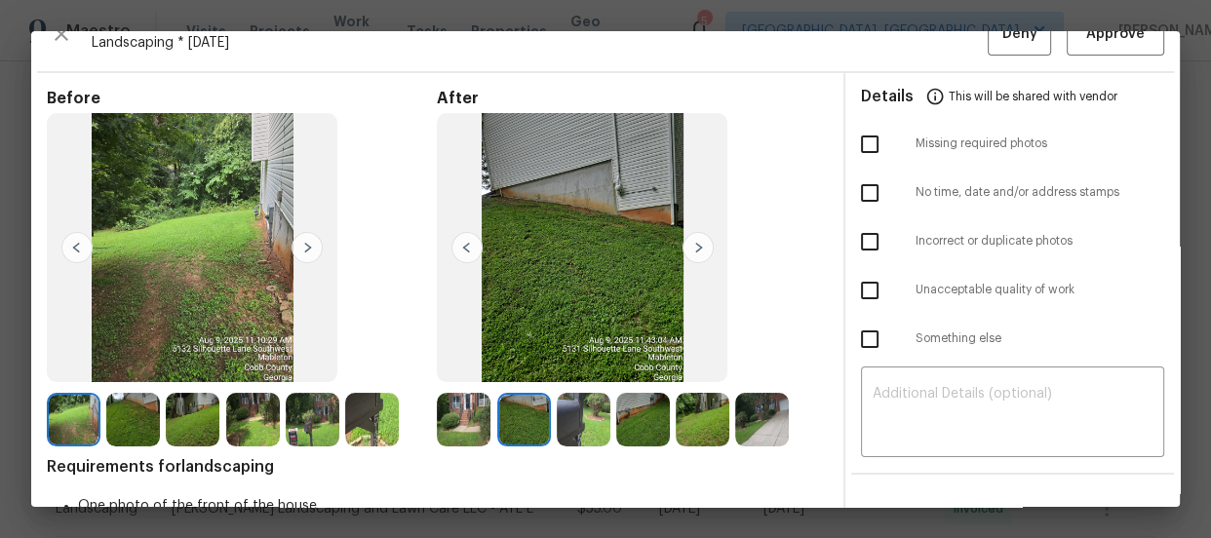
click at [572, 404] on img at bounding box center [584, 420] width 54 height 54
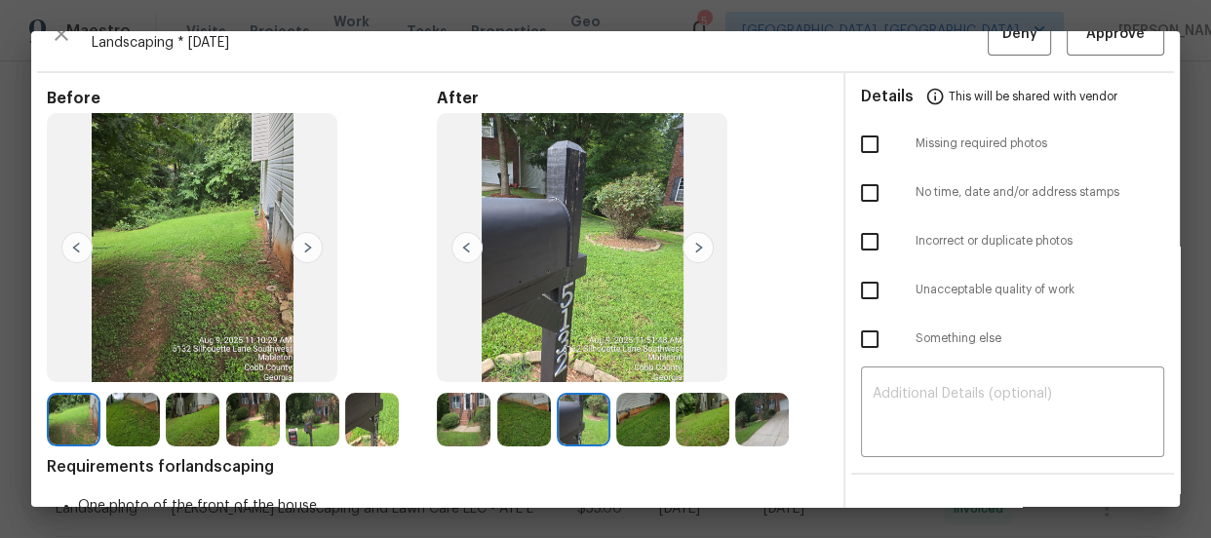
click at [629, 412] on img at bounding box center [643, 420] width 54 height 54
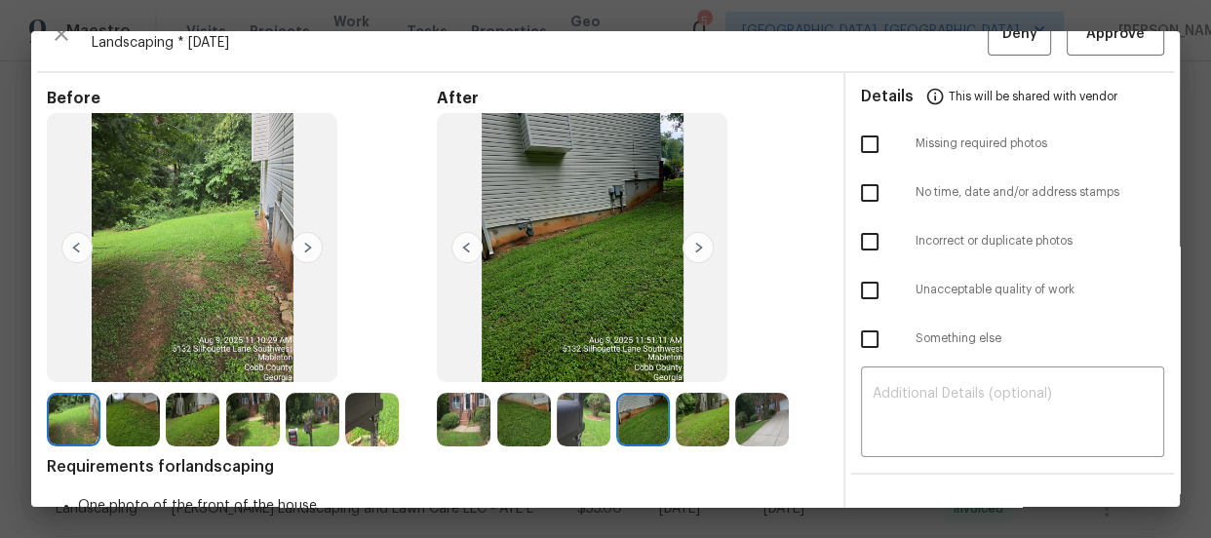
click at [687, 421] on img at bounding box center [703, 420] width 54 height 54
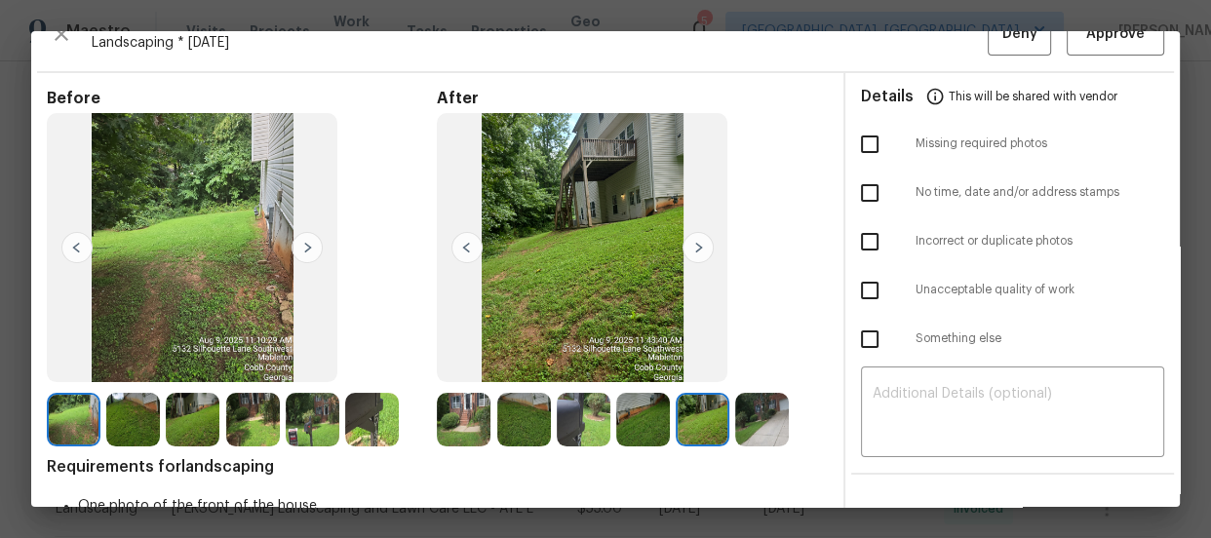
click at [802, 433] on div at bounding box center [632, 420] width 390 height 54
click at [756, 419] on img at bounding box center [762, 420] width 54 height 54
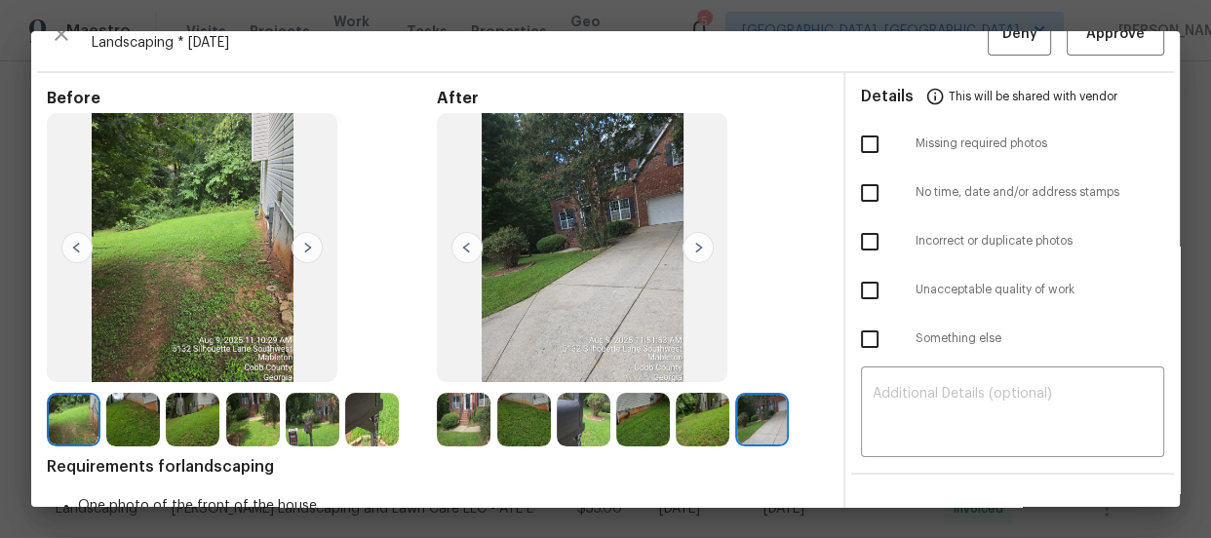
scroll to position [0, 0]
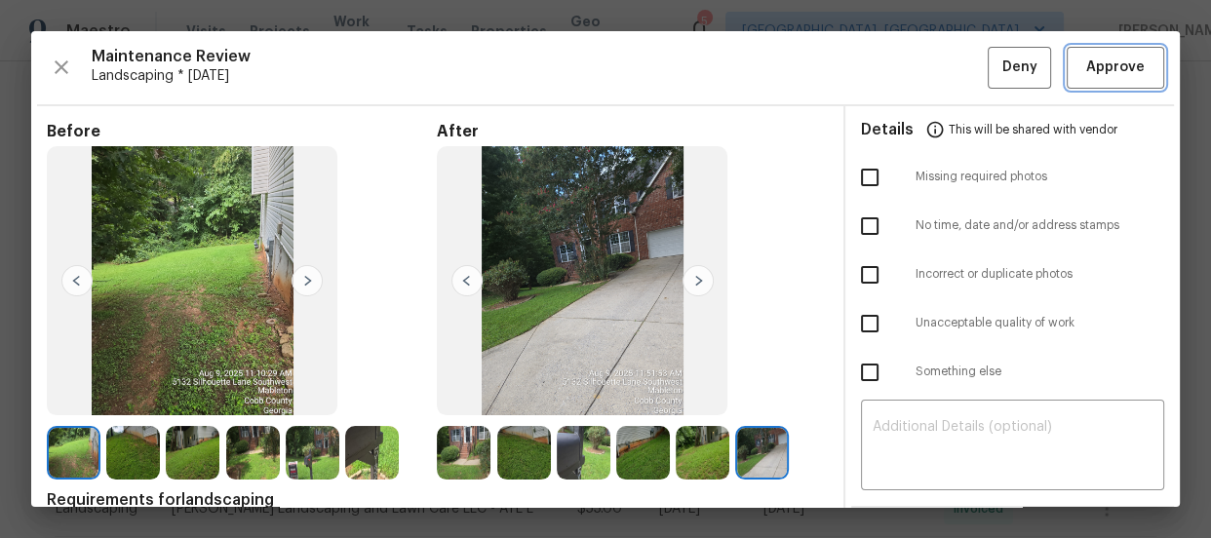
click at [1086, 67] on span "Approve" at bounding box center [1115, 68] width 59 height 24
